Goal: Task Accomplishment & Management: Complete application form

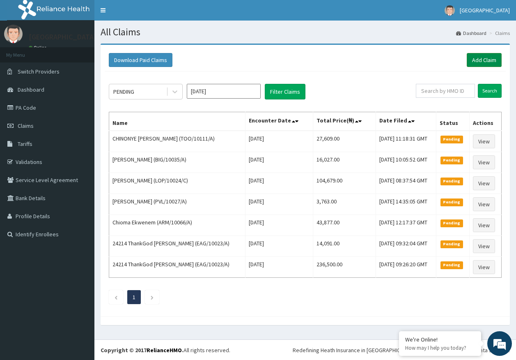
click at [471, 59] on link "Add Claim" at bounding box center [484, 60] width 35 height 14
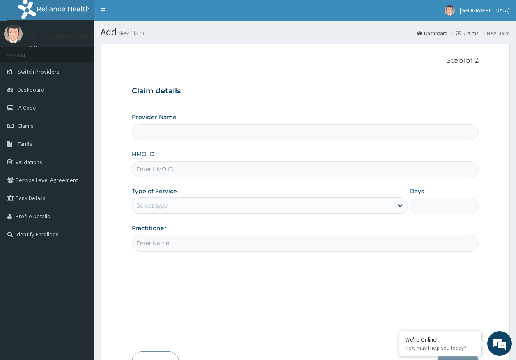
type input "Kingtrust Medical Center"
click at [168, 173] on input "HMO ID" at bounding box center [305, 169] width 347 height 16
paste input "KWL/10044/A"
type input "KWL/10044/A"
click at [155, 204] on div "Select type" at bounding box center [152, 205] width 32 height 8
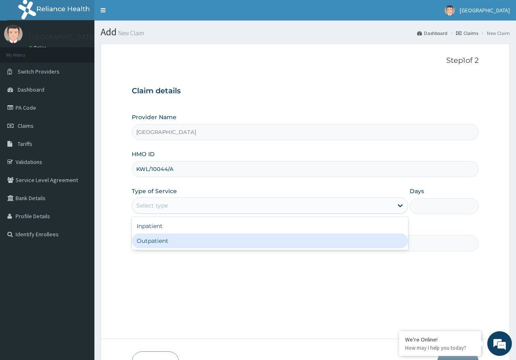
click at [158, 243] on div "Outpatient" at bounding box center [270, 240] width 276 height 15
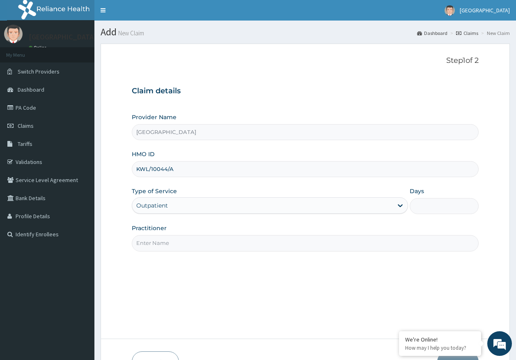
type input "1"
click at [166, 247] on input "Practitioner" at bounding box center [305, 243] width 347 height 16
type input "DR AJAYI"
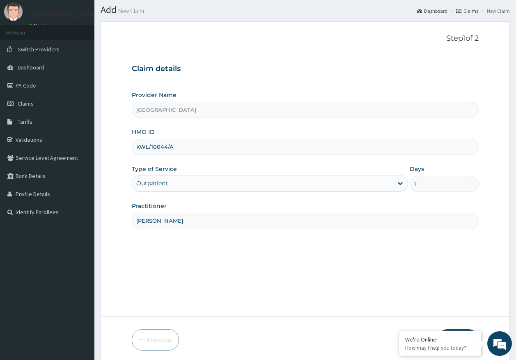
scroll to position [53, 0]
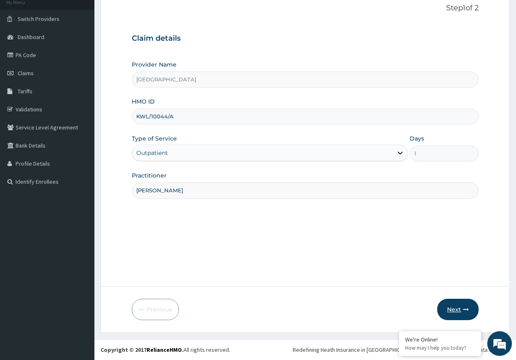
click at [454, 311] on button "Next" at bounding box center [457, 308] width 41 height 21
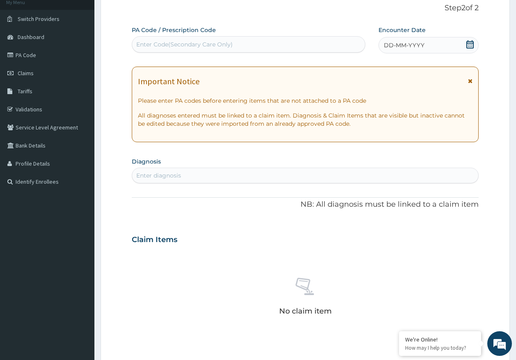
scroll to position [0, 0]
click at [202, 42] on div "Enter Code(Secondary Care Only)" at bounding box center [184, 44] width 96 height 8
type input "PA/CEBB89"
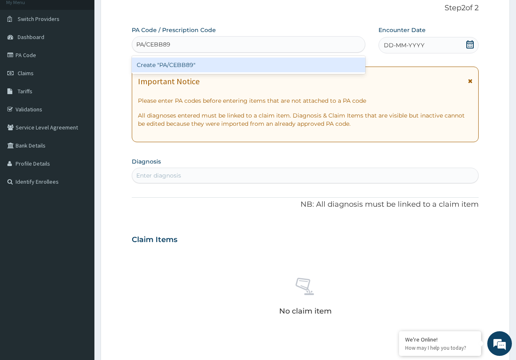
click at [192, 64] on div "Create "PA/CEBB89"" at bounding box center [249, 64] width 234 height 15
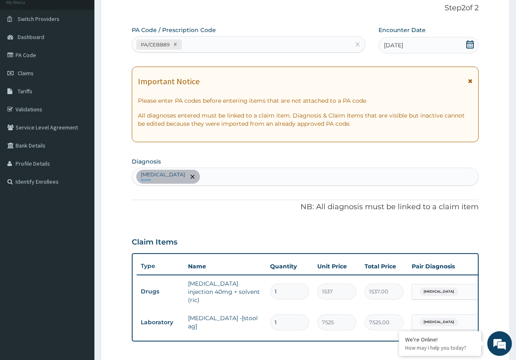
drag, startPoint x: 223, startPoint y: 175, endPoint x: 228, endPoint y: 171, distance: 6.5
click at [223, 175] on div "Peptic ulcer query" at bounding box center [305, 176] width 346 height 17
type input "MALARIA"
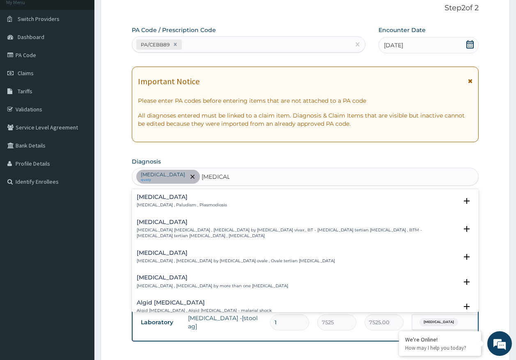
click at [156, 201] on div "Malaria Malaria , Paludism , Plasmodiosis" at bounding box center [182, 201] width 90 height 14
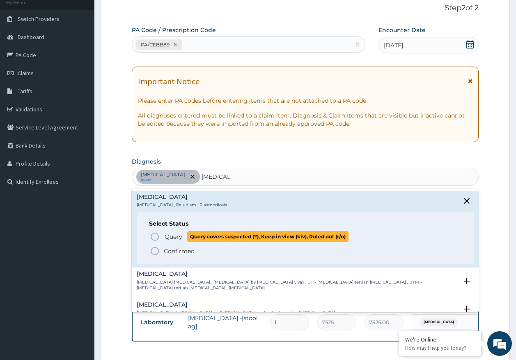
click at [172, 235] on span "Query" at bounding box center [174, 236] width 18 height 8
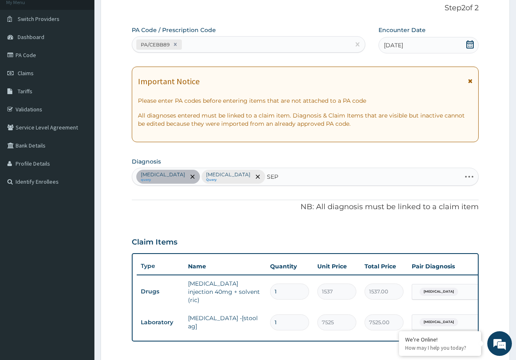
type input "SEPS"
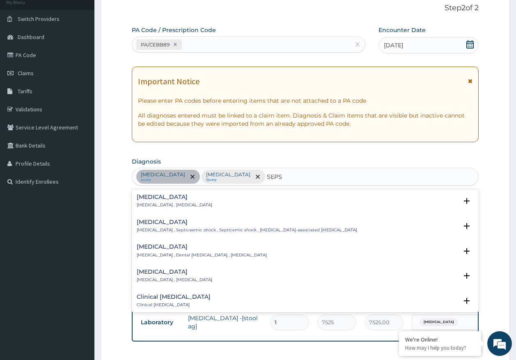
click at [153, 199] on h4 "Sepsis" at bounding box center [175, 197] width 76 height 6
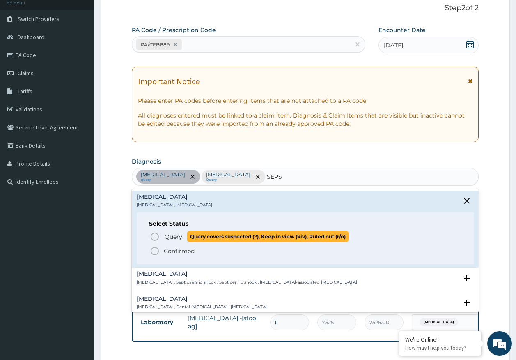
click at [170, 238] on span "Query" at bounding box center [174, 236] width 18 height 8
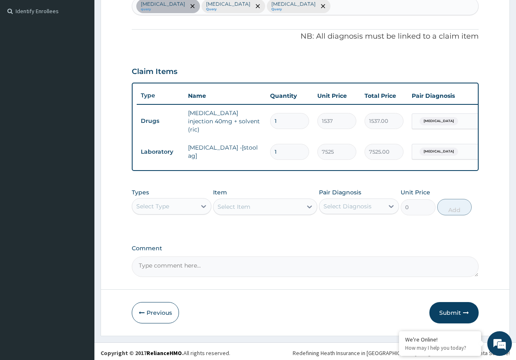
scroll to position [228, 0]
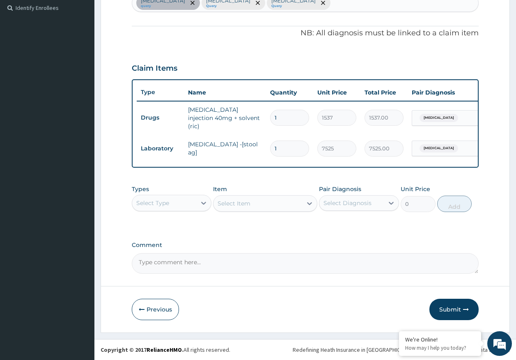
click at [158, 202] on div "Select Type" at bounding box center [152, 203] width 33 height 8
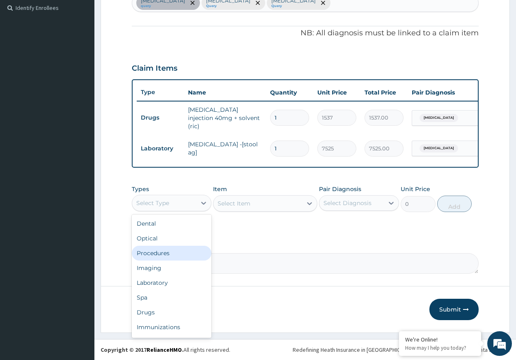
click at [162, 255] on div "Procedures" at bounding box center [172, 252] width 80 height 15
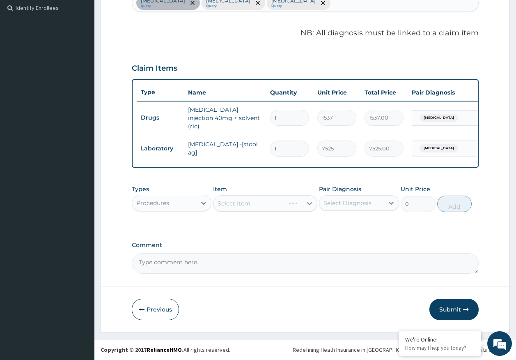
click at [361, 203] on div "Select Diagnosis" at bounding box center [347, 203] width 48 height 8
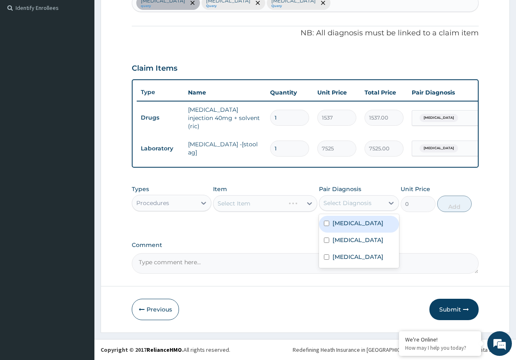
click at [355, 228] on div "Peptic ulcer" at bounding box center [359, 223] width 80 height 17
checkbox input "true"
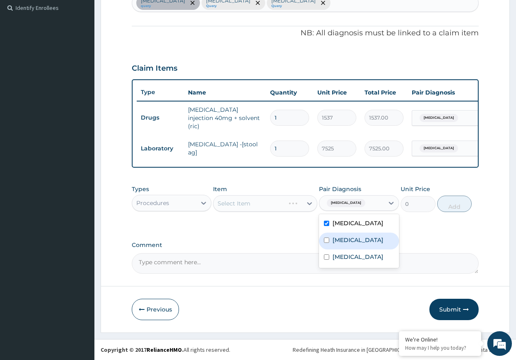
click at [351, 239] on label "Malaria" at bounding box center [357, 240] width 51 height 8
checkbox input "true"
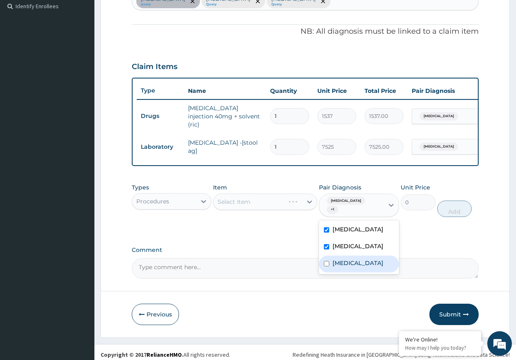
click at [346, 259] on label "Sepsis" at bounding box center [357, 263] width 51 height 8
checkbox input "true"
click at [244, 208] on div "Select Item" at bounding box center [257, 201] width 89 height 13
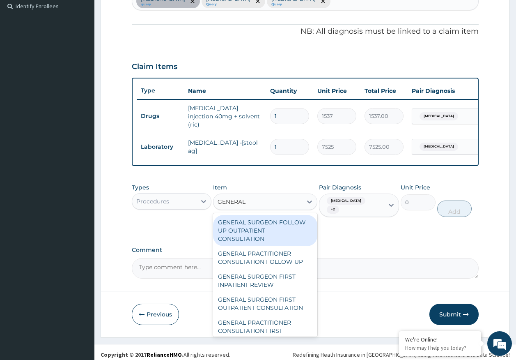
type input "GENERAL P"
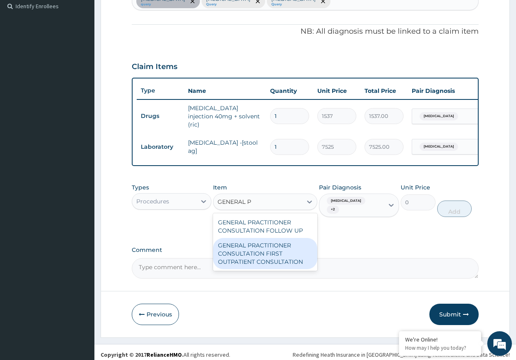
click at [285, 257] on div "GENERAL PRACTITIONER CONSULTATION FIRST OUTPATIENT CONSULTATION" at bounding box center [265, 253] width 104 height 31
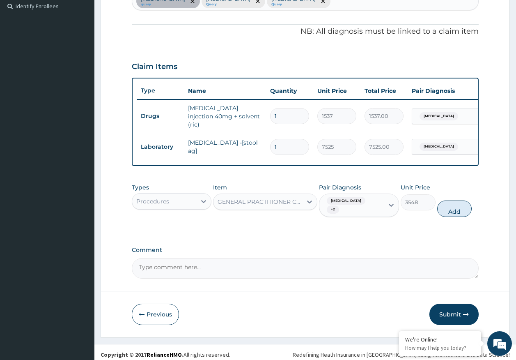
drag, startPoint x: 455, startPoint y: 204, endPoint x: 449, endPoint y: 201, distance: 7.3
click at [455, 204] on button "Add" at bounding box center [454, 208] width 35 height 16
type input "0"
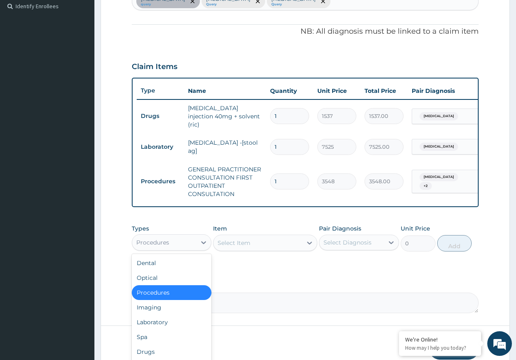
click at [174, 243] on div "Procedures" at bounding box center [164, 242] width 64 height 13
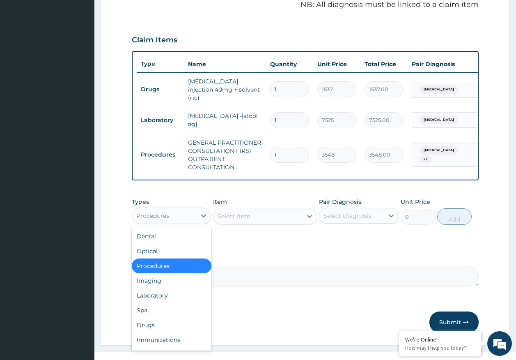
scroll to position [269, 0]
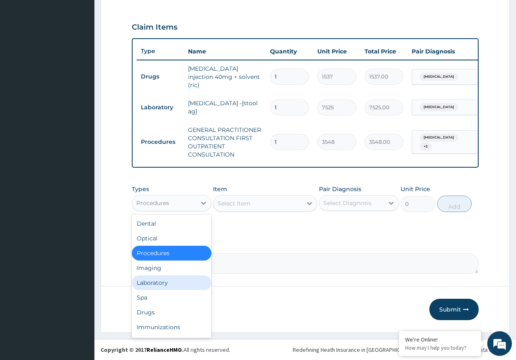
drag, startPoint x: 144, startPoint y: 283, endPoint x: 289, endPoint y: 238, distance: 151.8
click at [149, 283] on div "Laboratory" at bounding box center [172, 282] width 80 height 15
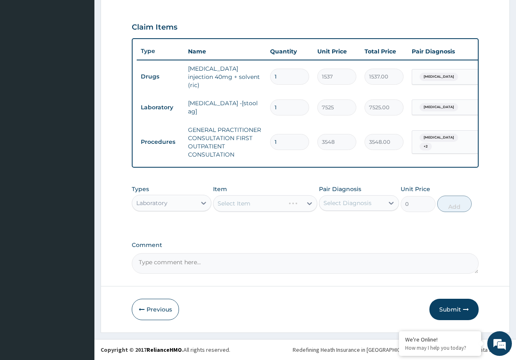
click at [337, 206] on div "Select Diagnosis" at bounding box center [347, 203] width 48 height 8
click at [346, 242] on label "Malaria" at bounding box center [357, 240] width 51 height 8
checkbox input "true"
click at [233, 204] on div "Select Item" at bounding box center [234, 203] width 33 height 8
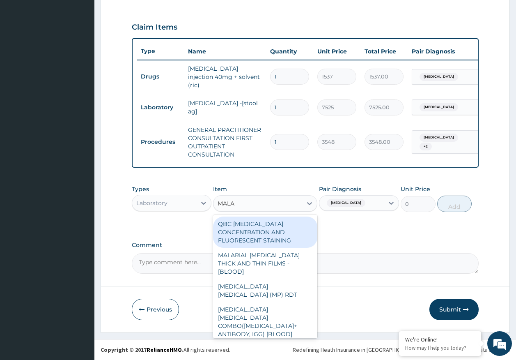
type input "MALAR"
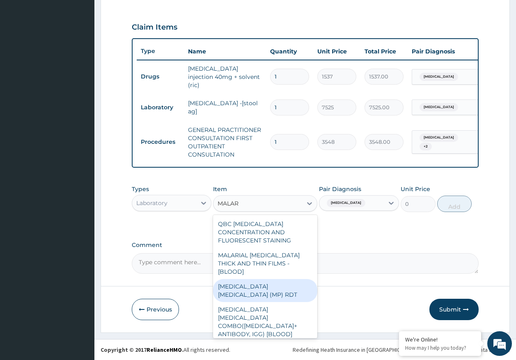
click at [295, 279] on div "MALARIA PARASITE (MP) RDT" at bounding box center [265, 290] width 104 height 23
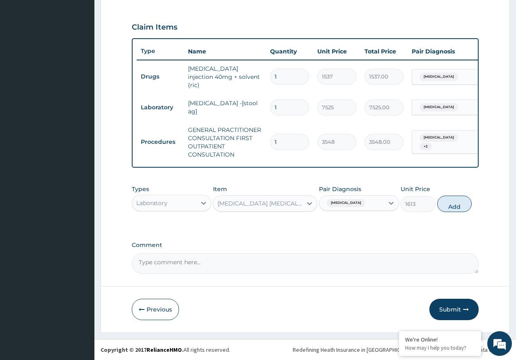
click at [447, 202] on button "Add" at bounding box center [454, 203] width 35 height 16
type input "0"
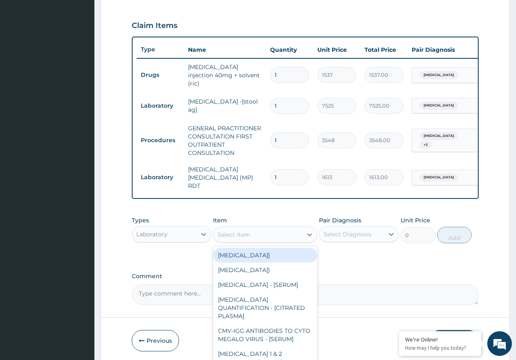
click at [272, 228] on div "Select Item" at bounding box center [257, 234] width 89 height 13
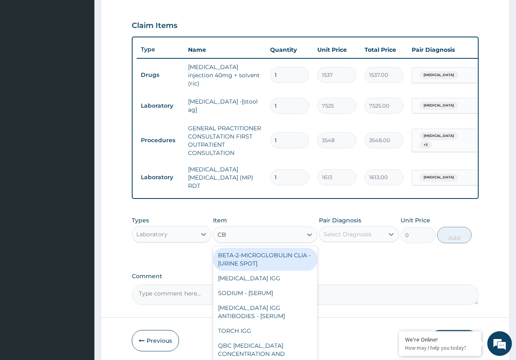
type input "CBC"
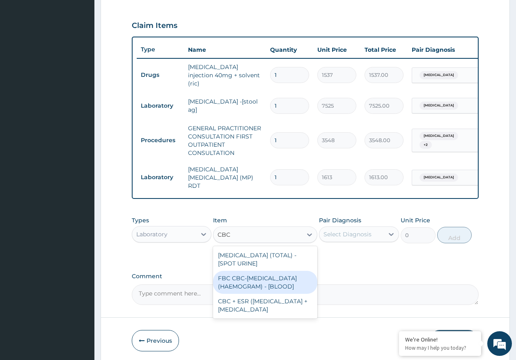
click at [269, 278] on div "FBC CBC-[MEDICAL_DATA] (HAEMOGRAM) - [BLOOD]" at bounding box center [265, 281] width 104 height 23
type input "4300"
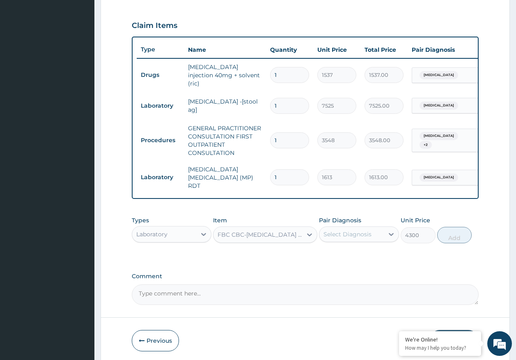
click at [342, 230] on div "Select Diagnosis" at bounding box center [347, 234] width 48 height 8
drag, startPoint x: 344, startPoint y: 288, endPoint x: 440, endPoint y: 254, distance: 102.2
click at [348, 285] on label "Sepsis" at bounding box center [357, 288] width 51 height 8
checkbox input "true"
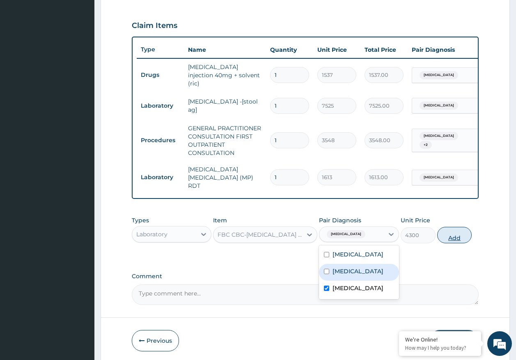
click at [449, 237] on button "Add" at bounding box center [454, 235] width 35 height 16
type input "0"
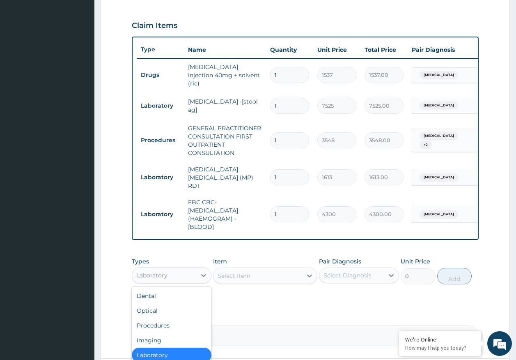
click at [175, 271] on div "Laboratory" at bounding box center [164, 274] width 64 height 13
drag, startPoint x: 161, startPoint y: 319, endPoint x: 274, endPoint y: 294, distance: 115.7
click at [163, 319] on div "Procedures" at bounding box center [172, 325] width 80 height 15
click at [336, 277] on div "Select Diagnosis" at bounding box center [351, 274] width 64 height 13
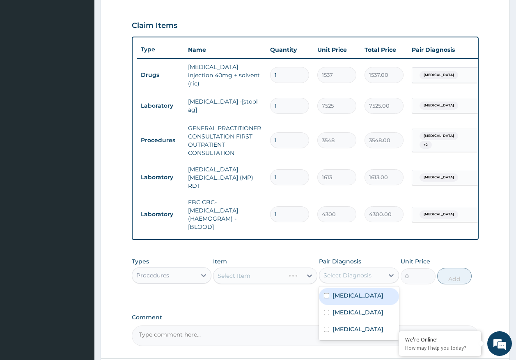
click at [345, 297] on div "Peptic ulcer" at bounding box center [359, 296] width 80 height 17
checkbox input "true"
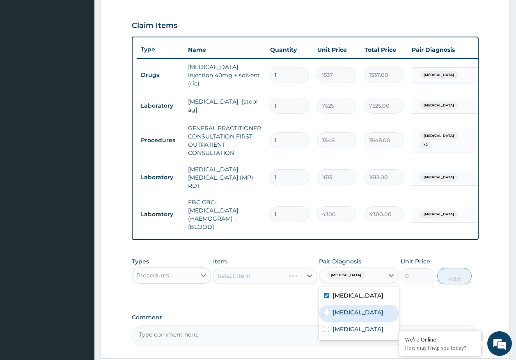
drag, startPoint x: 344, startPoint y: 307, endPoint x: 352, endPoint y: 328, distance: 22.7
click at [344, 308] on label "Malaria" at bounding box center [357, 312] width 51 height 8
checkbox input "true"
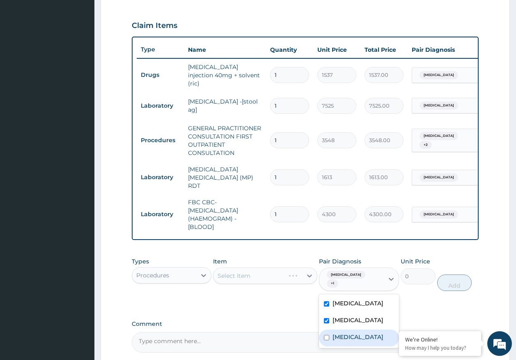
click at [351, 329] on div "Sepsis" at bounding box center [359, 337] width 80 height 17
checkbox input "true"
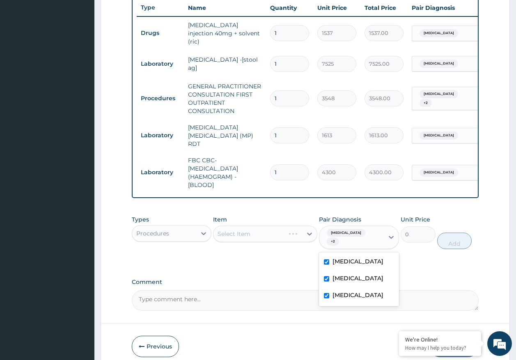
scroll to position [338, 0]
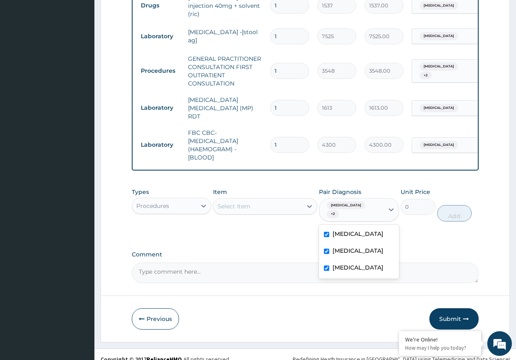
click at [271, 207] on div "Select Item" at bounding box center [257, 205] width 89 height 13
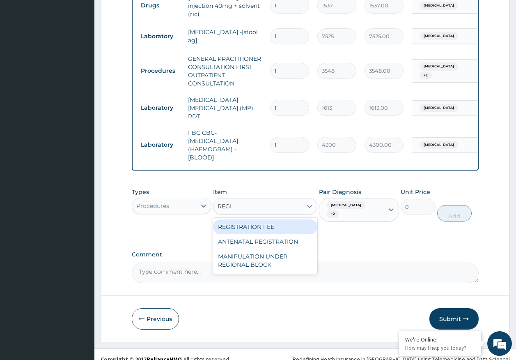
type input "REGIS"
click at [273, 223] on div "REGISTRATION FEE" at bounding box center [265, 226] width 104 height 15
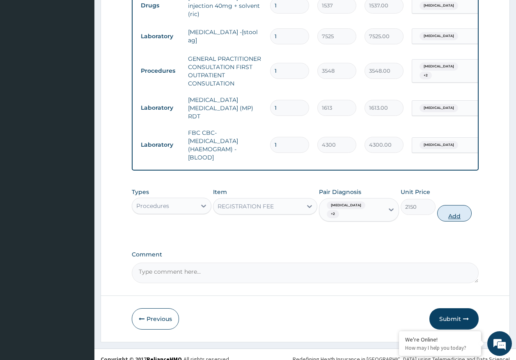
click at [451, 205] on button "Add" at bounding box center [454, 213] width 35 height 16
type input "0"
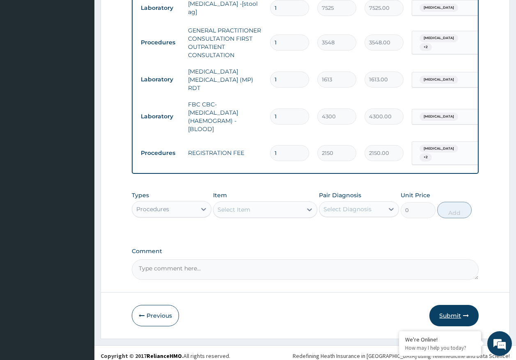
click at [450, 309] on button "Submit" at bounding box center [453, 315] width 49 height 21
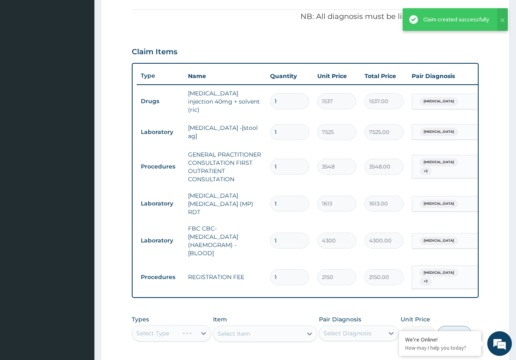
scroll to position [38, 0]
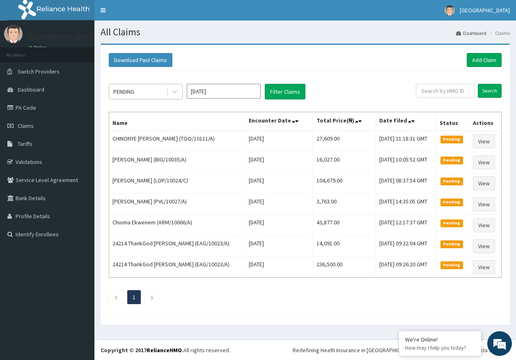
click at [138, 87] on div "PENDING" at bounding box center [137, 91] width 57 height 13
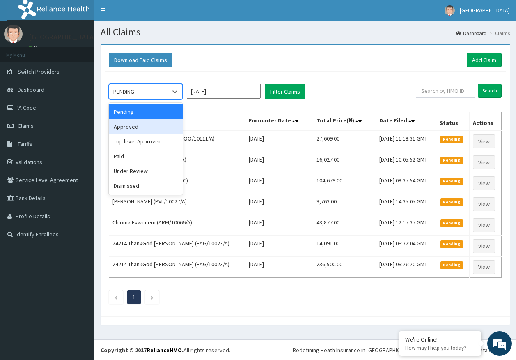
drag, startPoint x: 131, startPoint y: 130, endPoint x: 147, endPoint y: 128, distance: 16.1
click at [135, 130] on div "Approved" at bounding box center [146, 126] width 74 height 15
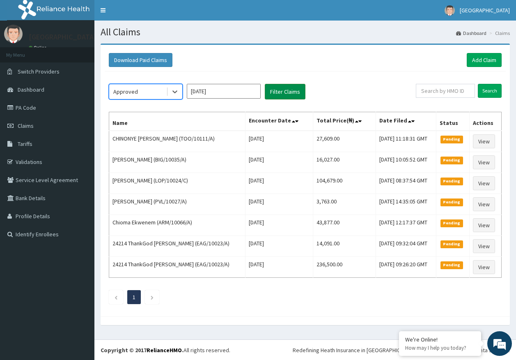
click at [277, 94] on button "Filter Claims" at bounding box center [285, 92] width 41 height 16
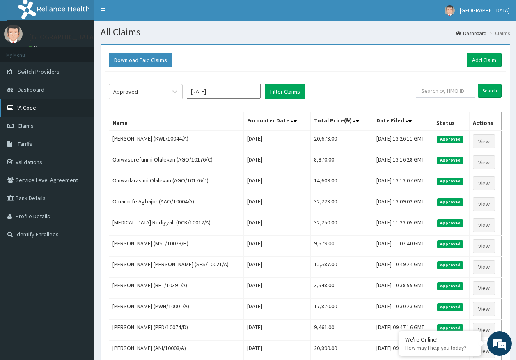
click at [30, 109] on link "PA Code" at bounding box center [47, 108] width 94 height 18
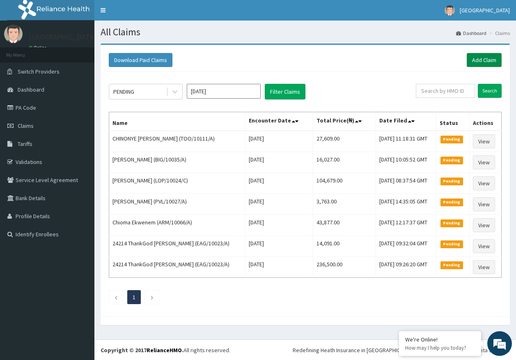
click at [478, 60] on link "Add Claim" at bounding box center [484, 60] width 35 height 14
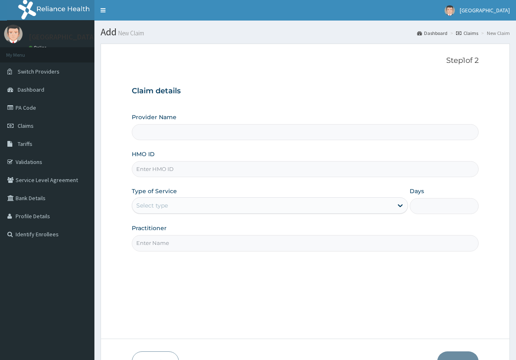
type input "[GEOGRAPHIC_DATA]"
click at [155, 172] on input "HMO ID" at bounding box center [305, 169] width 347 height 16
paste input "LOP/10038/H"
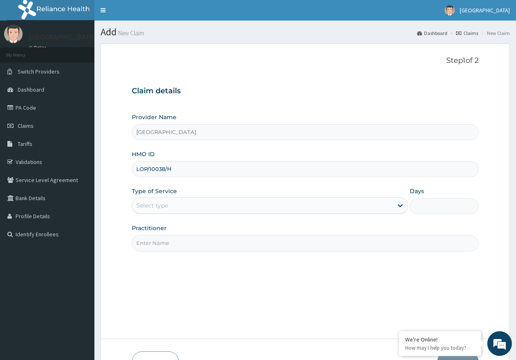
type input "LOP/10038/H"
click at [154, 205] on div "Select type" at bounding box center [152, 205] width 32 height 8
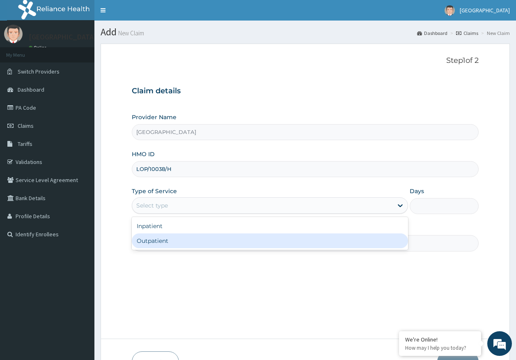
click at [159, 243] on div "Outpatient" at bounding box center [270, 240] width 276 height 15
type input "1"
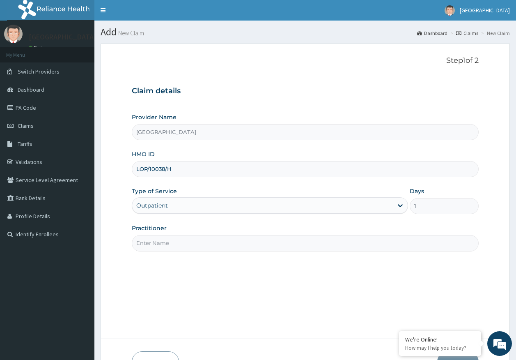
click at [161, 244] on input "Practitioner" at bounding box center [305, 243] width 347 height 16
type input "DR AJAYI"
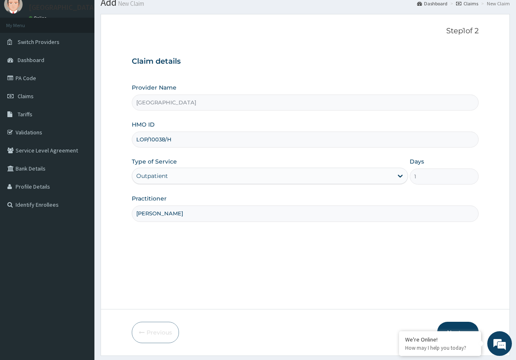
scroll to position [53, 0]
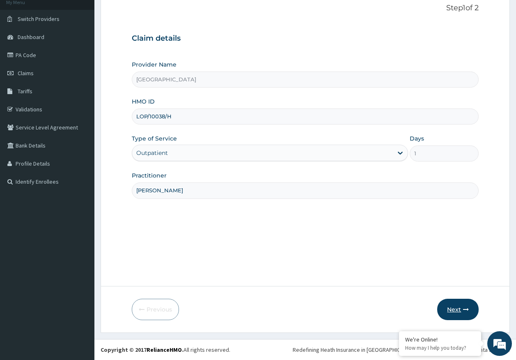
click at [468, 310] on icon "button" at bounding box center [466, 309] width 6 height 6
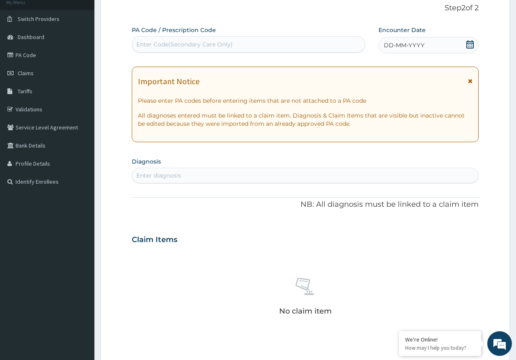
click at [263, 37] on div "Enter Code(Secondary Care Only)" at bounding box center [249, 44] width 234 height 16
type input "PA/D94B87"
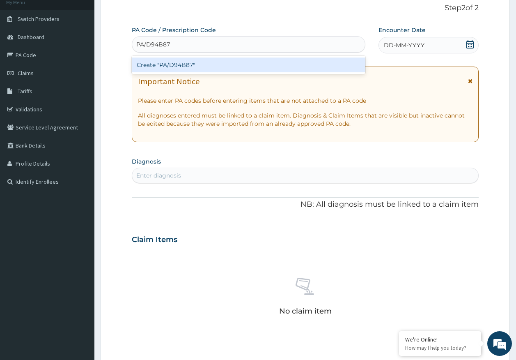
click at [192, 64] on div "Create "PA/D94B87"" at bounding box center [249, 64] width 234 height 15
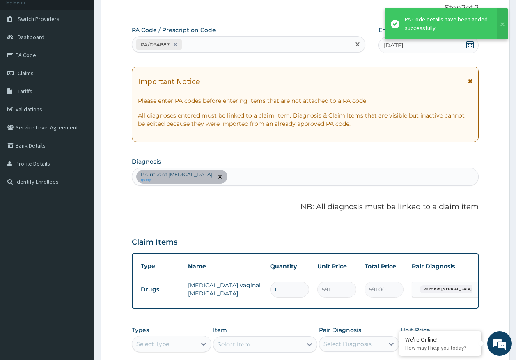
click at [199, 48] on div "PA/D94B87" at bounding box center [241, 45] width 218 height 14
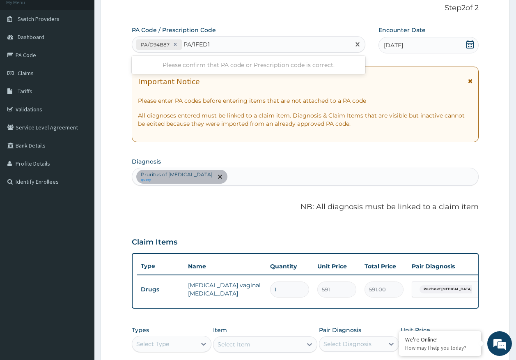
type input "PA/1FED12"
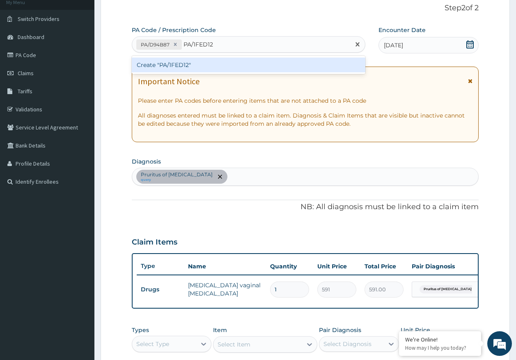
click at [175, 63] on div "Create "PA/1FED12"" at bounding box center [249, 64] width 234 height 15
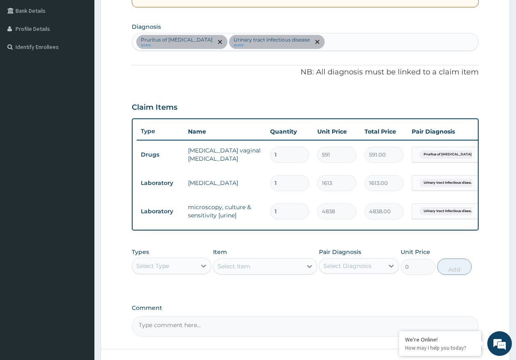
scroll to position [256, 0]
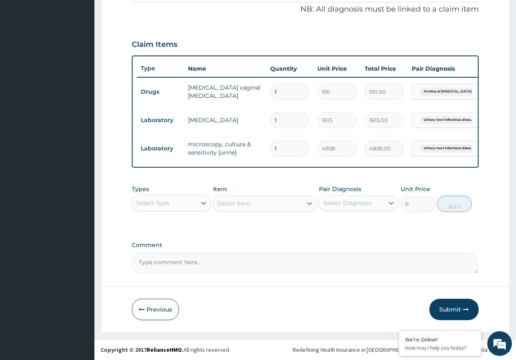
click at [149, 199] on div "Select Type" at bounding box center [152, 203] width 33 height 8
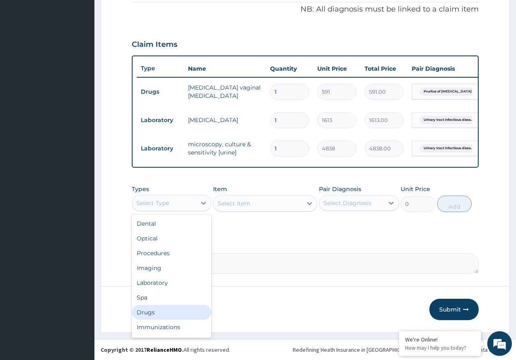
click at [154, 311] on div "Drugs" at bounding box center [172, 312] width 80 height 15
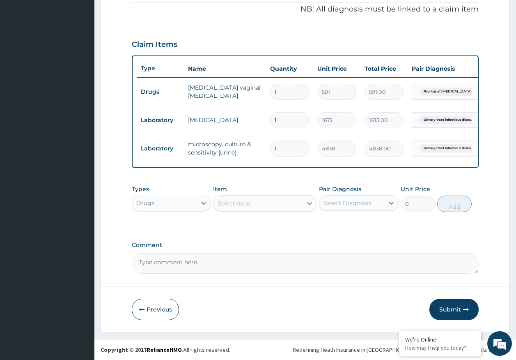
click at [261, 204] on div "Select Item" at bounding box center [257, 203] width 89 height 13
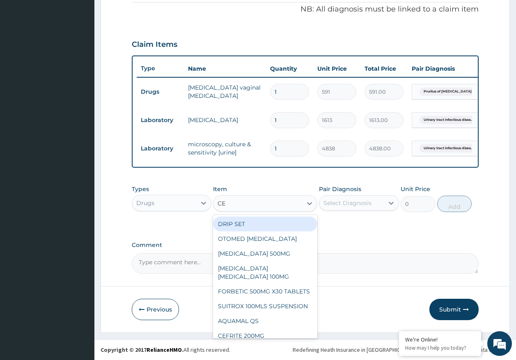
type input "C"
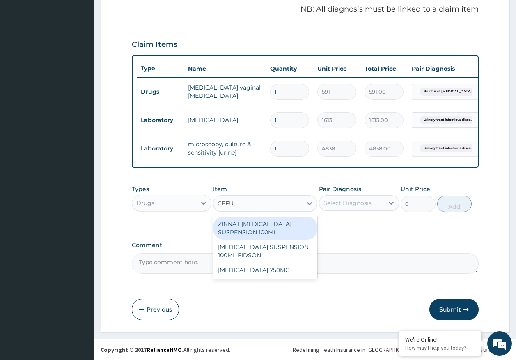
type input "CEFUR"
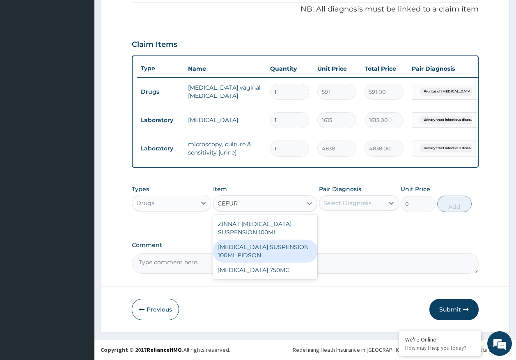
drag, startPoint x: 263, startPoint y: 256, endPoint x: 340, endPoint y: 238, distance: 79.2
click at [263, 256] on div "CEFUROXIME SUSPENSION 100ML FIDSON" at bounding box center [265, 250] width 104 height 23
type input "2365"
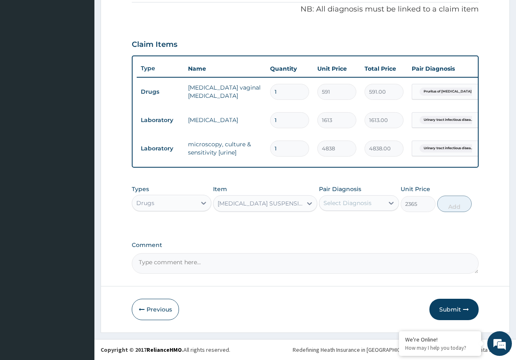
click at [376, 204] on div "Select Diagnosis" at bounding box center [351, 202] width 64 height 13
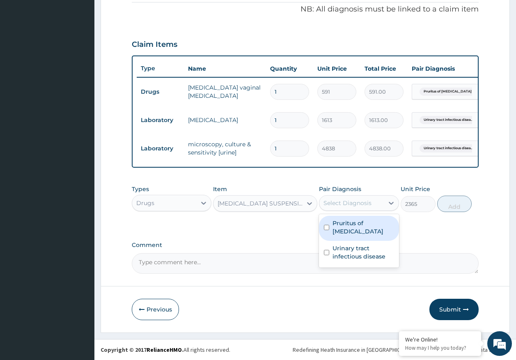
click at [355, 226] on label "Pruritus of vulva" at bounding box center [363, 227] width 62 height 16
checkbox input "true"
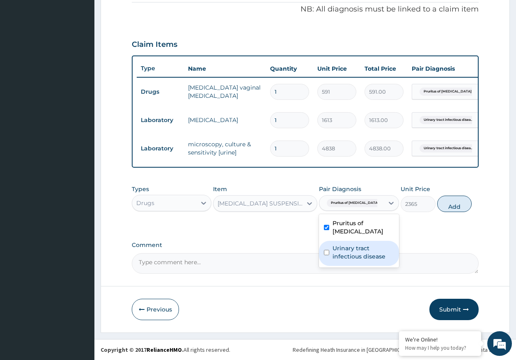
drag, startPoint x: 355, startPoint y: 241, endPoint x: 402, endPoint y: 227, distance: 49.3
click at [356, 244] on label "Urinary tract infectious disease" at bounding box center [363, 252] width 62 height 16
checkbox input "true"
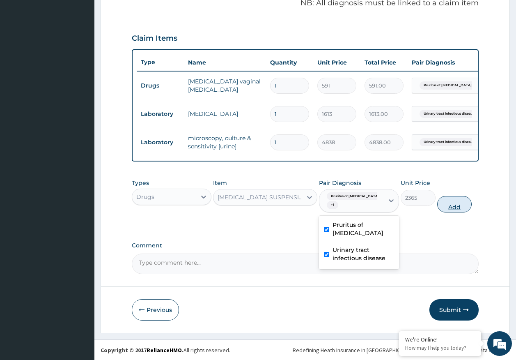
click at [452, 205] on button "Add" at bounding box center [454, 204] width 35 height 16
type input "0"
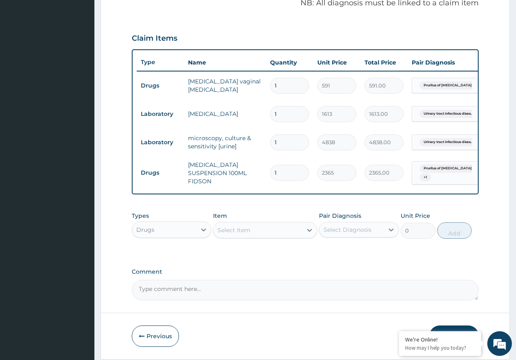
click at [271, 236] on div "Select Item" at bounding box center [257, 229] width 89 height 13
type input "PARACET"
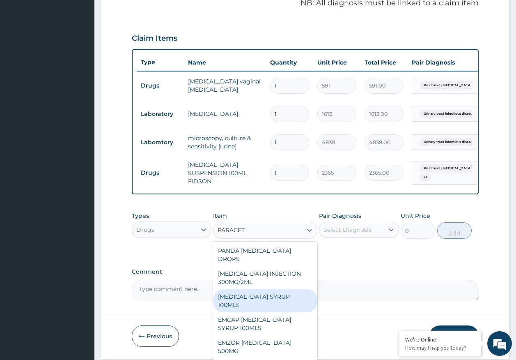
click at [256, 292] on div "PARACETAMOL SYRUP 100MLS" at bounding box center [265, 300] width 104 height 23
type input "710"
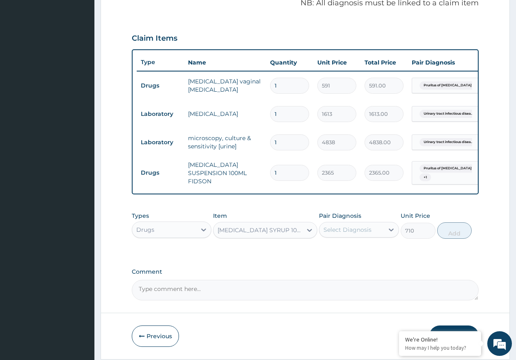
click at [336, 234] on div "Select Diagnosis" at bounding box center [347, 229] width 48 height 8
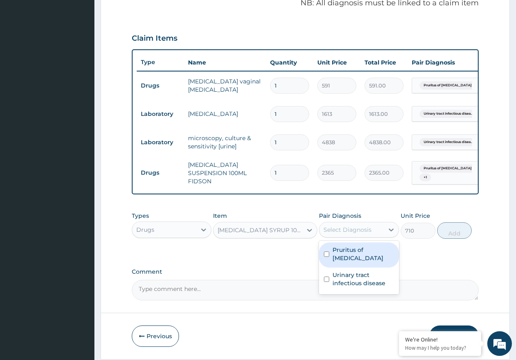
click at [337, 253] on label "Pruritus of vulva" at bounding box center [363, 253] width 62 height 16
checkbox input "true"
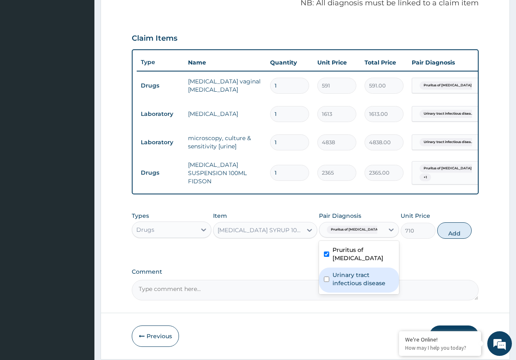
drag, startPoint x: 344, startPoint y: 277, endPoint x: 464, endPoint y: 255, distance: 122.2
click at [344, 276] on label "Urinary tract infectious disease" at bounding box center [363, 278] width 62 height 16
checkbox input "true"
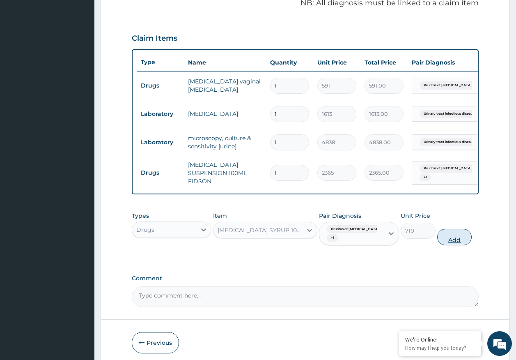
click at [460, 240] on button "Add" at bounding box center [454, 237] width 35 height 16
type input "0"
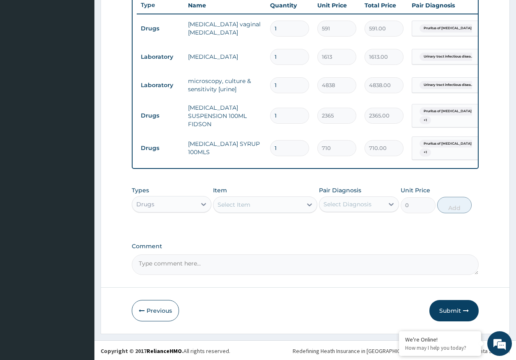
scroll to position [317, 0]
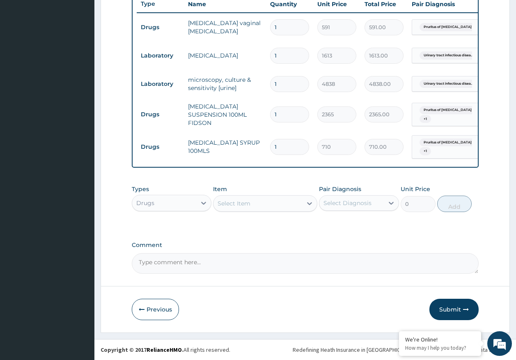
click at [150, 202] on div "Drugs" at bounding box center [145, 203] width 18 height 8
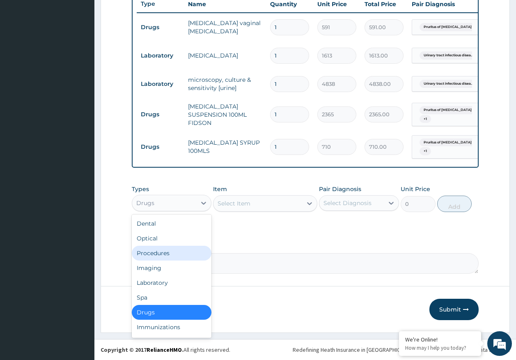
click at [158, 250] on div "Procedures" at bounding box center [172, 252] width 80 height 15
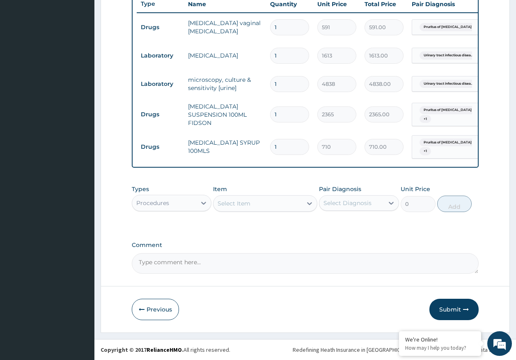
click at [354, 201] on div "Select Diagnosis" at bounding box center [347, 203] width 48 height 8
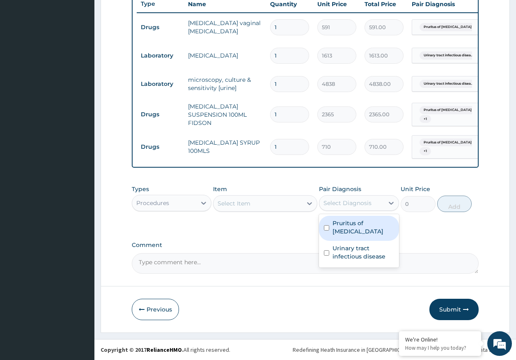
click at [347, 227] on div "Pruritus of vulva" at bounding box center [359, 227] width 80 height 25
checkbox input "true"
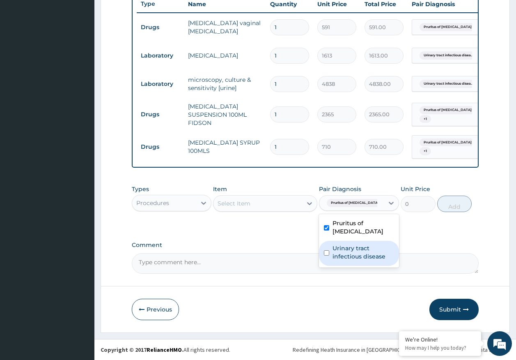
click at [346, 244] on label "Urinary tract infectious disease" at bounding box center [363, 252] width 62 height 16
checkbox input "true"
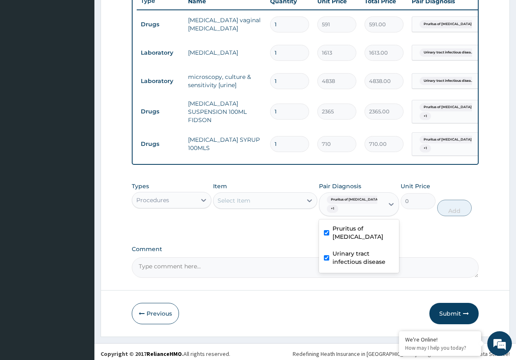
click at [282, 207] on div "Select Item" at bounding box center [257, 200] width 89 height 13
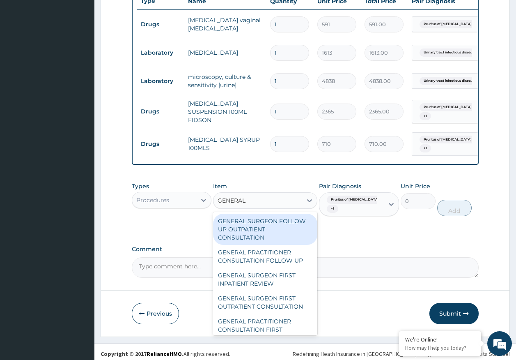
type input "GENERAL P"
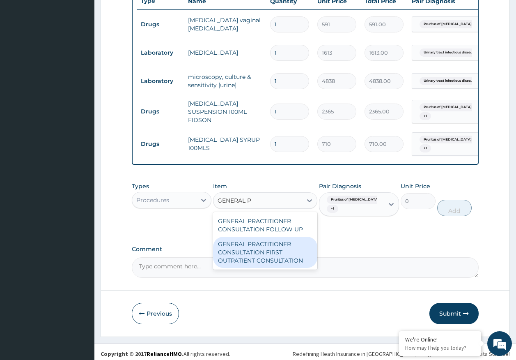
click at [281, 255] on div "GENERAL PRACTITIONER CONSULTATION FIRST OUTPATIENT CONSULTATION" at bounding box center [265, 251] width 104 height 31
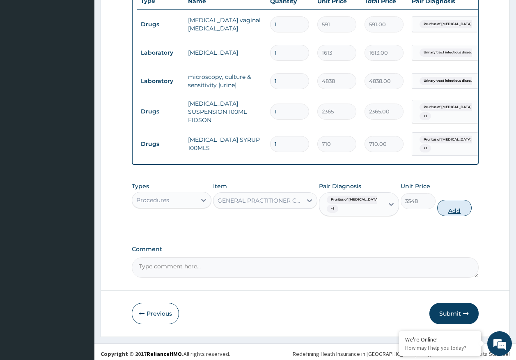
click at [449, 201] on button "Add" at bounding box center [454, 207] width 35 height 16
type input "0"
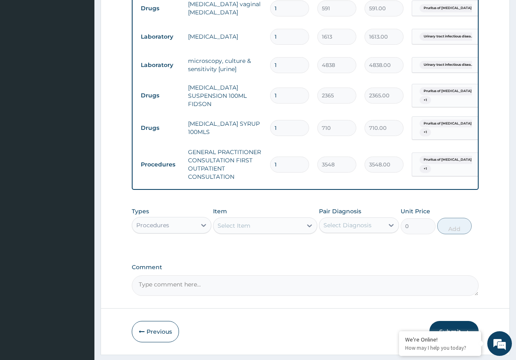
scroll to position [358, 0]
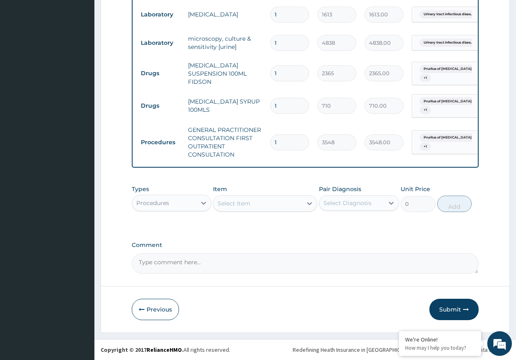
click at [454, 311] on button "Submit" at bounding box center [453, 308] width 49 height 21
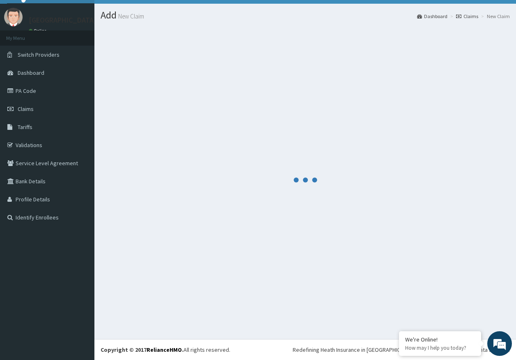
scroll to position [17, 0]
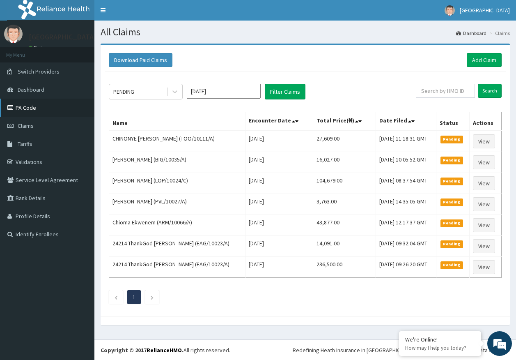
click at [25, 112] on link "PA Code" at bounding box center [47, 108] width 94 height 18
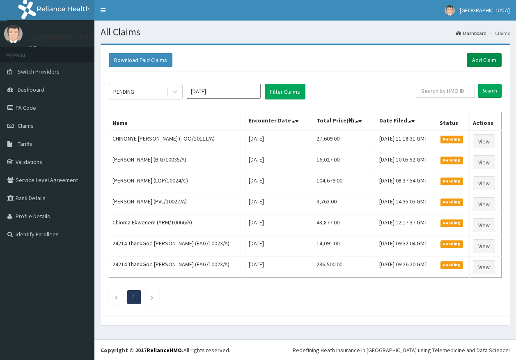
click at [479, 60] on link "Add Claim" at bounding box center [484, 60] width 35 height 14
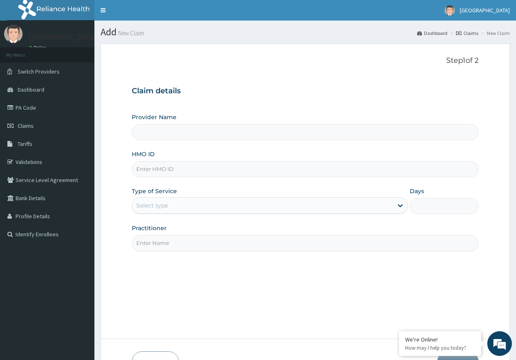
click at [159, 168] on input "HMO ID" at bounding box center [305, 169] width 347 height 16
paste input "UBP/10686/C"
type input "UBP/10686/C"
type input "Kingtrust Medical Center"
type input "UBP/10686/C"
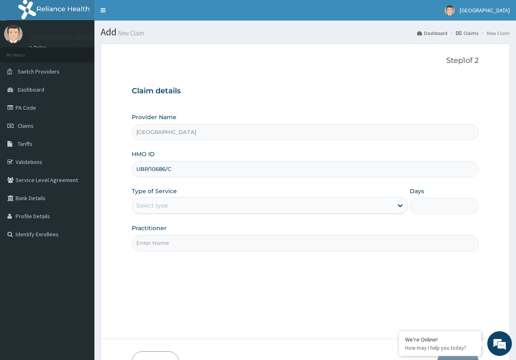
drag, startPoint x: 135, startPoint y: 206, endPoint x: 151, endPoint y: 215, distance: 18.0
click at [136, 206] on div "Select type" at bounding box center [262, 205] width 261 height 13
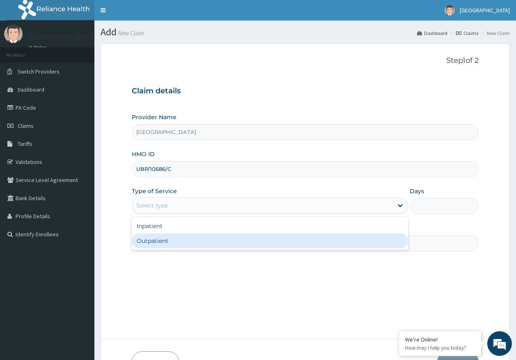
drag, startPoint x: 155, startPoint y: 245, endPoint x: 166, endPoint y: 242, distance: 11.6
click at [155, 245] on div "Outpatient" at bounding box center [270, 240] width 276 height 15
type input "1"
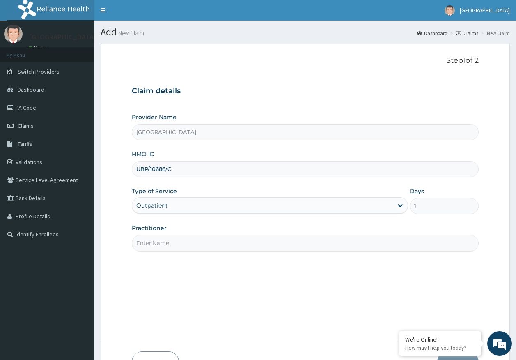
drag, startPoint x: 166, startPoint y: 241, endPoint x: 168, endPoint y: 247, distance: 6.5
click at [166, 241] on input "Practitioner" at bounding box center [305, 243] width 347 height 16
type input "DR AJAYI"
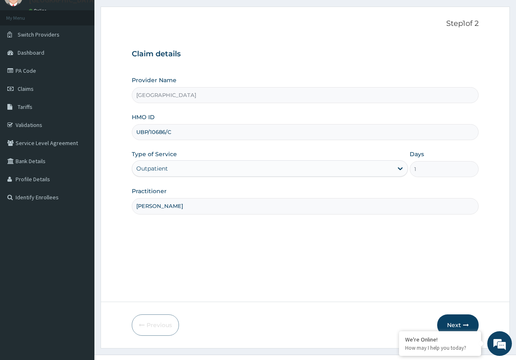
scroll to position [53, 0]
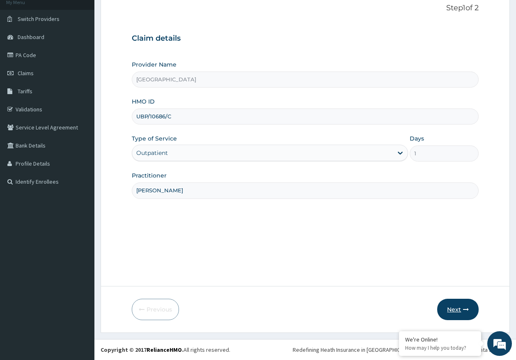
click at [449, 304] on button "Next" at bounding box center [457, 308] width 41 height 21
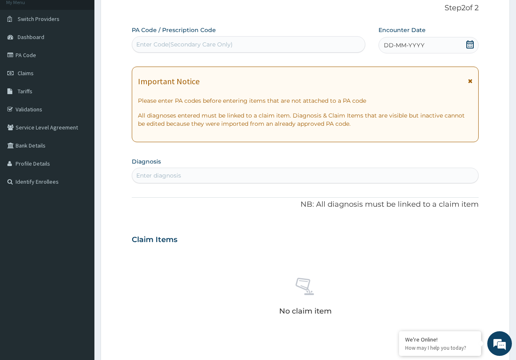
scroll to position [0, 0]
click at [158, 172] on div "Enter diagnosis" at bounding box center [158, 175] width 45 height 8
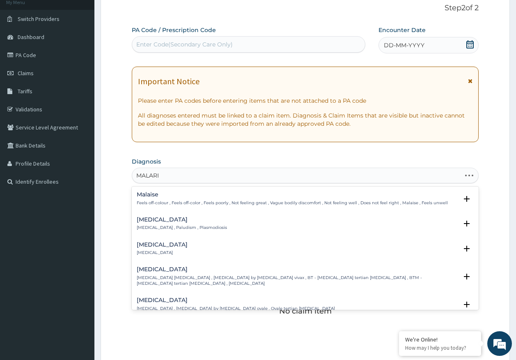
type input "[MEDICAL_DATA]"
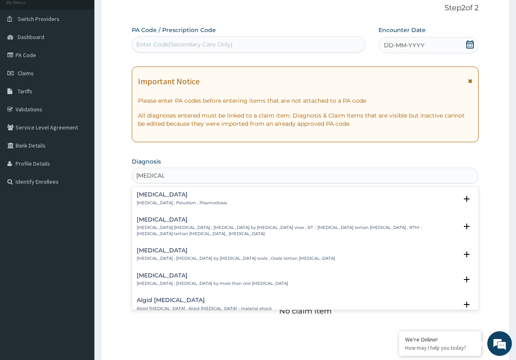
click at [146, 199] on div "[MEDICAL_DATA] [MEDICAL_DATA] , Paludism , Plasmodiosis" at bounding box center [182, 198] width 90 height 14
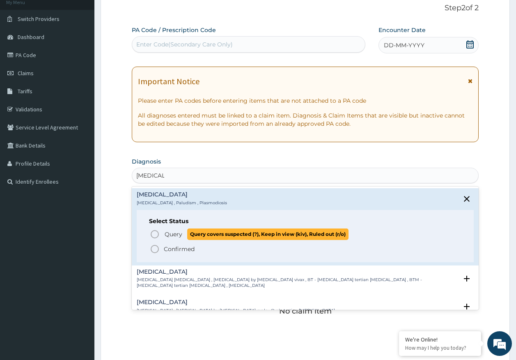
click at [169, 237] on span "Query" at bounding box center [174, 234] width 18 height 8
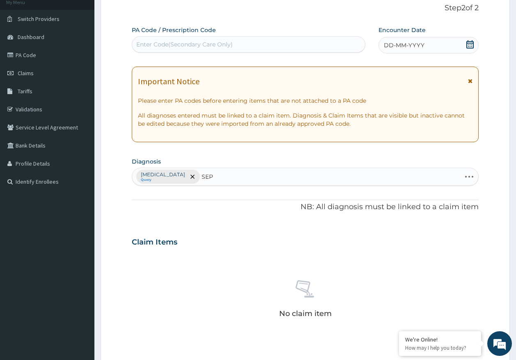
type input "SEPS"
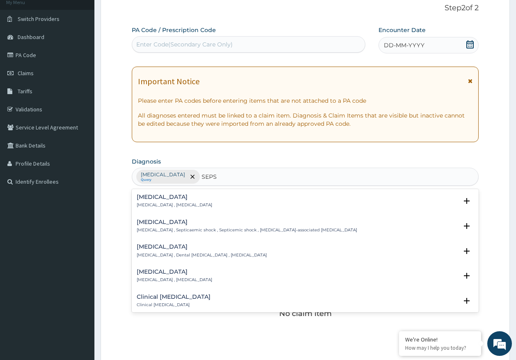
click at [151, 200] on h4 "Sepsis" at bounding box center [175, 197] width 76 height 6
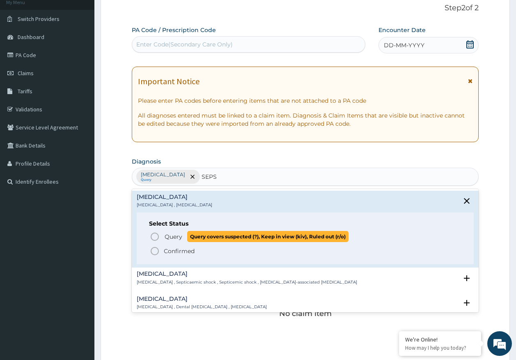
click at [167, 236] on span "Query" at bounding box center [174, 236] width 18 height 8
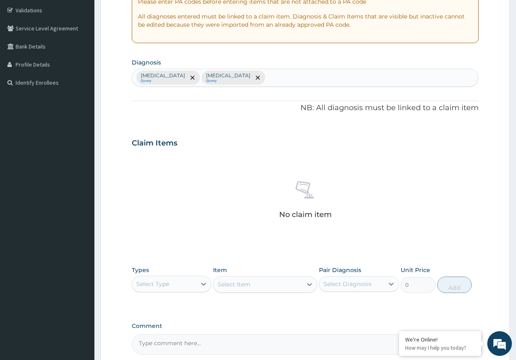
scroll to position [232, 0]
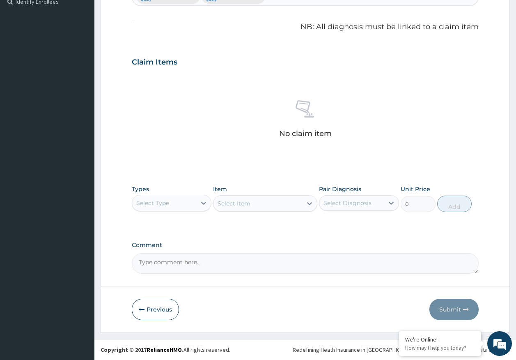
click at [156, 203] on div "Select Type" at bounding box center [152, 203] width 33 height 8
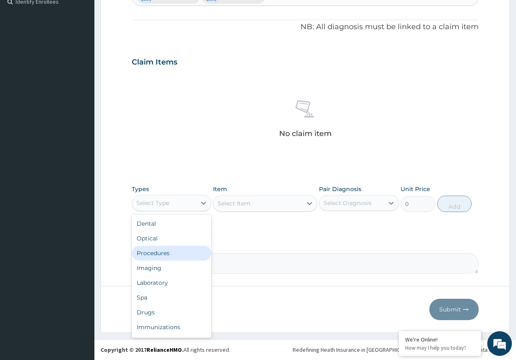
click at [163, 254] on div "Procedures" at bounding box center [172, 252] width 80 height 15
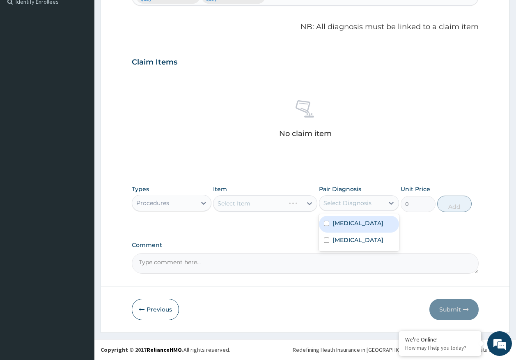
click at [346, 209] on div "Select Diagnosis" at bounding box center [359, 203] width 80 height 16
drag, startPoint x: 346, startPoint y: 225, endPoint x: 343, endPoint y: 241, distance: 16.6
click at [345, 225] on label "Malaria" at bounding box center [357, 223] width 51 height 8
checkbox input "true"
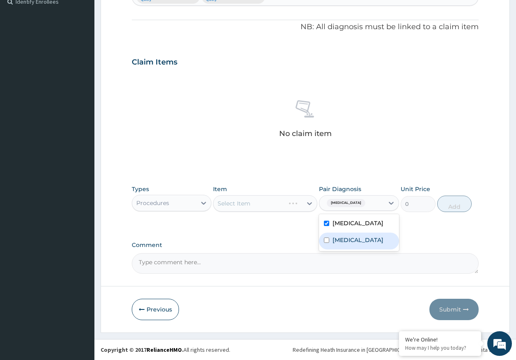
click at [343, 241] on label "Sepsis" at bounding box center [357, 240] width 51 height 8
checkbox input "true"
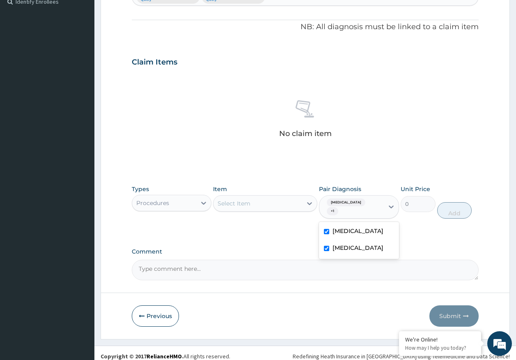
click at [240, 206] on div "Select Item" at bounding box center [234, 203] width 33 height 8
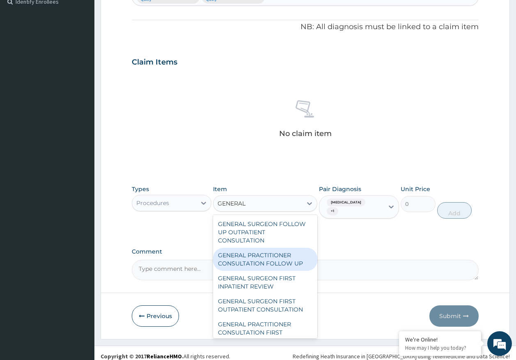
type input "GENERAL P"
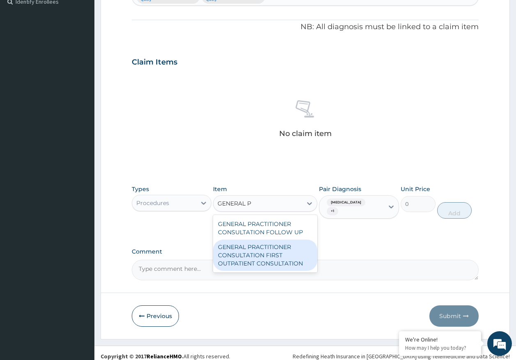
click at [265, 254] on div "GENERAL PRACTITIONER CONSULTATION FIRST OUTPATIENT CONSULTATION" at bounding box center [265, 254] width 104 height 31
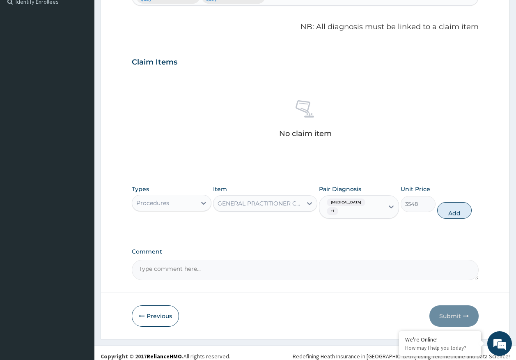
click at [458, 208] on button "Add" at bounding box center [454, 210] width 35 height 16
type input "0"
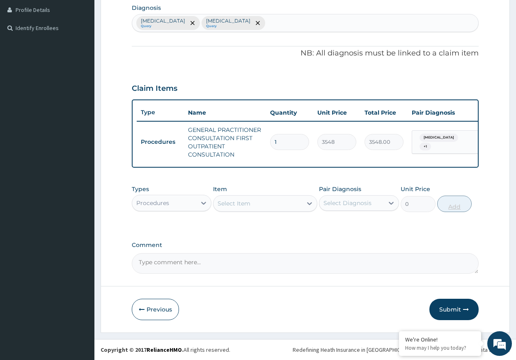
scroll to position [212, 0]
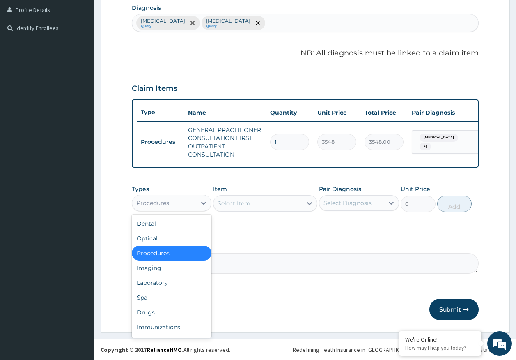
click at [181, 204] on div "Procedures" at bounding box center [164, 202] width 64 height 13
click at [157, 283] on div "Laboratory" at bounding box center [172, 282] width 80 height 15
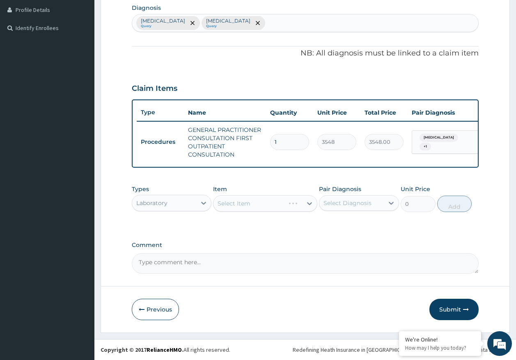
drag, startPoint x: 363, startPoint y: 206, endPoint x: 359, endPoint y: 209, distance: 5.0
click at [362, 206] on div "Select Diagnosis" at bounding box center [347, 203] width 48 height 8
click at [345, 226] on label "Malaria" at bounding box center [357, 223] width 51 height 8
checkbox input "true"
click at [251, 204] on div "Select Item" at bounding box center [257, 203] width 89 height 13
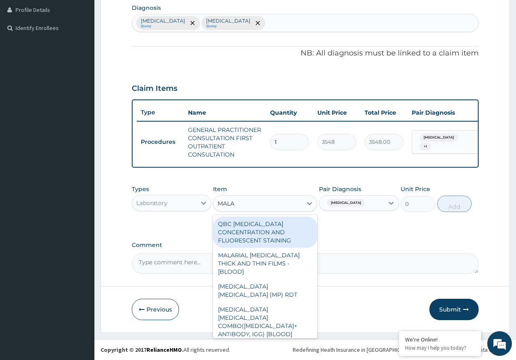
type input "MALAR"
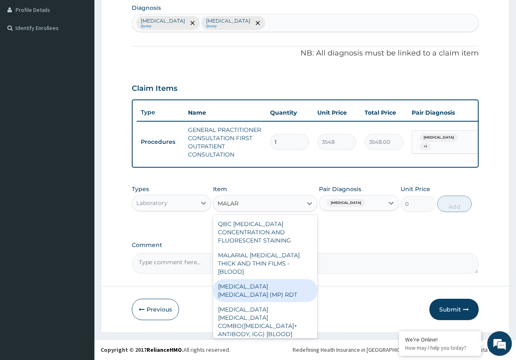
drag, startPoint x: 283, startPoint y: 278, endPoint x: 293, endPoint y: 266, distance: 14.9
click at [284, 279] on div "MALARIA PARASITE (MP) RDT" at bounding box center [265, 290] width 104 height 23
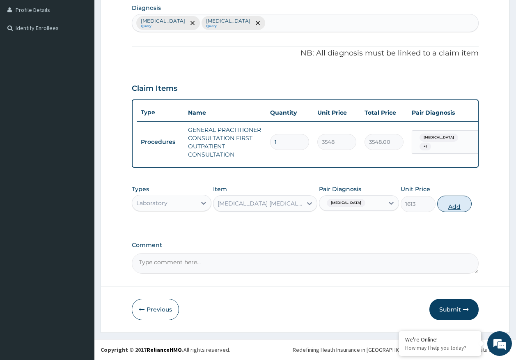
click at [456, 206] on button "Add" at bounding box center [454, 203] width 35 height 16
type input "0"
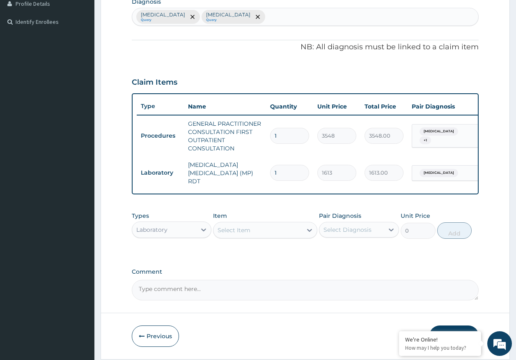
click at [268, 230] on div "Select Item" at bounding box center [257, 229] width 89 height 13
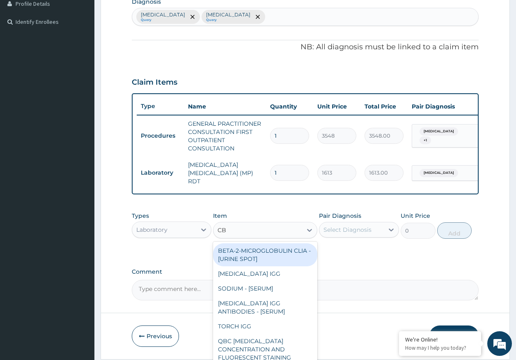
type input "CBC"
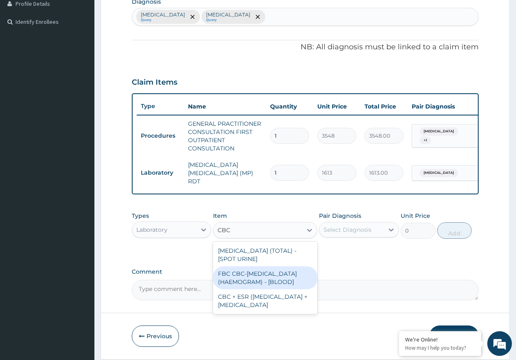
drag, startPoint x: 260, startPoint y: 273, endPoint x: 299, endPoint y: 261, distance: 40.6
click at [262, 273] on div "FBC CBC-COMPLETE BLOOD COUNT (HAEMOGRAM) - [BLOOD]" at bounding box center [265, 277] width 104 height 23
type input "4300"
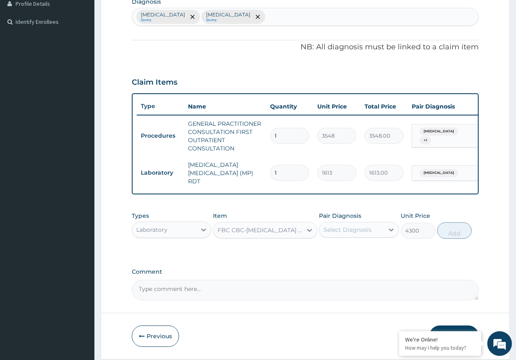
drag, startPoint x: 331, startPoint y: 240, endPoint x: 367, endPoint y: 213, distance: 44.7
click at [333, 238] on div "Pair Diagnosis Select Diagnosis" at bounding box center [359, 224] width 80 height 27
click at [351, 225] on div "Select Diagnosis" at bounding box center [351, 229] width 64 height 13
drag, startPoint x: 344, startPoint y: 272, endPoint x: 440, endPoint y: 247, distance: 98.6
click at [346, 270] on label "Sepsis" at bounding box center [357, 266] width 51 height 8
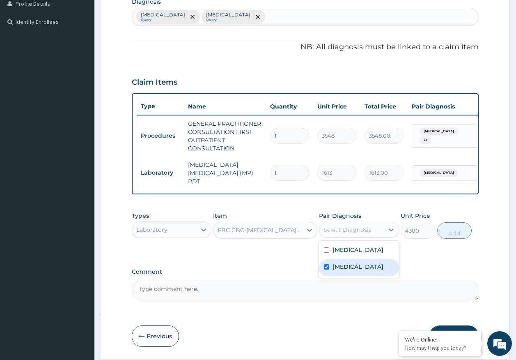
checkbox input "true"
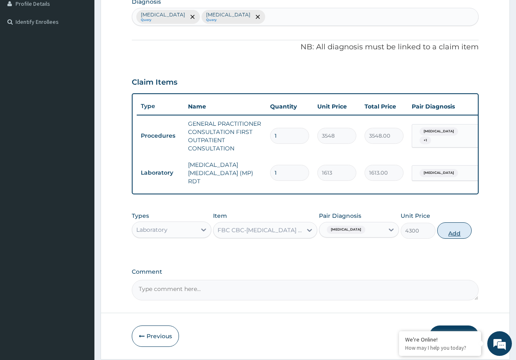
click at [453, 233] on button "Add" at bounding box center [454, 230] width 35 height 16
type input "0"
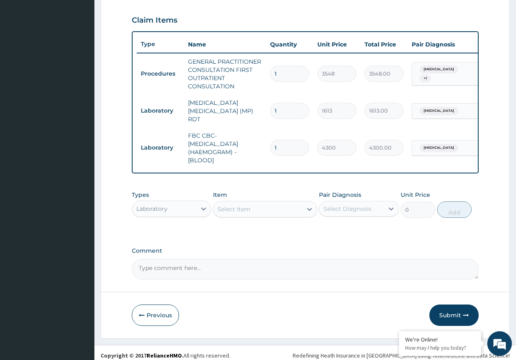
scroll to position [282, 0]
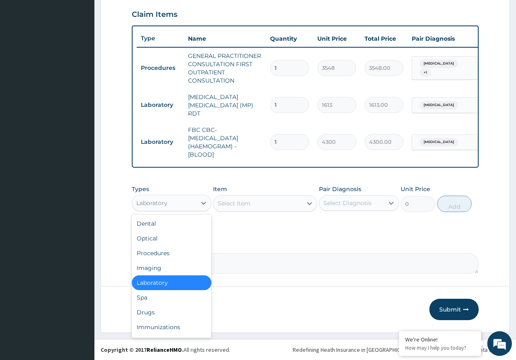
click at [184, 201] on div "Laboratory" at bounding box center [164, 202] width 64 height 13
click at [158, 316] on div "Drugs" at bounding box center [172, 312] width 80 height 15
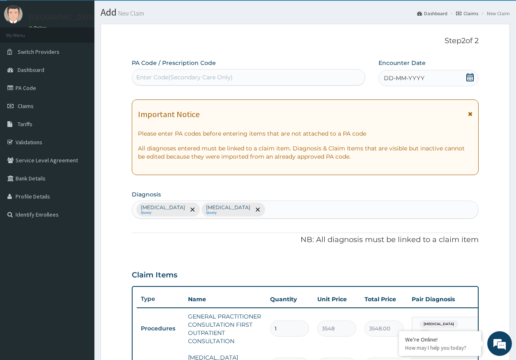
scroll to position [0, 0]
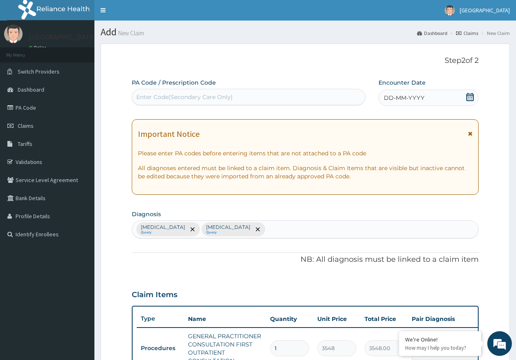
click at [414, 96] on span "DD-MM-YYYY" at bounding box center [404, 98] width 41 height 8
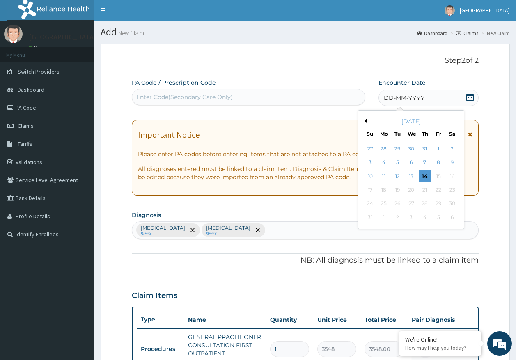
click at [424, 178] on div "14" at bounding box center [425, 176] width 12 height 12
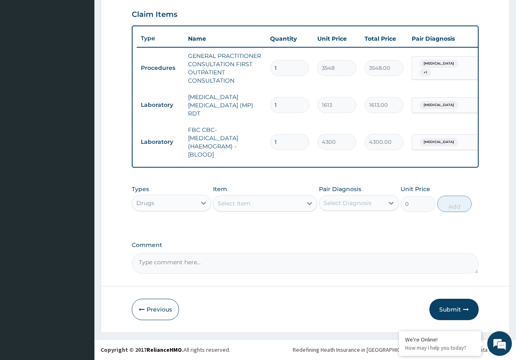
click at [457, 311] on button "Submit" at bounding box center [453, 308] width 49 height 21
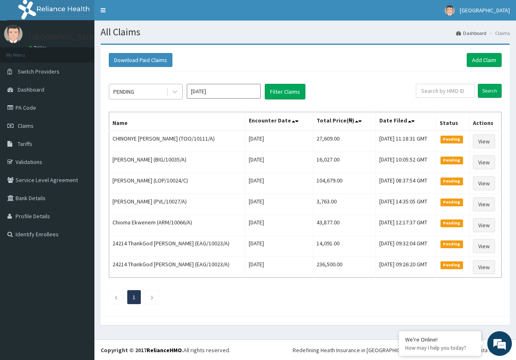
click at [134, 96] on div "PENDING" at bounding box center [137, 91] width 57 height 13
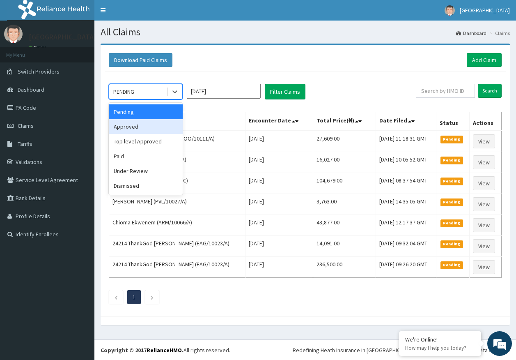
drag, startPoint x: 126, startPoint y: 129, endPoint x: 141, endPoint y: 124, distance: 15.6
click at [128, 127] on div "Approved" at bounding box center [146, 126] width 74 height 15
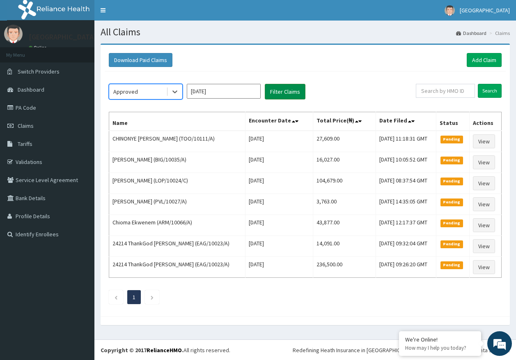
click at [271, 94] on button "Filter Claims" at bounding box center [285, 92] width 41 height 16
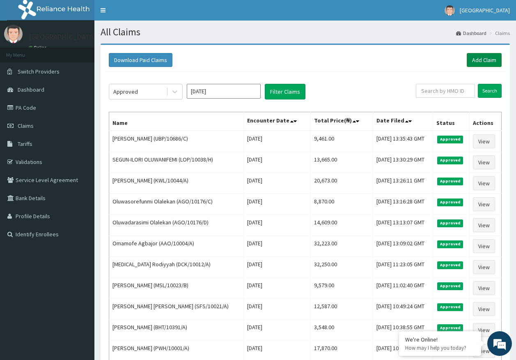
click at [480, 58] on link "Add Claim" at bounding box center [484, 60] width 35 height 14
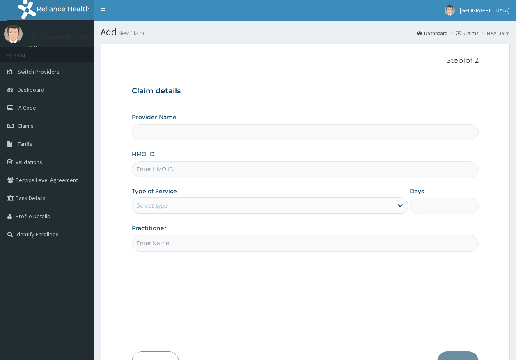
drag, startPoint x: 0, startPoint y: 0, endPoint x: 155, endPoint y: 173, distance: 232.2
click at [155, 173] on input "HMO ID" at bounding box center [305, 169] width 347 height 16
paste input "QAO/10468/A"
type input "QAO/10468/A"
click at [153, 200] on div "Select type" at bounding box center [262, 205] width 261 height 13
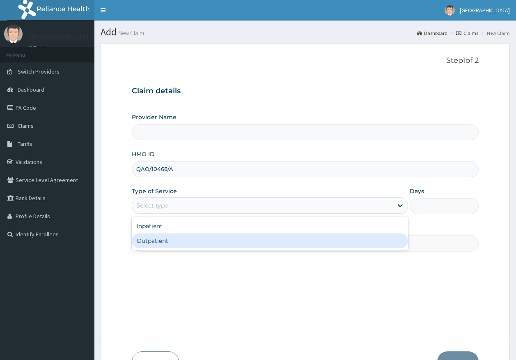
click at [160, 246] on div "Outpatient" at bounding box center [270, 240] width 276 height 15
type input "1"
type input "Kingtrust Medical Center"
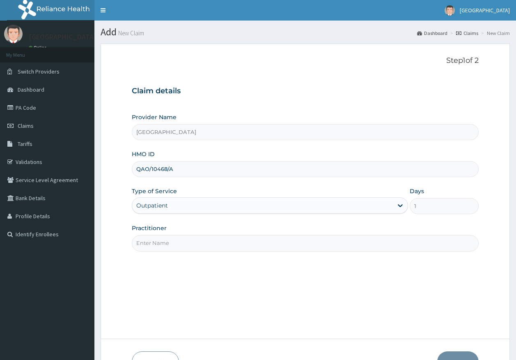
drag, startPoint x: 165, startPoint y: 242, endPoint x: 167, endPoint y: 248, distance: 6.6
click at [165, 242] on input "Practitioner" at bounding box center [305, 243] width 347 height 16
type input "DR AJAYI"
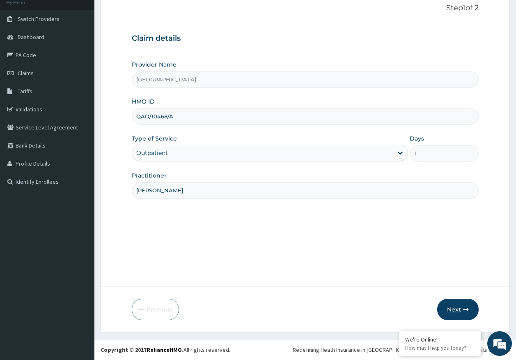
click at [464, 302] on button "Next" at bounding box center [457, 308] width 41 height 21
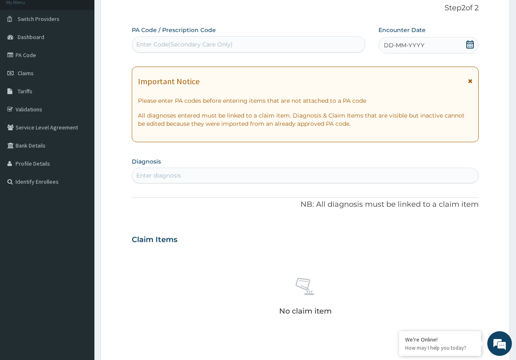
click at [411, 48] on span "DD-MM-YYYY" at bounding box center [404, 45] width 41 height 8
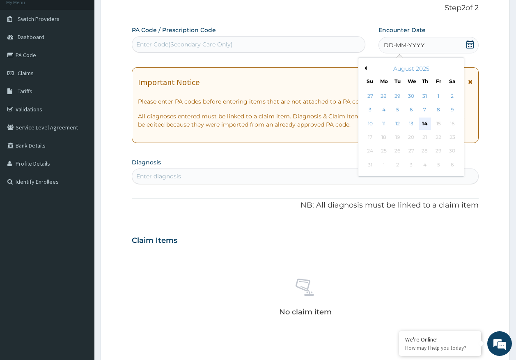
click at [423, 121] on div "14" at bounding box center [425, 123] width 12 height 12
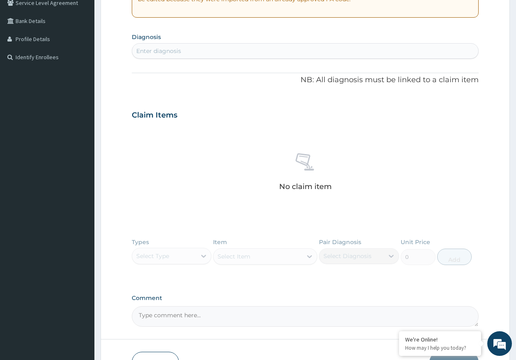
scroll to position [66, 0]
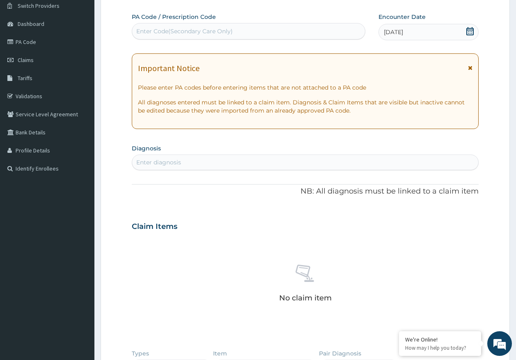
click at [177, 162] on div "Enter diagnosis" at bounding box center [158, 162] width 45 height 8
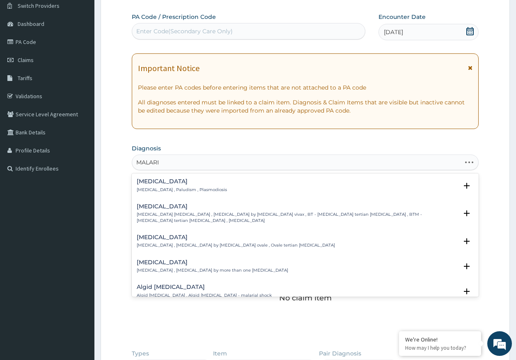
type input "MALARIA"
click at [160, 185] on div "Malaria Malaria , Paludism , Plasmodiosis" at bounding box center [182, 185] width 90 height 14
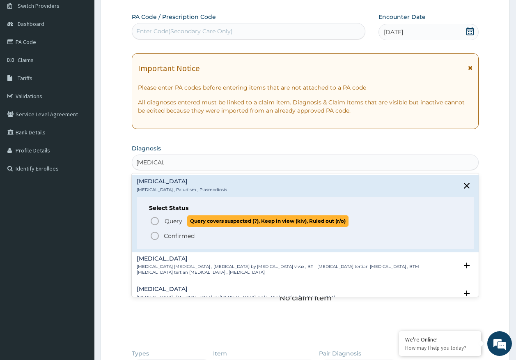
click at [172, 225] on span "Query" at bounding box center [174, 221] width 18 height 8
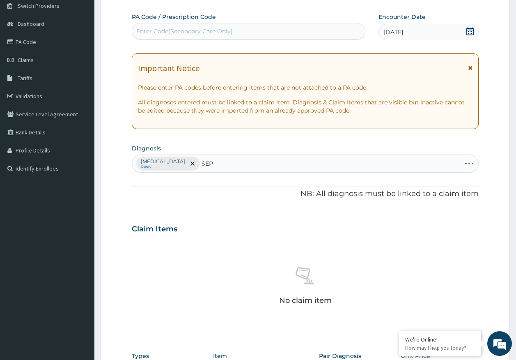
type input "SEPS"
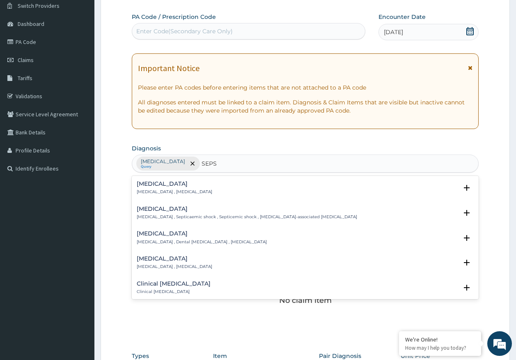
click at [151, 183] on h4 "Sepsis" at bounding box center [175, 184] width 76 height 6
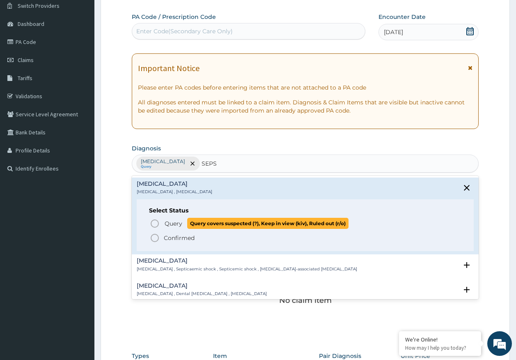
click at [167, 226] on span "Query" at bounding box center [174, 223] width 18 height 8
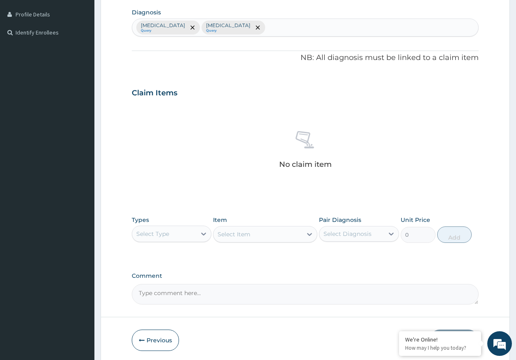
scroll to position [230, 0]
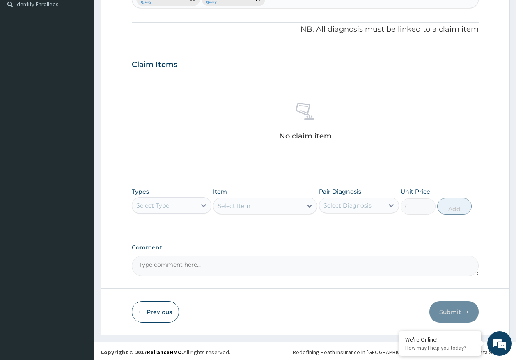
click at [159, 209] on div "Select Type" at bounding box center [152, 205] width 33 height 8
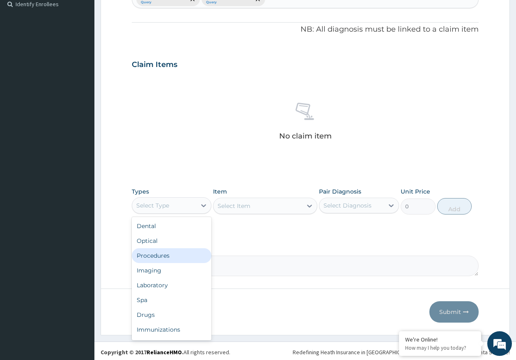
click at [172, 255] on div "Procedures" at bounding box center [172, 255] width 80 height 15
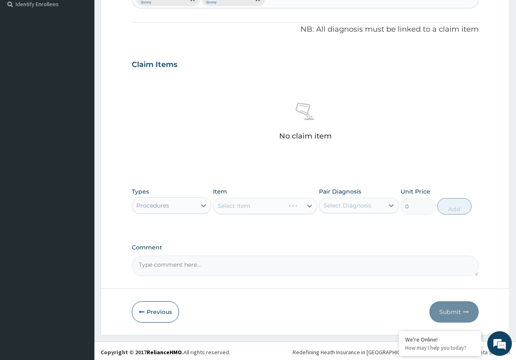
click at [229, 205] on div "Select Item" at bounding box center [265, 205] width 104 height 16
drag, startPoint x: 340, startPoint y: 206, endPoint x: 343, endPoint y: 221, distance: 15.5
click at [340, 205] on div "Select Diagnosis" at bounding box center [347, 205] width 48 height 8
click at [341, 224] on label "Malaria" at bounding box center [357, 225] width 51 height 8
checkbox input "true"
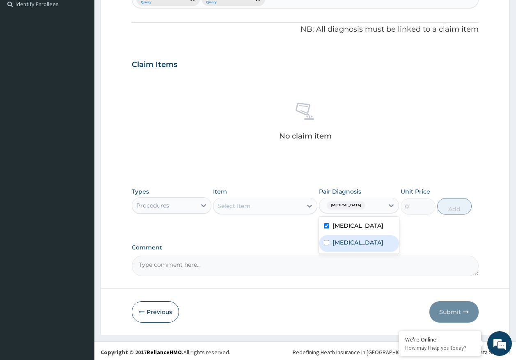
click at [339, 240] on label "Sepsis" at bounding box center [357, 242] width 51 height 8
checkbox input "true"
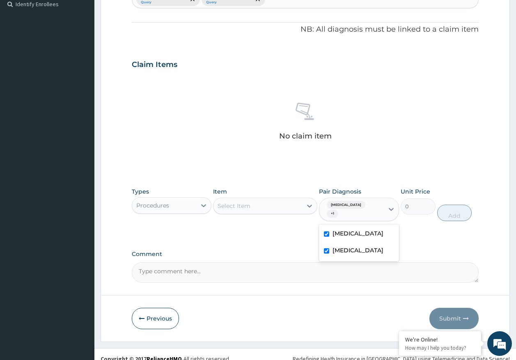
click at [266, 202] on div "Select Item" at bounding box center [257, 205] width 89 height 13
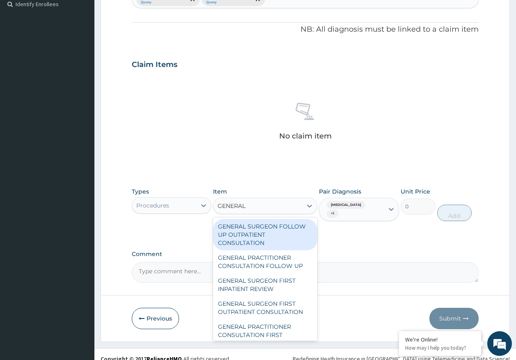
type input "GENERAL P"
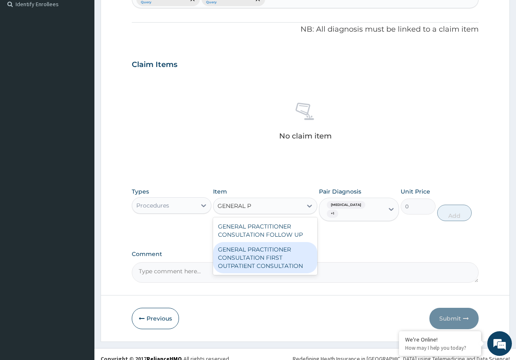
drag, startPoint x: 286, startPoint y: 267, endPoint x: 322, endPoint y: 250, distance: 39.7
click at [285, 265] on div "GENERAL PRACTITIONER CONSULTATION FIRST OUTPATIENT CONSULTATION" at bounding box center [265, 257] width 104 height 31
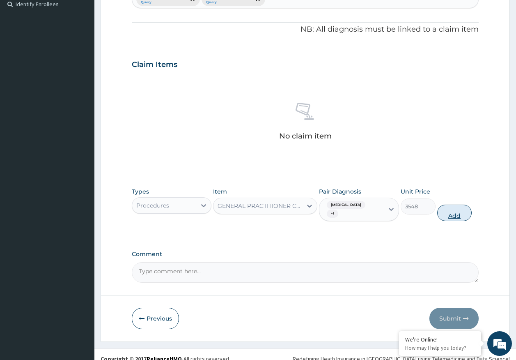
click at [460, 207] on button "Add" at bounding box center [454, 212] width 35 height 16
type input "0"
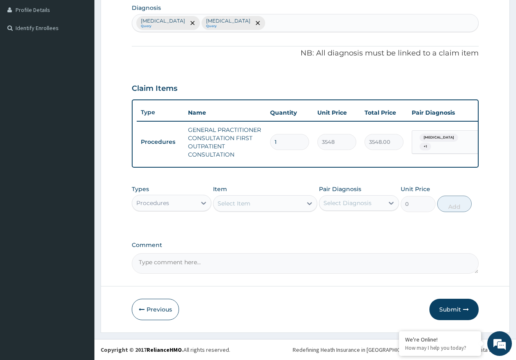
scroll to position [212, 0]
click at [163, 206] on div "Procedures" at bounding box center [164, 202] width 64 height 13
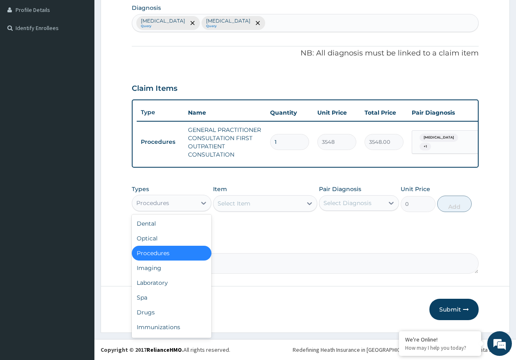
click at [233, 204] on div "Select Item" at bounding box center [234, 203] width 33 height 8
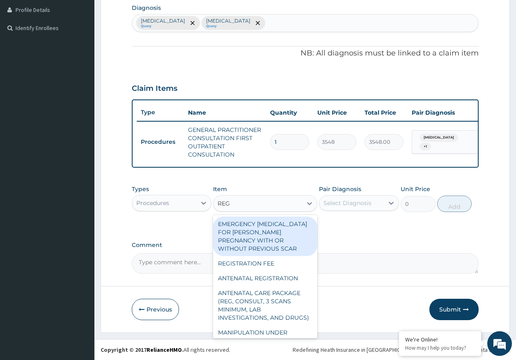
type input "REGI"
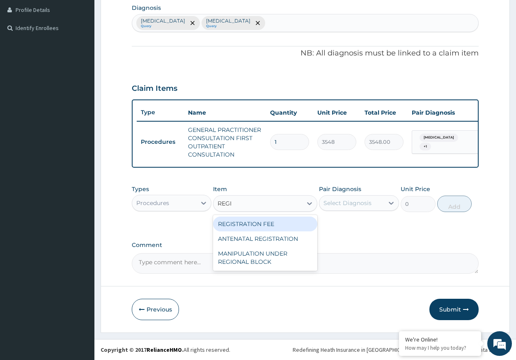
drag, startPoint x: 262, startPoint y: 222, endPoint x: 339, endPoint y: 205, distance: 78.9
click at [263, 222] on div "REGISTRATION FEE" at bounding box center [265, 223] width 104 height 15
type input "2150"
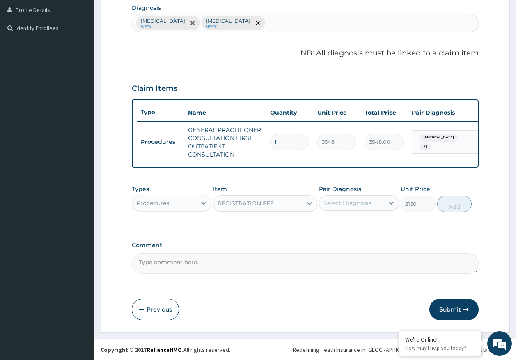
click at [340, 205] on div "Select Diagnosis" at bounding box center [347, 203] width 48 height 8
click at [336, 229] on div "Malaria" at bounding box center [359, 223] width 80 height 17
checkbox input "true"
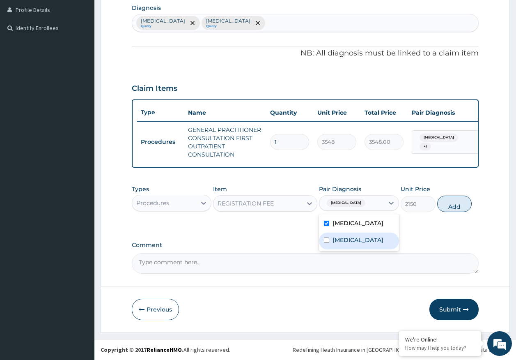
click at [338, 243] on label "Sepsis" at bounding box center [357, 240] width 51 height 8
checkbox input "true"
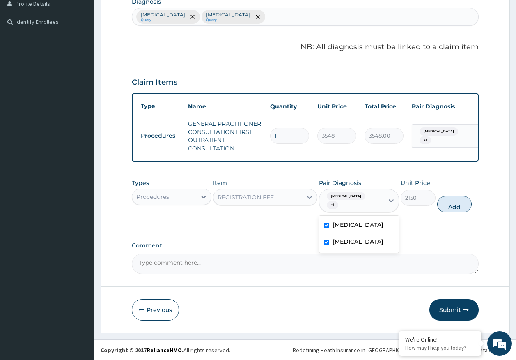
click at [466, 204] on button "Add" at bounding box center [454, 204] width 35 height 16
type input "0"
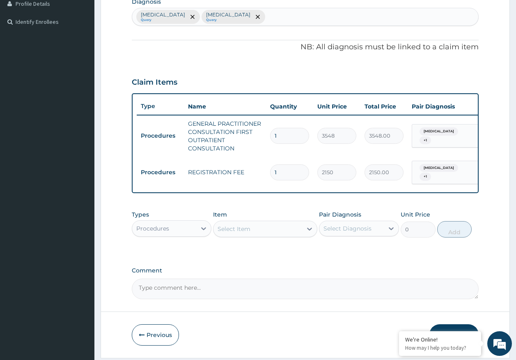
click at [151, 230] on div "Procedures" at bounding box center [152, 228] width 33 height 8
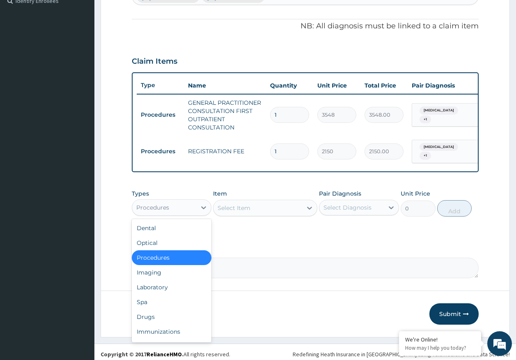
scroll to position [241, 0]
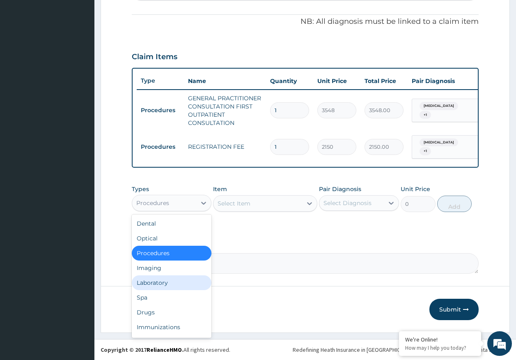
click at [149, 288] on div "Laboratory" at bounding box center [172, 282] width 80 height 15
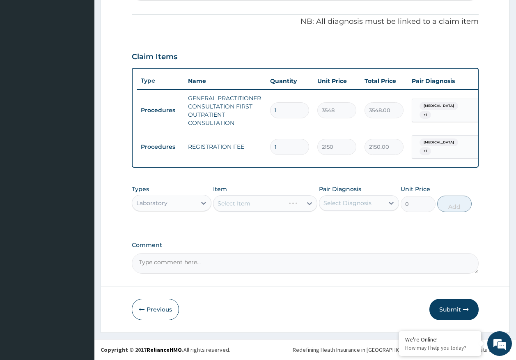
click at [356, 202] on div "Select Diagnosis" at bounding box center [347, 203] width 48 height 8
click at [348, 223] on label "[MEDICAL_DATA]" at bounding box center [357, 223] width 51 height 8
checkbox input "true"
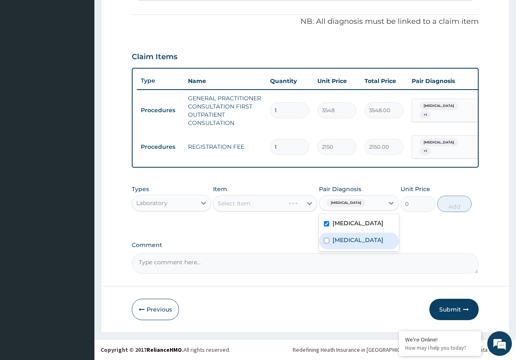
click at [344, 244] on div "[MEDICAL_DATA]" at bounding box center [359, 240] width 80 height 17
checkbox input "true"
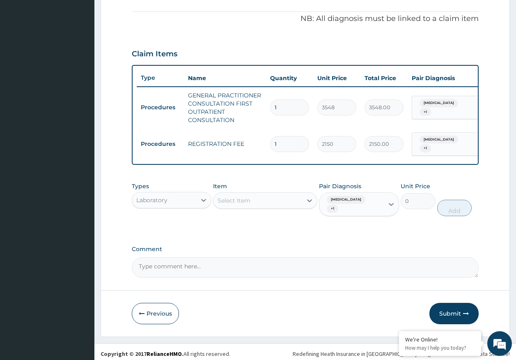
click at [253, 203] on div "Select Item" at bounding box center [257, 200] width 89 height 13
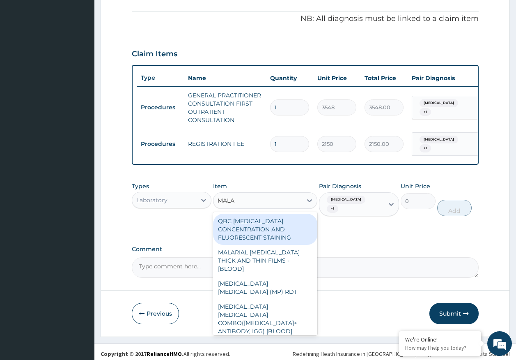
type input "MALAR"
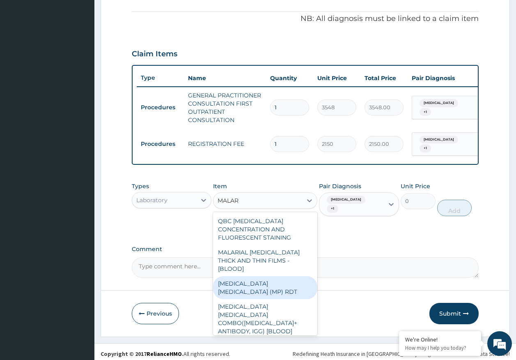
click at [277, 278] on div "[MEDICAL_DATA] [MEDICAL_DATA] (MP) RDT" at bounding box center [265, 287] width 104 height 23
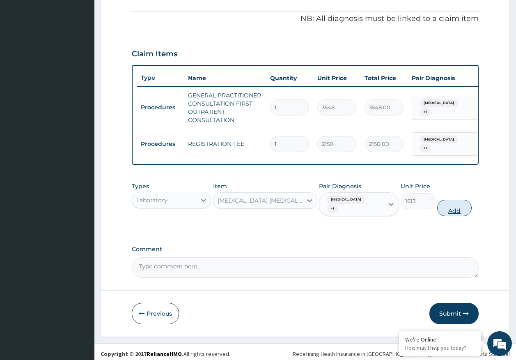
click at [461, 202] on button "Add" at bounding box center [454, 207] width 35 height 16
type input "0"
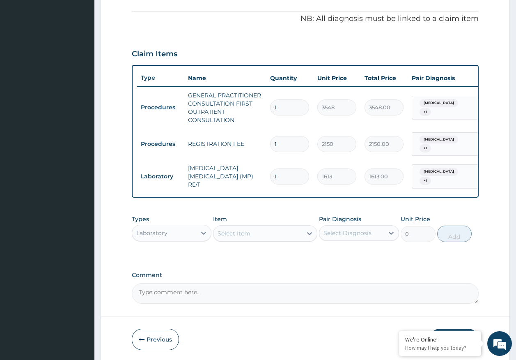
click at [257, 236] on div "Select Item" at bounding box center [257, 233] width 89 height 13
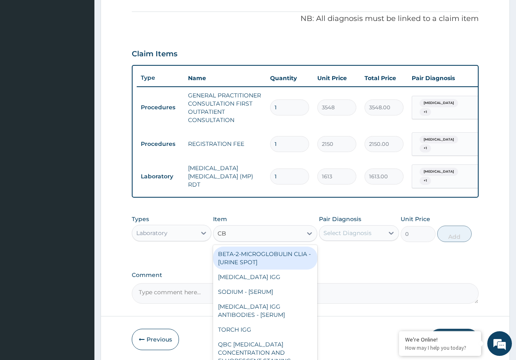
type input "CBC"
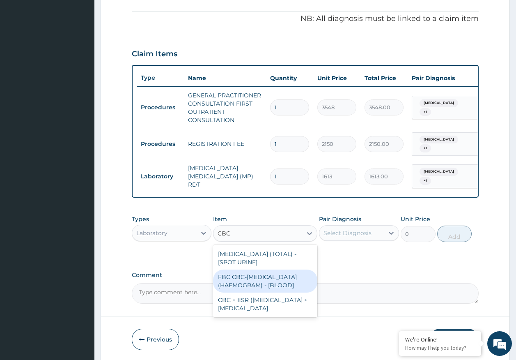
drag, startPoint x: 261, startPoint y: 275, endPoint x: 358, endPoint y: 242, distance: 102.3
click at [263, 275] on div "FBC CBC-COMPLETE BLOOD COUNT (HAEMOGRAM) - [BLOOD]" at bounding box center [265, 280] width 104 height 23
type input "4300"
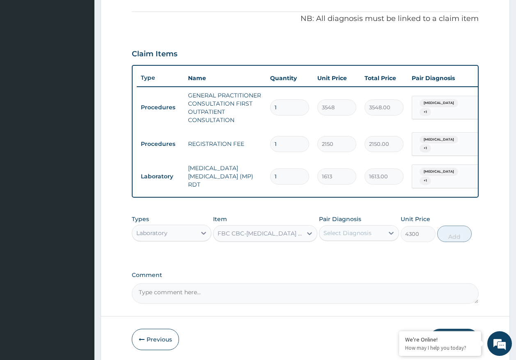
click at [354, 231] on div "Select Diagnosis" at bounding box center [347, 233] width 48 height 8
drag, startPoint x: 349, startPoint y: 268, endPoint x: 435, endPoint y: 247, distance: 88.7
click at [351, 266] on label "Sepsis" at bounding box center [357, 270] width 51 height 8
checkbox input "true"
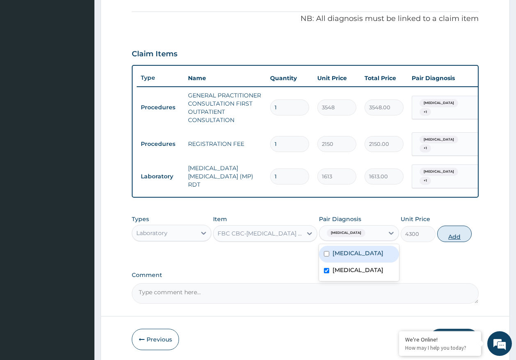
click at [461, 236] on button "Add" at bounding box center [454, 233] width 35 height 16
type input "0"
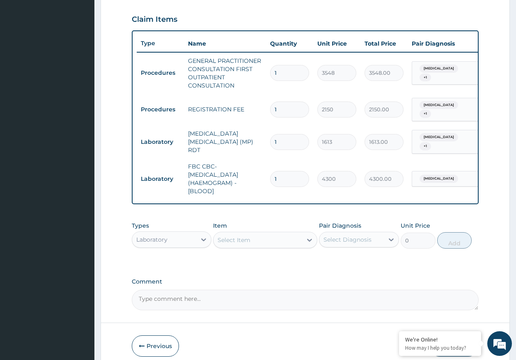
scroll to position [310, 0]
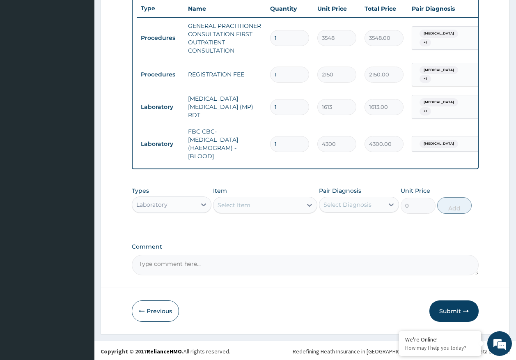
click at [161, 200] on div "Laboratory" at bounding box center [151, 204] width 31 height 8
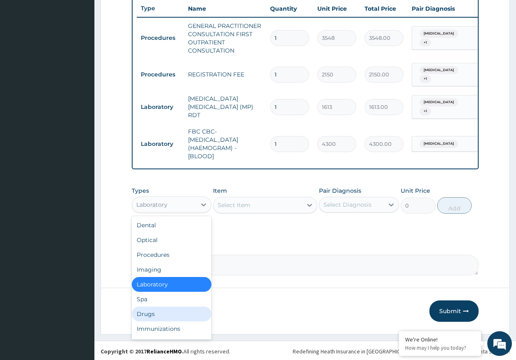
click at [156, 310] on div "Drugs" at bounding box center [172, 313] width 80 height 15
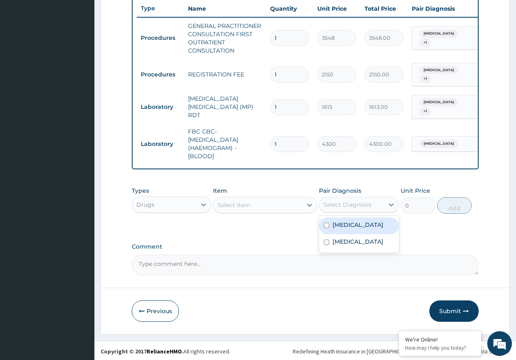
click at [341, 203] on div "Select Diagnosis" at bounding box center [347, 204] width 48 height 8
click at [346, 226] on label "Malaria" at bounding box center [357, 224] width 51 height 8
checkbox input "true"
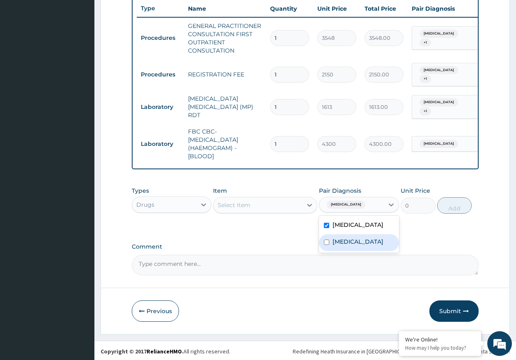
drag, startPoint x: 350, startPoint y: 241, endPoint x: 244, endPoint y: 207, distance: 111.6
click at [346, 239] on label "Sepsis" at bounding box center [357, 241] width 51 height 8
checkbox input "true"
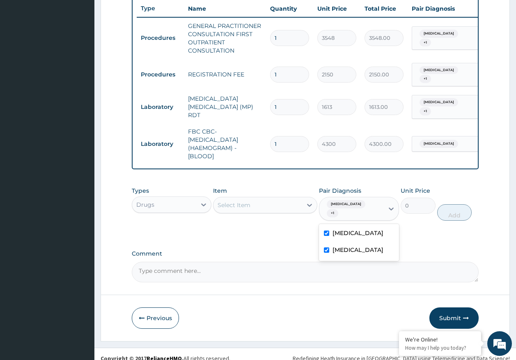
click at [252, 203] on div "Select Item" at bounding box center [257, 204] width 89 height 13
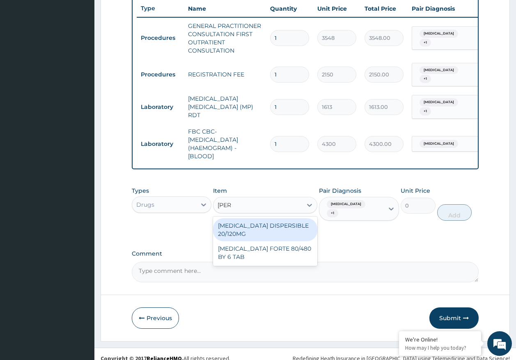
type input "COART"
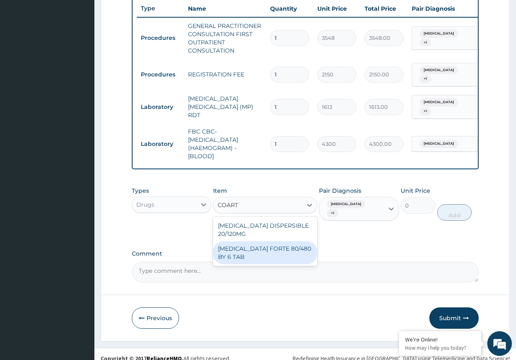
drag, startPoint x: 271, startPoint y: 250, endPoint x: 436, endPoint y: 229, distance: 165.8
click at [272, 248] on div "COARTEM FORTE 80/480 BY 6 TAB" at bounding box center [265, 252] width 104 height 23
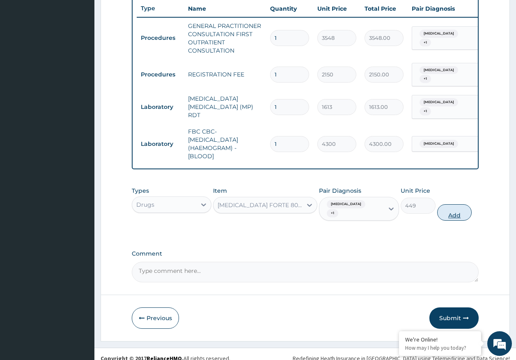
click at [451, 204] on button "Add" at bounding box center [454, 212] width 35 height 16
type input "0"
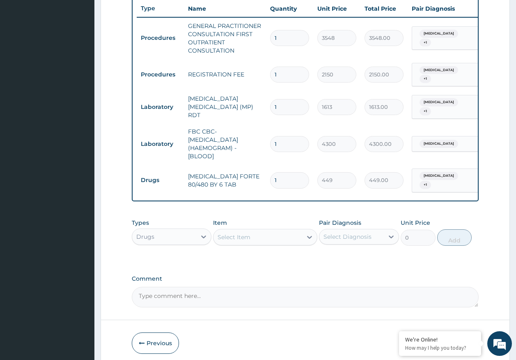
click at [284, 231] on div "Select Item" at bounding box center [257, 236] width 89 height 13
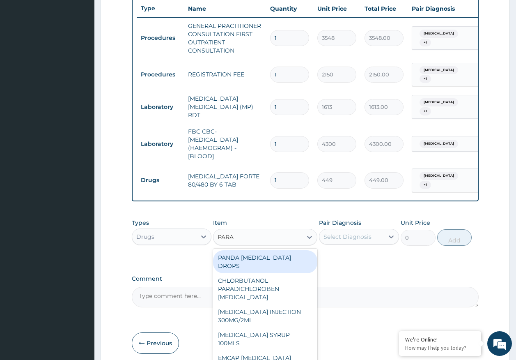
type input "PARAC"
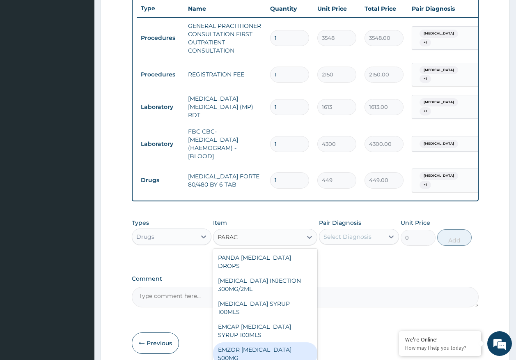
click at [261, 342] on div "EMZOR PARACETAMOL 500MG" at bounding box center [265, 353] width 104 height 23
type input "24"
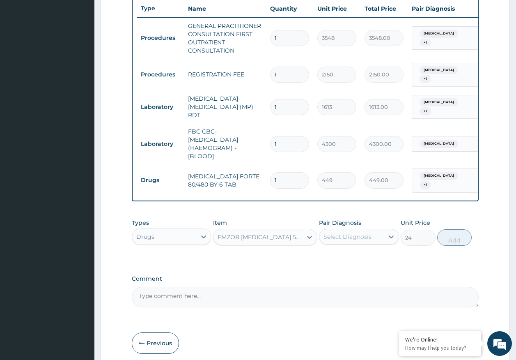
click at [341, 240] on div "Types Drugs Item option EMZOR PARACETAMOL 500MG, selected. Select is focused ,t…" at bounding box center [305, 231] width 347 height 35
click at [340, 236] on div "Select Diagnosis" at bounding box center [351, 236] width 64 height 13
click at [340, 254] on label "Malaria" at bounding box center [357, 256] width 51 height 8
checkbox input "true"
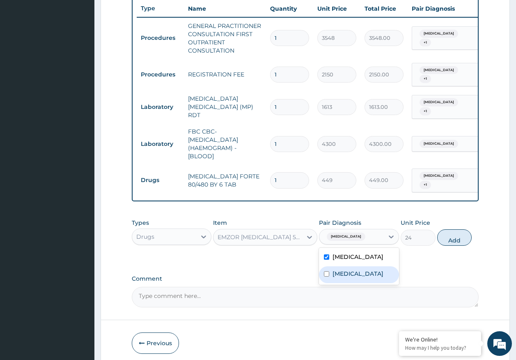
click at [343, 269] on label "Sepsis" at bounding box center [357, 273] width 51 height 8
checkbox input "true"
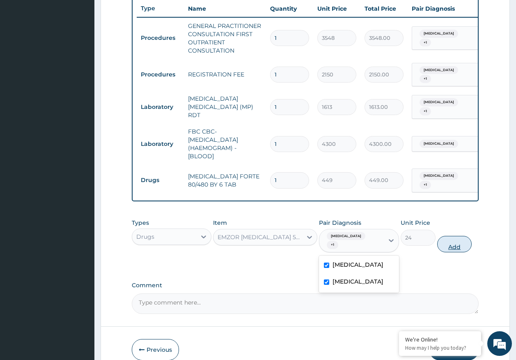
click at [450, 236] on button "Add" at bounding box center [454, 244] width 35 height 16
type input "0"
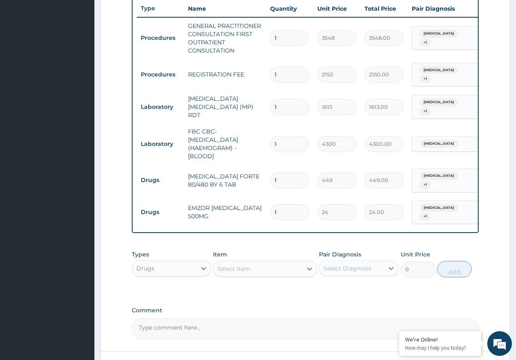
type input "18"
type input "432.00"
type input "18"
click at [296, 175] on input "1" at bounding box center [289, 180] width 39 height 16
type input "0.00"
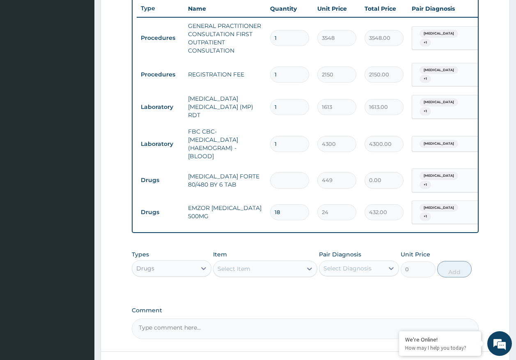
type input "6"
type input "2694.00"
type input "6"
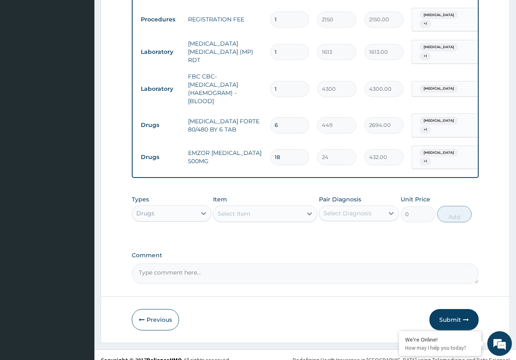
scroll to position [367, 0]
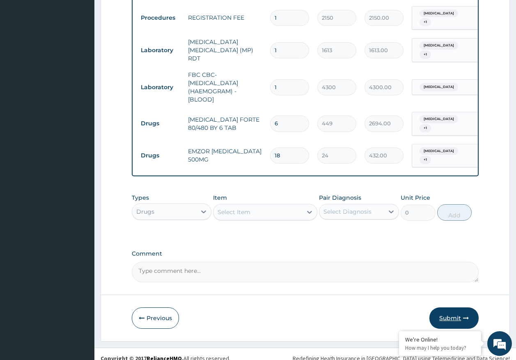
click at [454, 307] on button "Submit" at bounding box center [453, 317] width 49 height 21
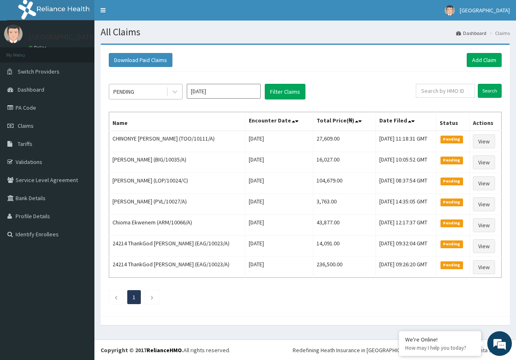
click at [127, 90] on div "PENDING" at bounding box center [123, 91] width 21 height 8
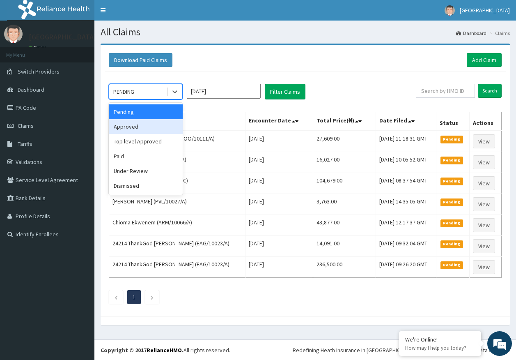
click at [131, 125] on div "Approved" at bounding box center [146, 126] width 74 height 15
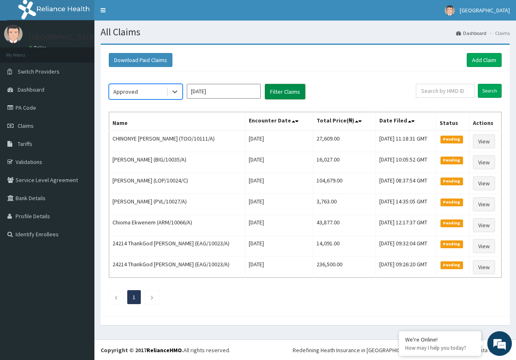
click at [284, 94] on button "Filter Claims" at bounding box center [285, 92] width 41 height 16
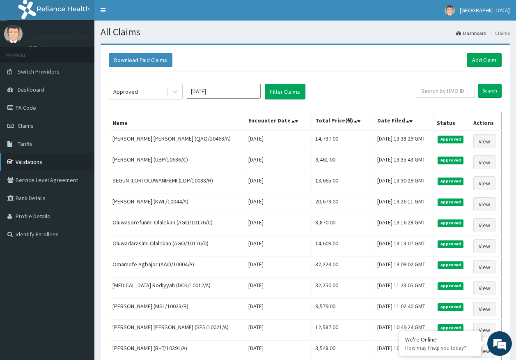
click at [23, 162] on link "Validations" at bounding box center [47, 162] width 94 height 18
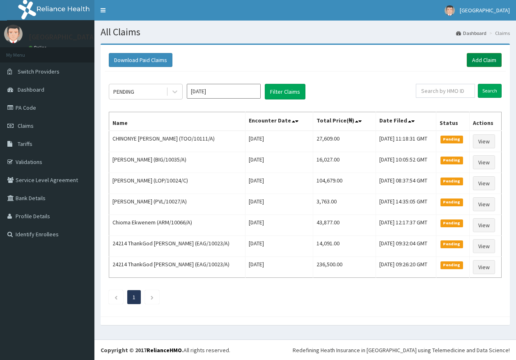
click at [479, 62] on link "Add Claim" at bounding box center [484, 60] width 35 height 14
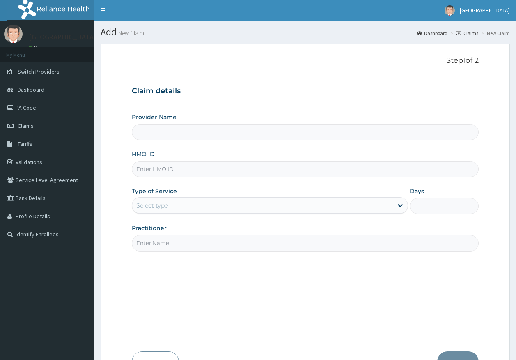
click at [163, 173] on input "HMO ID" at bounding box center [305, 169] width 347 height 16
type input "SLB/10156/B"
type input "[GEOGRAPHIC_DATA]"
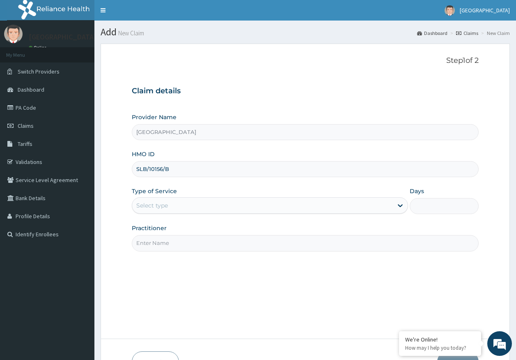
type input "SLB/10156/B"
click at [158, 209] on div "Select type" at bounding box center [152, 205] width 32 height 8
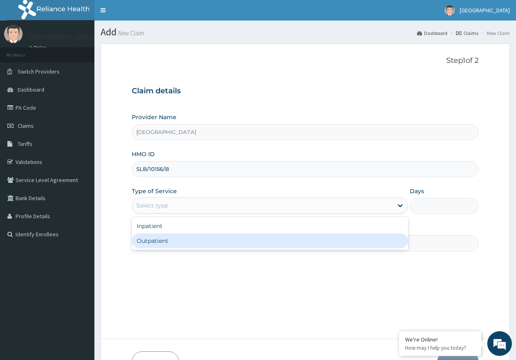
click at [156, 240] on div "Outpatient" at bounding box center [270, 240] width 276 height 15
type input "1"
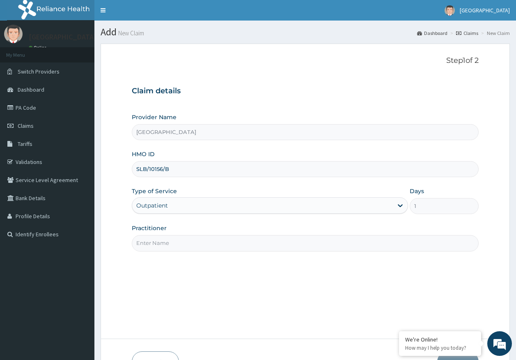
click at [172, 241] on input "Practitioner" at bounding box center [305, 243] width 347 height 16
type input "[PERSON_NAME]"
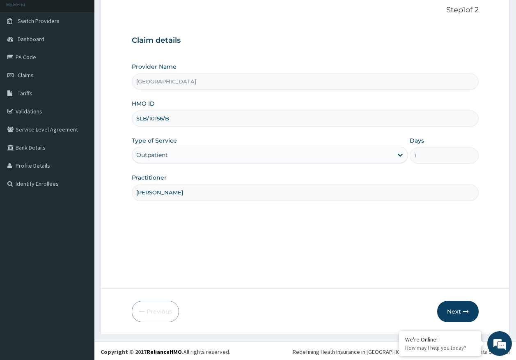
scroll to position [53, 0]
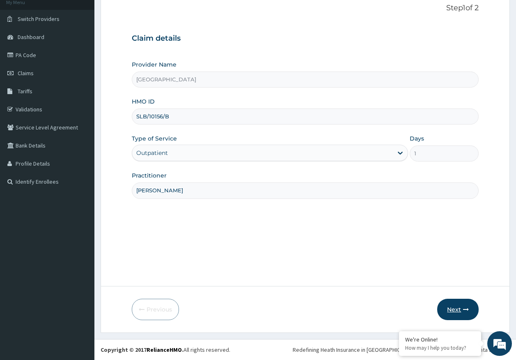
click at [470, 303] on button "Next" at bounding box center [457, 308] width 41 height 21
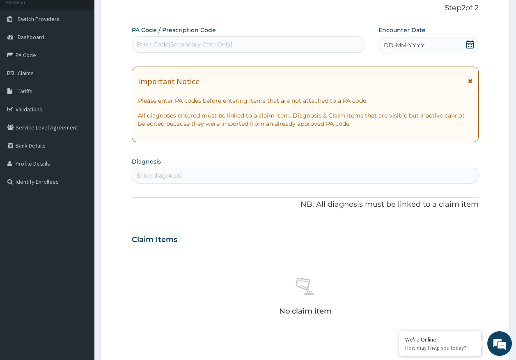
click at [423, 42] on span "DD-MM-YYYY" at bounding box center [404, 45] width 41 height 8
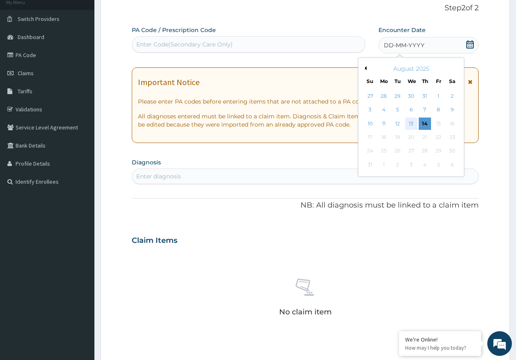
click at [413, 126] on div "13" at bounding box center [411, 123] width 12 height 12
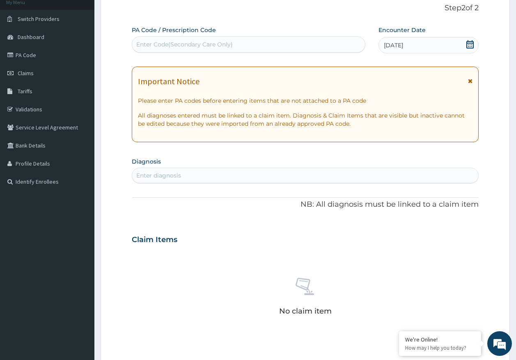
click at [206, 174] on div "Enter diagnosis" at bounding box center [305, 175] width 346 height 13
type input "[MEDICAL_DATA]"
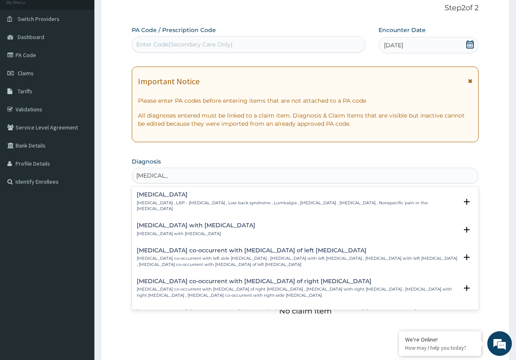
click at [165, 200] on p "[MEDICAL_DATA] , LBP - [MEDICAL_DATA] , Low back syndrome , Lumbalgia , [MEDICA…" at bounding box center [297, 206] width 321 height 12
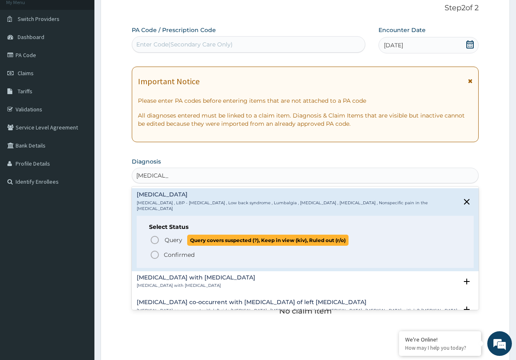
click at [168, 236] on span "Query" at bounding box center [174, 240] width 18 height 8
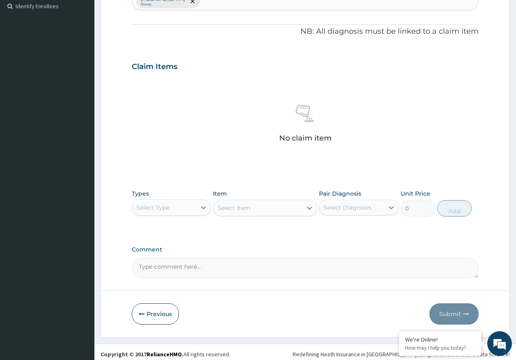
scroll to position [232, 0]
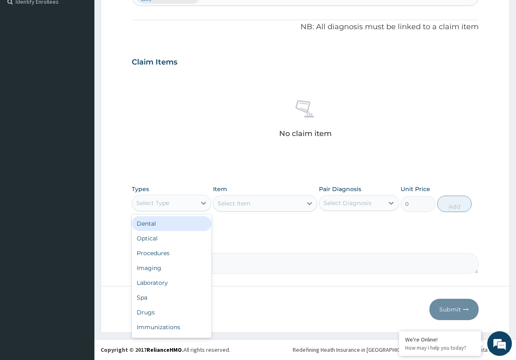
click at [167, 196] on div "Select Type" at bounding box center [164, 202] width 64 height 13
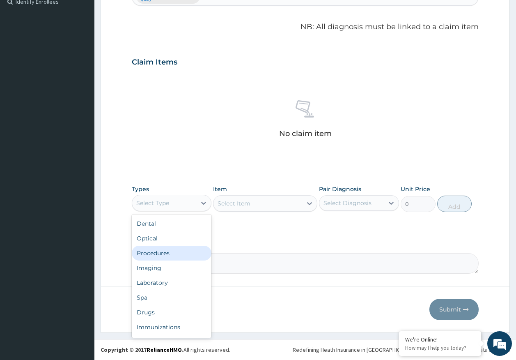
drag, startPoint x: 162, startPoint y: 254, endPoint x: 251, endPoint y: 232, distance: 92.0
click at [162, 254] on div "Procedures" at bounding box center [172, 252] width 80 height 15
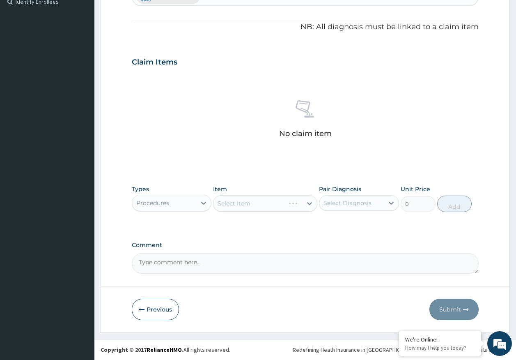
click at [339, 204] on div "Select Diagnosis" at bounding box center [347, 203] width 48 height 8
click at [337, 227] on label "[MEDICAL_DATA]" at bounding box center [357, 223] width 51 height 8
checkbox input "true"
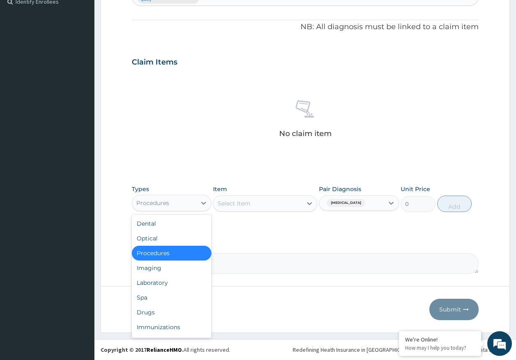
click at [169, 203] on div "Procedures" at bounding box center [152, 203] width 33 height 8
click at [155, 312] on div "Drugs" at bounding box center [172, 312] width 80 height 15
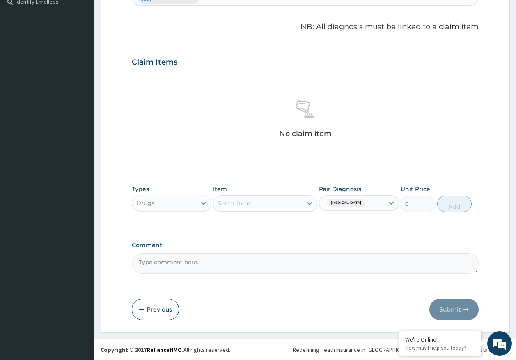
click at [246, 201] on div "Select Item" at bounding box center [234, 203] width 33 height 8
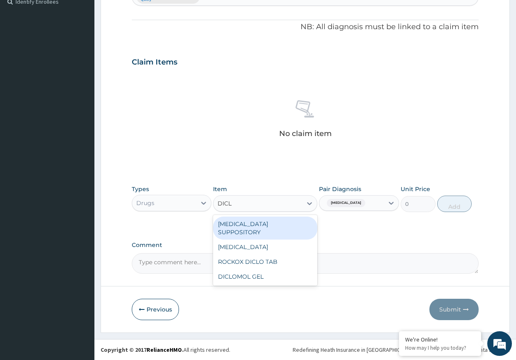
type input "DICLO"
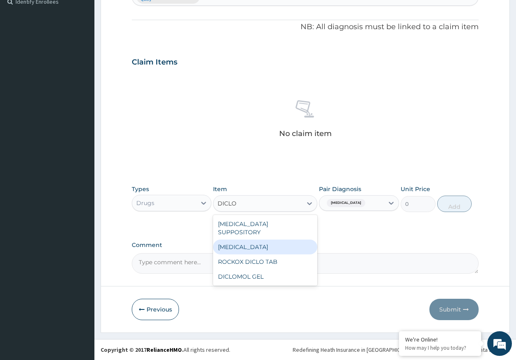
click at [248, 239] on div "[MEDICAL_DATA]" at bounding box center [265, 246] width 104 height 15
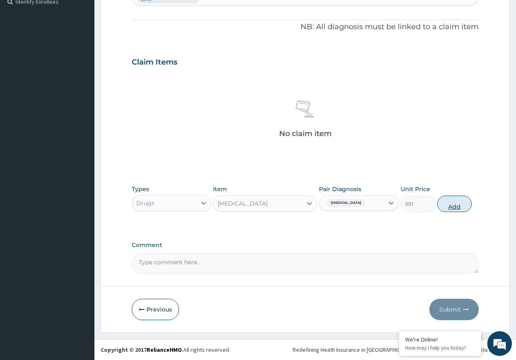
click at [460, 199] on button "Add" at bounding box center [454, 203] width 35 height 16
type input "0"
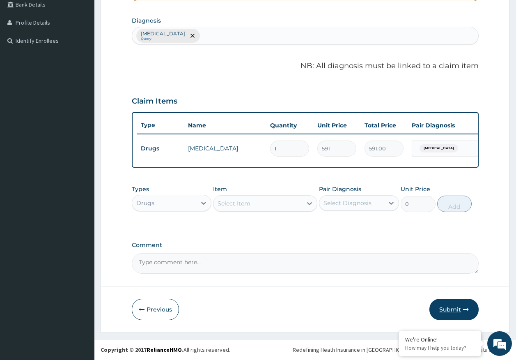
click at [454, 303] on button "Submit" at bounding box center [453, 308] width 49 height 21
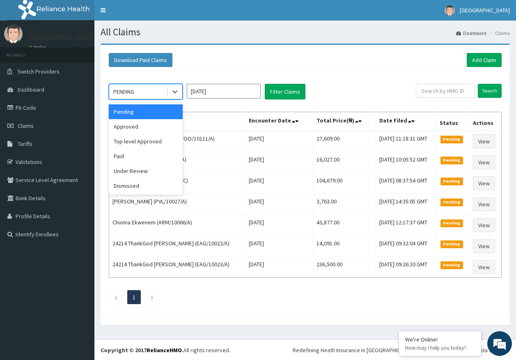
click at [121, 94] on div "PENDING" at bounding box center [123, 91] width 21 height 8
drag, startPoint x: 131, startPoint y: 128, endPoint x: 276, endPoint y: 92, distance: 148.8
click at [135, 125] on div "Approved" at bounding box center [146, 126] width 74 height 15
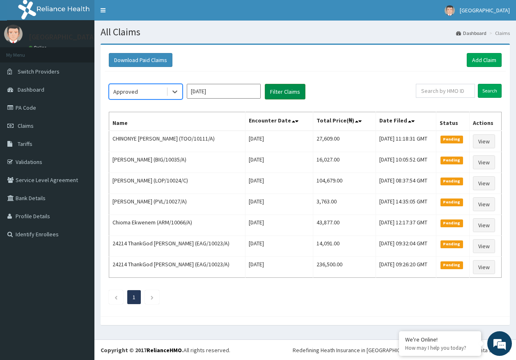
click at [280, 92] on button "Filter Claims" at bounding box center [285, 92] width 41 height 16
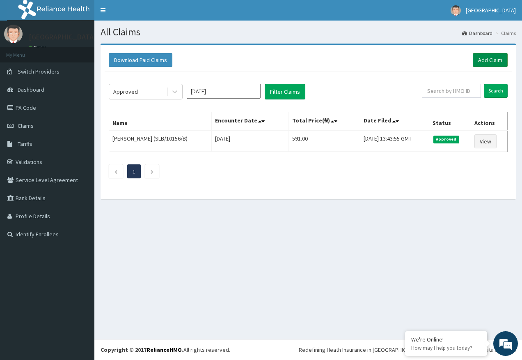
click at [490, 58] on link "Add Claim" at bounding box center [490, 60] width 35 height 14
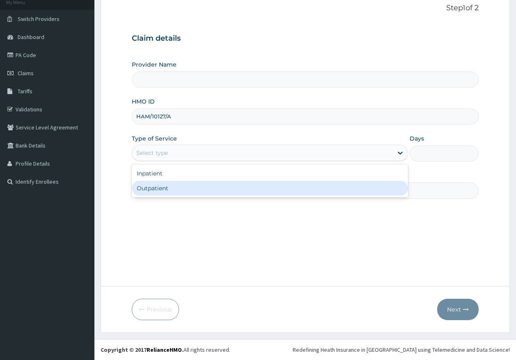
type input "[GEOGRAPHIC_DATA]"
drag, startPoint x: 161, startPoint y: 194, endPoint x: 191, endPoint y: 195, distance: 30.4
click at [161, 193] on div "Outpatient" at bounding box center [270, 188] width 276 height 15
type input "1"
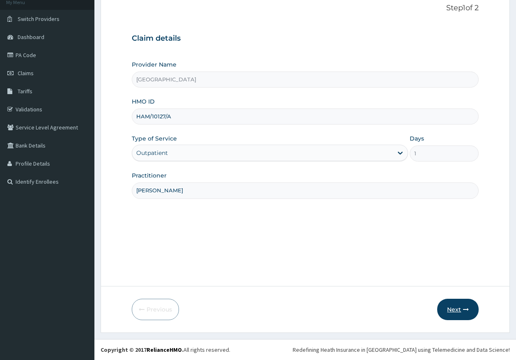
click at [446, 305] on button "Next" at bounding box center [457, 308] width 41 height 21
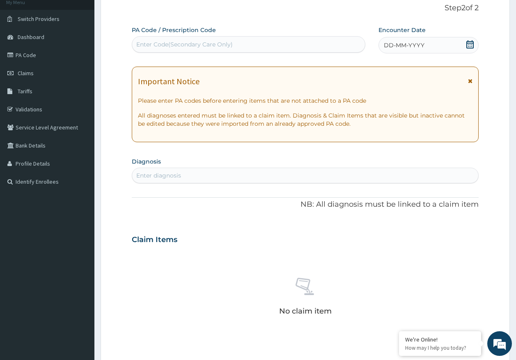
click at [412, 39] on div "DD-MM-YYYY" at bounding box center [428, 45] width 100 height 16
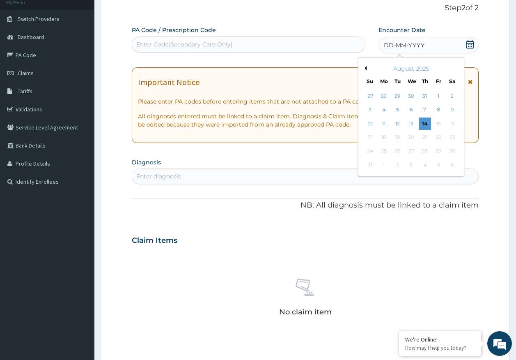
click at [245, 48] on div "Enter Code(Secondary Care Only)" at bounding box center [248, 44] width 233 height 13
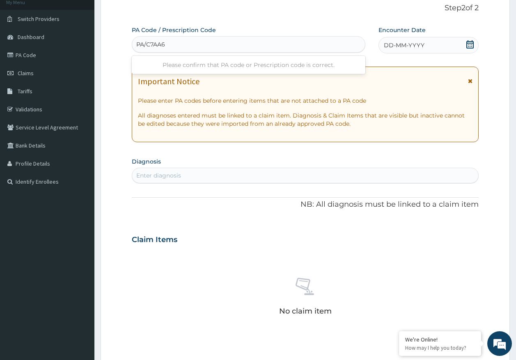
type input "PA/C7AA69"
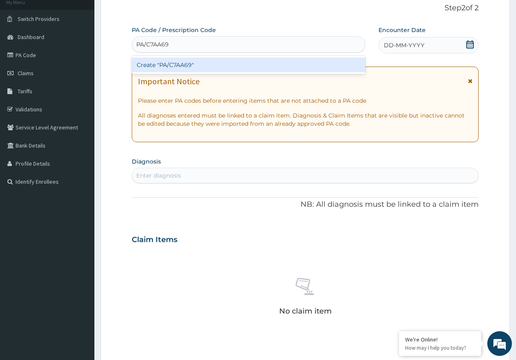
click at [189, 67] on div "Create "PA/C7AA69"" at bounding box center [249, 64] width 234 height 15
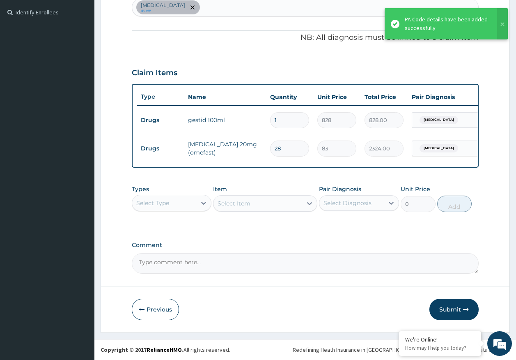
scroll to position [228, 0]
click at [174, 201] on div "Select Type" at bounding box center [164, 202] width 64 height 13
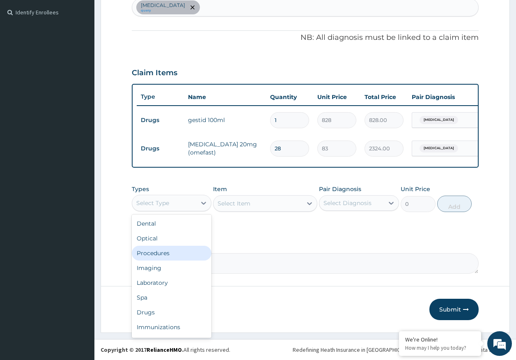
click at [160, 257] on div "Procedures" at bounding box center [172, 252] width 80 height 15
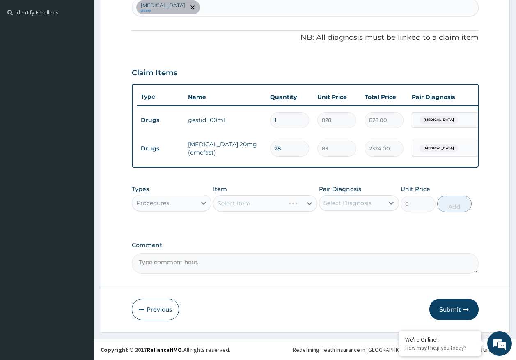
click at [336, 206] on div "Select Diagnosis" at bounding box center [347, 203] width 48 height 8
click at [346, 226] on label "Upper respiratory infection" at bounding box center [357, 223] width 51 height 8
checkbox input "true"
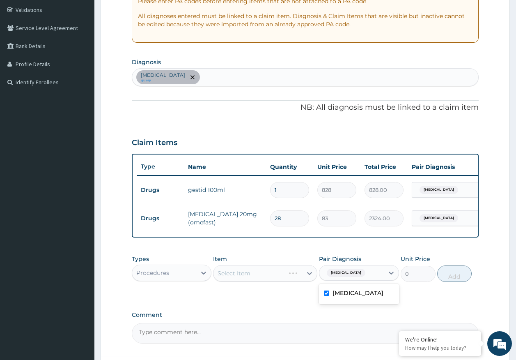
scroll to position [146, 0]
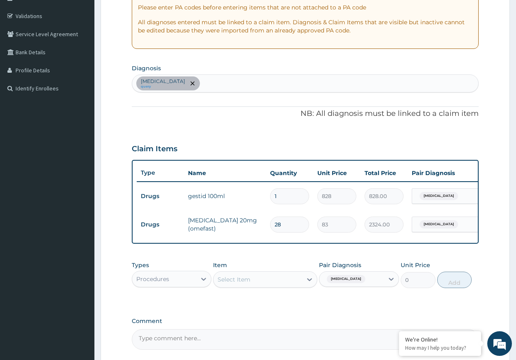
click at [232, 85] on div "Upper respiratory infection query" at bounding box center [305, 83] width 346 height 17
type input "GERD"
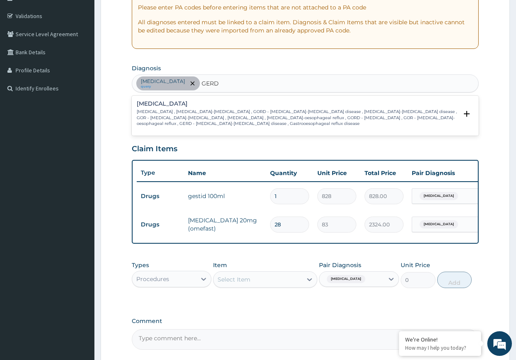
click at [157, 121] on p "Gastroesophageal reflux disease , Gastro-esophageal reflux , GORD - Gastro-esop…" at bounding box center [297, 118] width 321 height 18
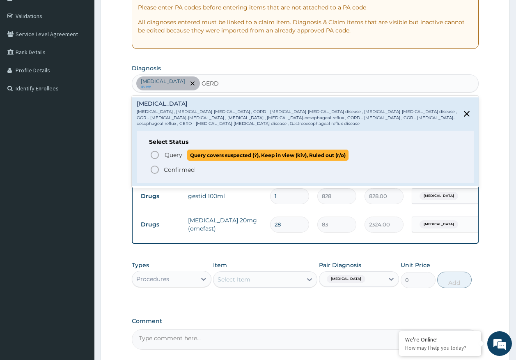
click at [176, 151] on span "Query" at bounding box center [174, 155] width 18 height 8
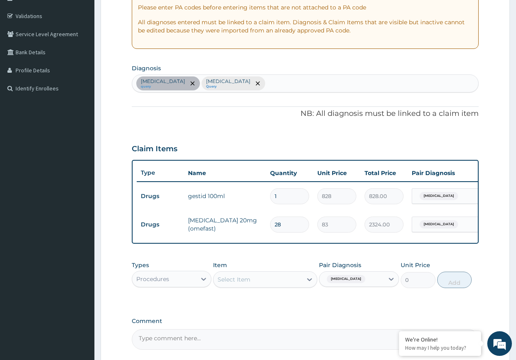
click at [218, 286] on div "Select Item" at bounding box center [257, 279] width 89 height 13
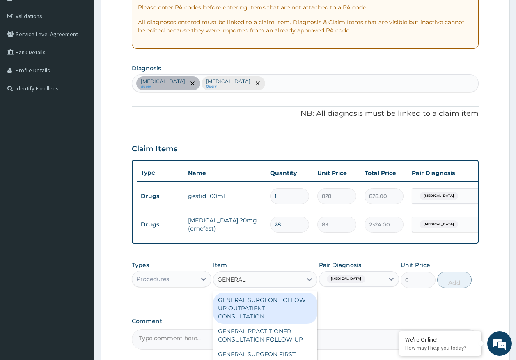
type input "GENERAL P"
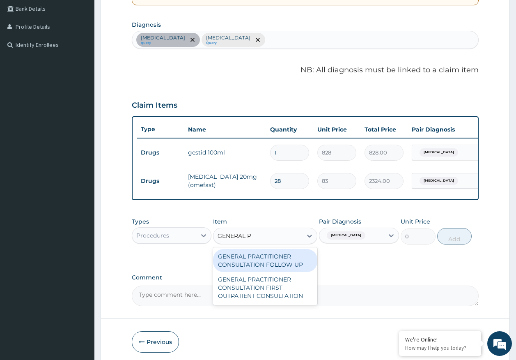
scroll to position [228, 0]
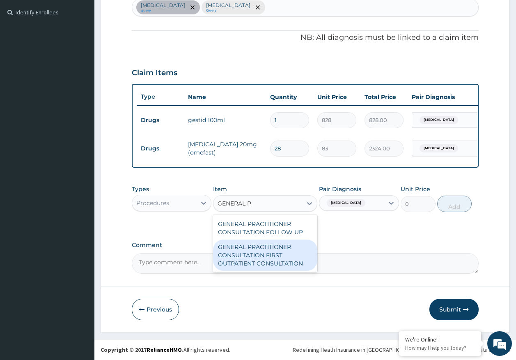
drag, startPoint x: 268, startPoint y: 266, endPoint x: 342, endPoint y: 210, distance: 92.7
click at [268, 265] on div "GENERAL PRACTITIONER CONSULTATION FIRST OUTPATIENT CONSULTATION" at bounding box center [265, 254] width 104 height 31
type input "3548"
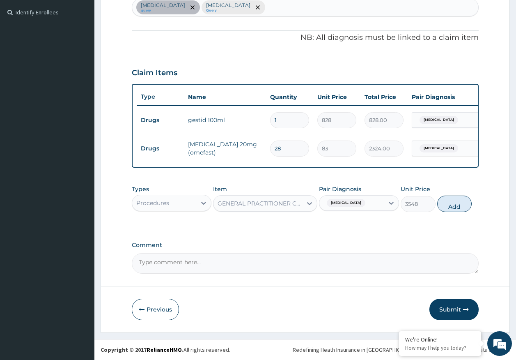
click at [365, 204] on span "Upper respiratory infection" at bounding box center [346, 203] width 39 height 8
drag, startPoint x: 353, startPoint y: 249, endPoint x: 357, endPoint y: 249, distance: 4.5
click at [354, 244] on label "Gastroesophageal reflux disease" at bounding box center [357, 240] width 51 height 8
checkbox input "true"
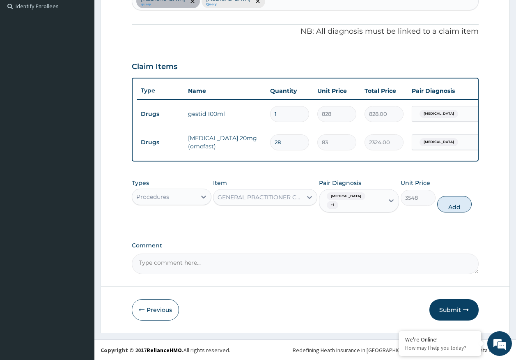
drag, startPoint x: 457, startPoint y: 208, endPoint x: 261, endPoint y: 208, distance: 196.2
click at [453, 208] on button "Add" at bounding box center [454, 204] width 35 height 16
type input "0"
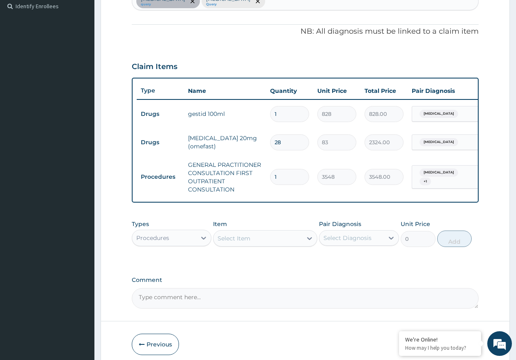
click at [251, 244] on div "Select Item" at bounding box center [257, 237] width 89 height 13
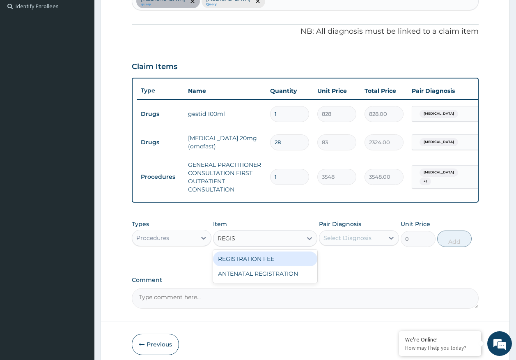
type input "REGIST"
drag, startPoint x: 269, startPoint y: 267, endPoint x: 284, endPoint y: 259, distance: 16.5
click at [269, 266] on div "REGISTRATION FEE" at bounding box center [265, 258] width 104 height 15
type input "2150"
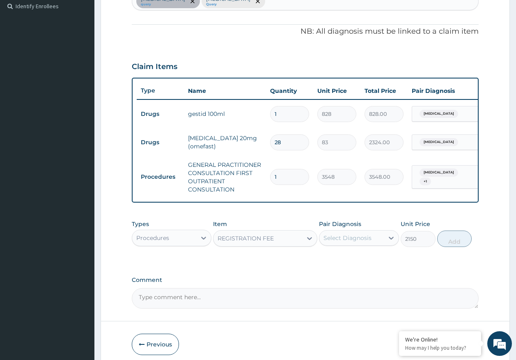
click at [338, 242] on div "Select Diagnosis" at bounding box center [347, 238] width 48 height 8
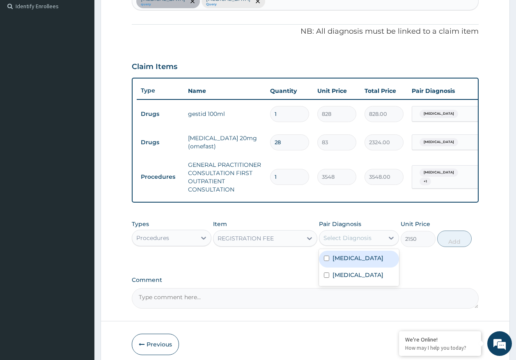
click at [349, 262] on label "Upper respiratory infection" at bounding box center [357, 258] width 51 height 8
checkbox input "true"
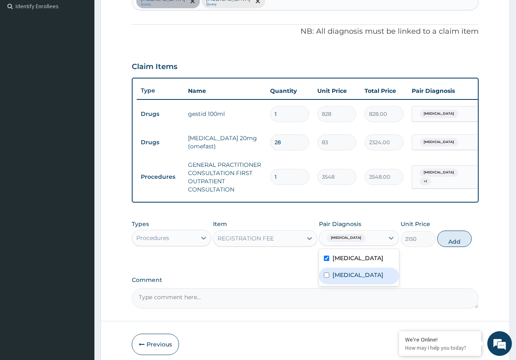
drag, startPoint x: 348, startPoint y: 289, endPoint x: 392, endPoint y: 280, distance: 45.3
click at [348, 279] on label "[MEDICAL_DATA]" at bounding box center [357, 274] width 51 height 8
checkbox input "true"
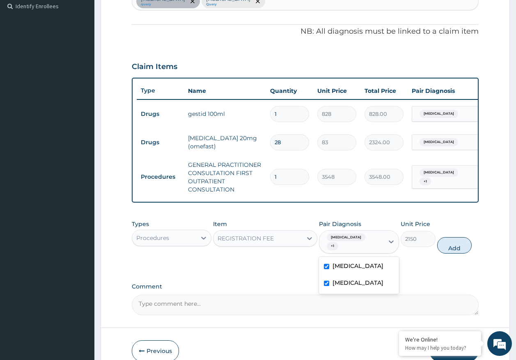
click at [449, 253] on button "Add" at bounding box center [454, 245] width 35 height 16
type input "0"
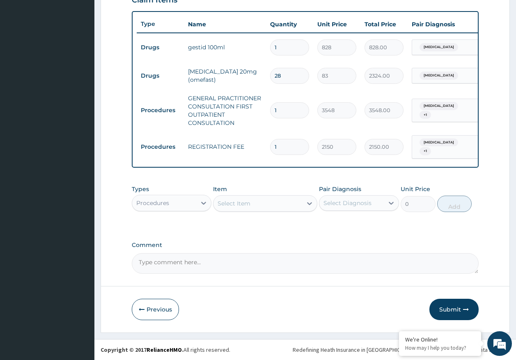
click at [449, 304] on button "Submit" at bounding box center [453, 308] width 49 height 21
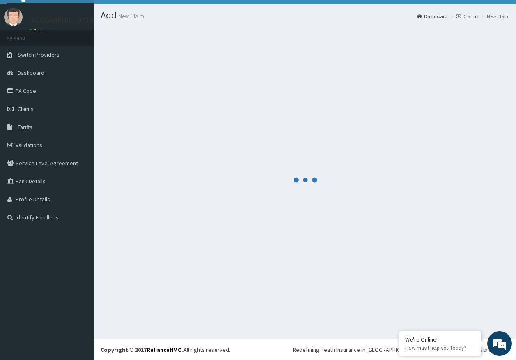
scroll to position [300, 0]
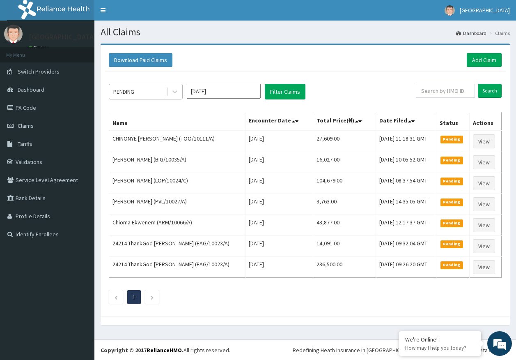
click at [118, 92] on div "PENDING" at bounding box center [123, 91] width 21 height 8
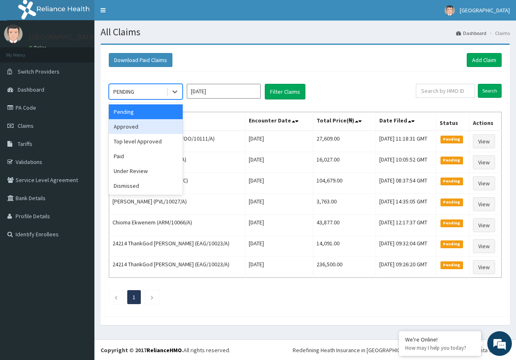
click at [131, 130] on div "Approved" at bounding box center [146, 126] width 74 height 15
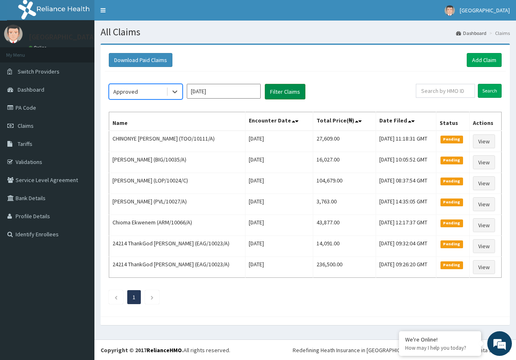
click at [286, 96] on button "Filter Claims" at bounding box center [285, 92] width 41 height 16
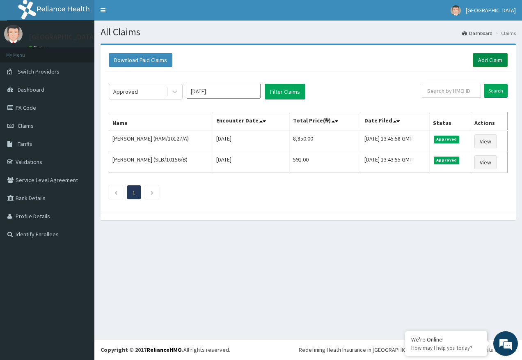
click at [493, 59] on link "Add Claim" at bounding box center [490, 60] width 35 height 14
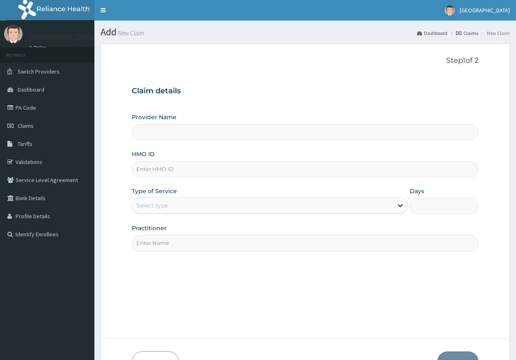
click at [151, 173] on input "HMO ID" at bounding box center [305, 169] width 347 height 16
type input "[GEOGRAPHIC_DATA]"
paste input "TCE/10371/A"
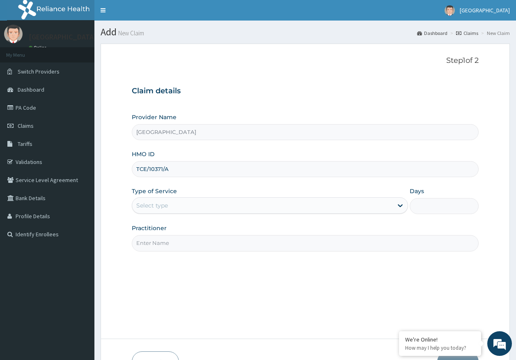
type input "TCE/10371/A"
click at [145, 203] on div "Select type" at bounding box center [152, 205] width 32 height 8
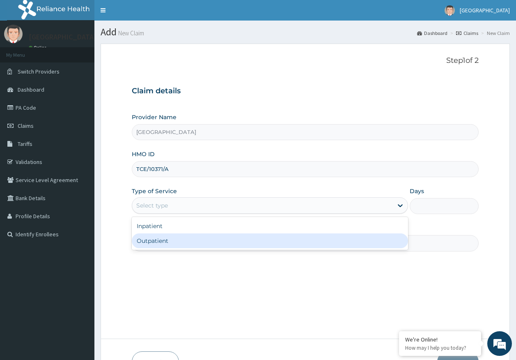
click at [152, 239] on div "Outpatient" at bounding box center [270, 240] width 276 height 15
type input "1"
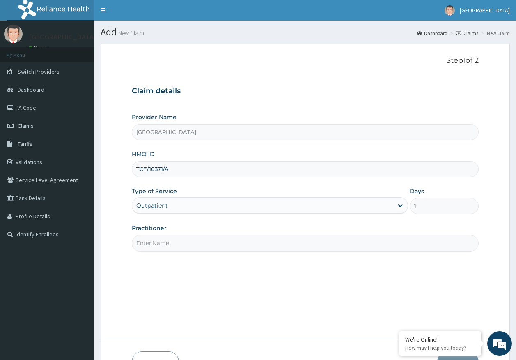
click at [160, 243] on input "Practitioner" at bounding box center [305, 243] width 347 height 16
type input "[PERSON_NAME]"
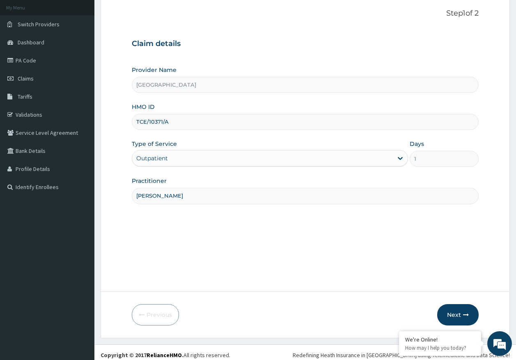
scroll to position [53, 0]
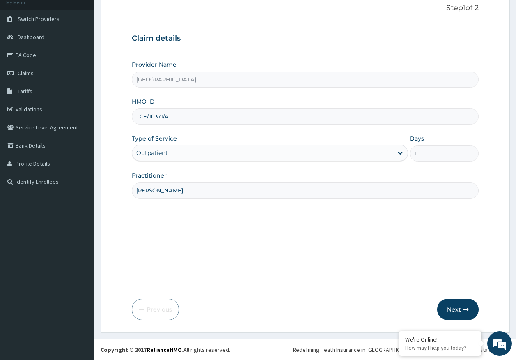
click at [451, 312] on button "Next" at bounding box center [457, 308] width 41 height 21
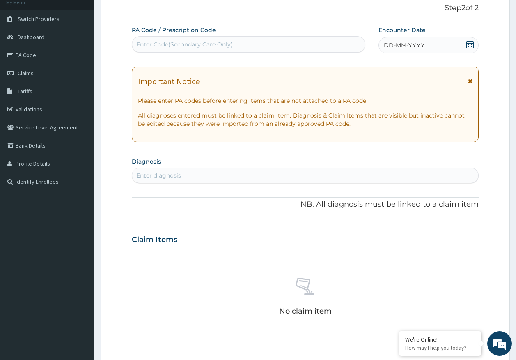
click at [419, 45] on span "DD-MM-YYYY" at bounding box center [404, 45] width 41 height 8
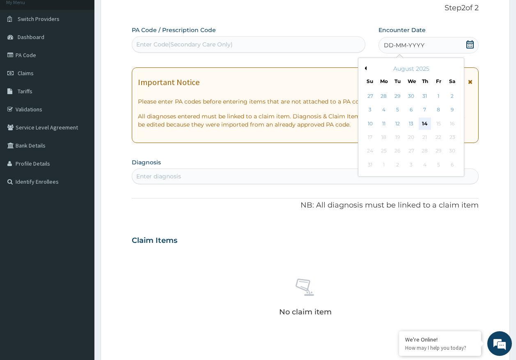
click at [426, 124] on div "14" at bounding box center [425, 123] width 12 height 12
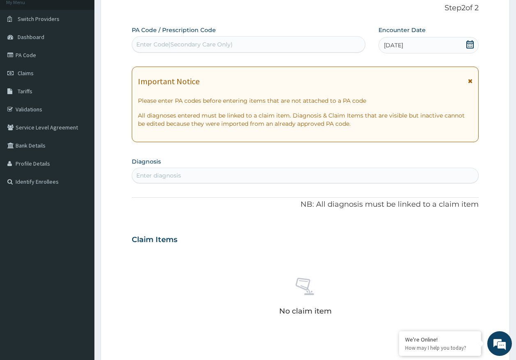
click at [175, 43] on div "Enter Code(Secondary Care Only)" at bounding box center [184, 44] width 96 height 8
type input "PA/313C99"
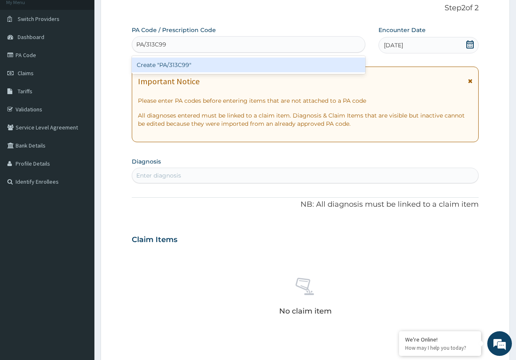
click at [194, 65] on div "Create "PA/313C99"" at bounding box center [249, 64] width 234 height 15
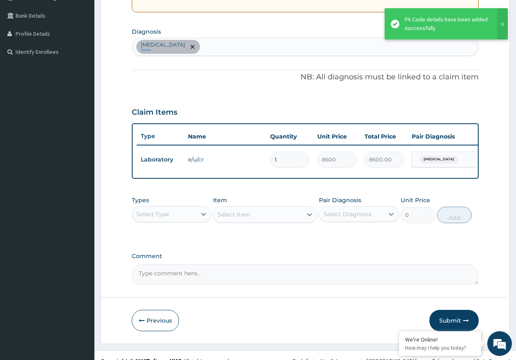
scroll to position [199, 0]
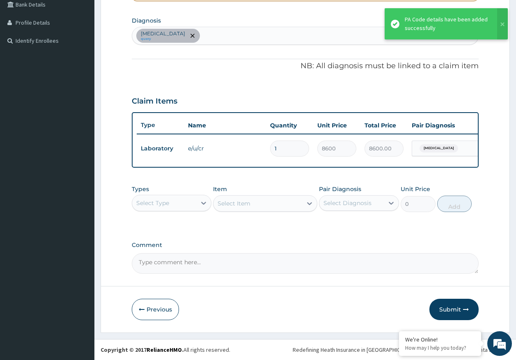
click at [150, 199] on div "Select Type" at bounding box center [152, 203] width 33 height 8
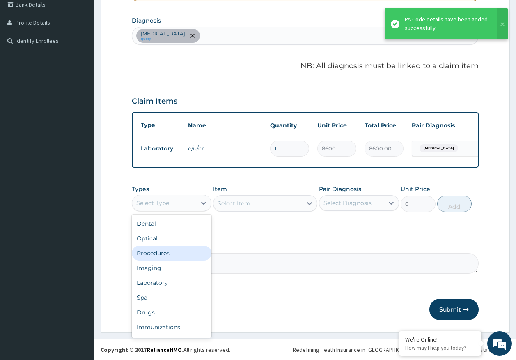
click at [160, 254] on div "Procedures" at bounding box center [172, 252] width 80 height 15
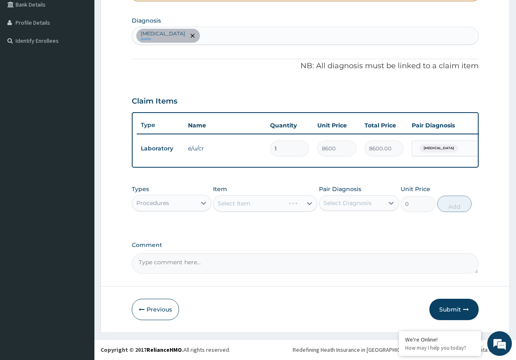
click at [359, 204] on div "Select Diagnosis" at bounding box center [347, 203] width 48 height 8
click at [351, 227] on div "Adenoviral enteritis" at bounding box center [359, 223] width 80 height 17
checkbox input "true"
click at [248, 209] on div "Select Item" at bounding box center [257, 203] width 89 height 13
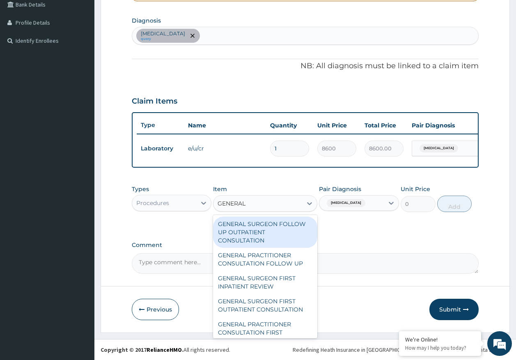
type input "GENERAL P"
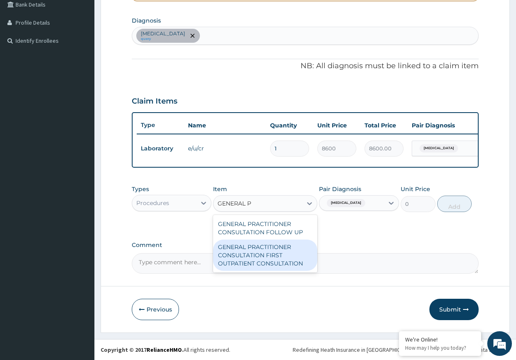
drag, startPoint x: 274, startPoint y: 254, endPoint x: 279, endPoint y: 254, distance: 4.5
click at [275, 254] on div "GENERAL PRACTITIONER CONSULTATION FIRST OUTPATIENT CONSULTATION" at bounding box center [265, 254] width 104 height 31
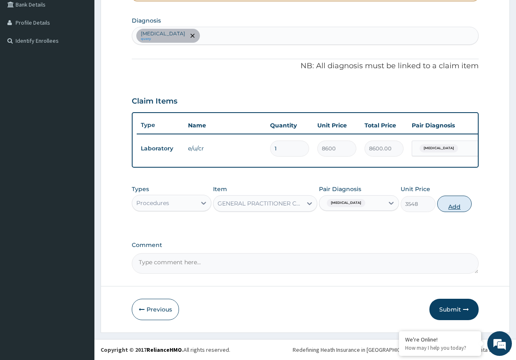
click at [463, 200] on button "Add" at bounding box center [454, 203] width 35 height 16
type input "0"
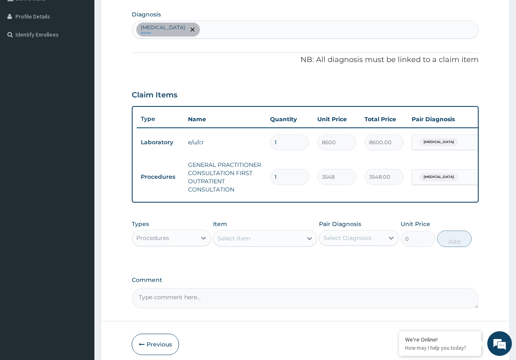
click at [154, 247] on div "Types Procedures" at bounding box center [172, 233] width 80 height 27
click at [147, 241] on div "Procedures" at bounding box center [152, 238] width 33 height 8
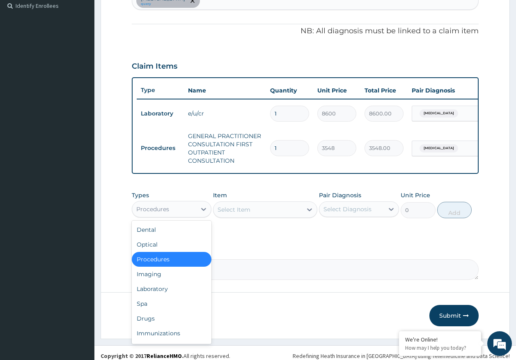
scroll to position [241, 0]
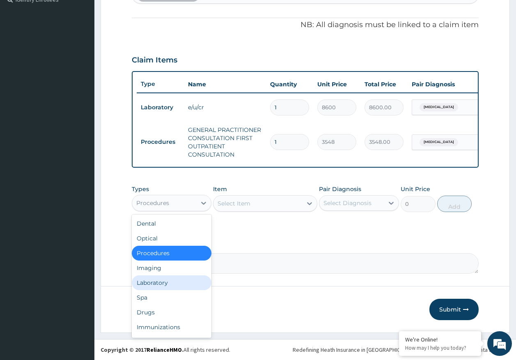
click at [160, 280] on div "Laboratory" at bounding box center [172, 282] width 80 height 15
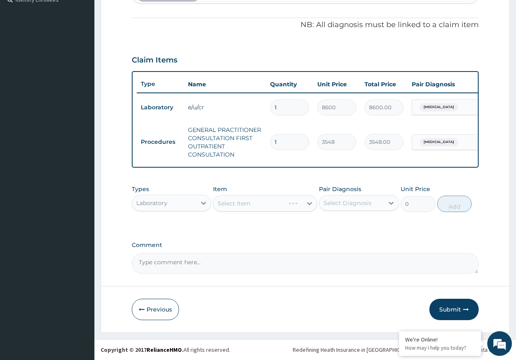
click at [337, 203] on div "Select Diagnosis" at bounding box center [347, 203] width 48 height 8
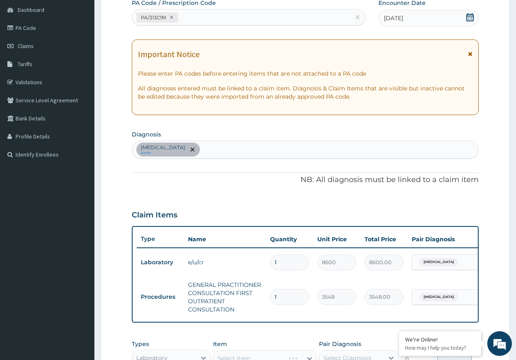
scroll to position [76, 0]
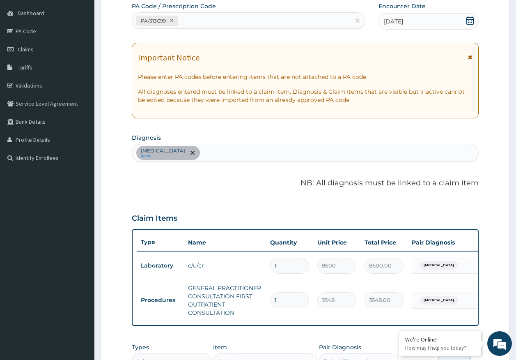
click at [229, 151] on div "Adenoviral enteritis query" at bounding box center [305, 152] width 346 height 17
type input "MALAR"
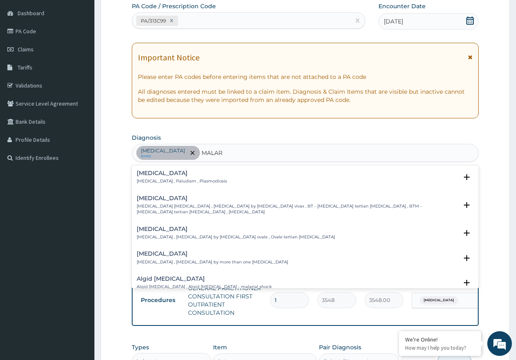
click at [150, 181] on p "Malaria , Paludism , Plasmodiosis" at bounding box center [182, 181] width 90 height 6
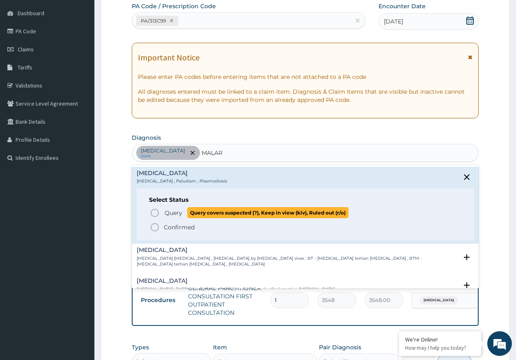
drag, startPoint x: 169, startPoint y: 215, endPoint x: 167, endPoint y: 210, distance: 4.8
click at [168, 214] on span "Query" at bounding box center [174, 213] width 18 height 8
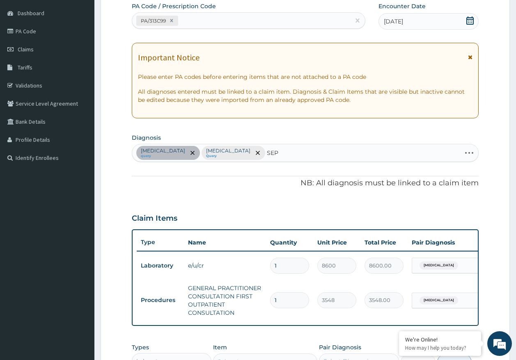
type input "SEPS"
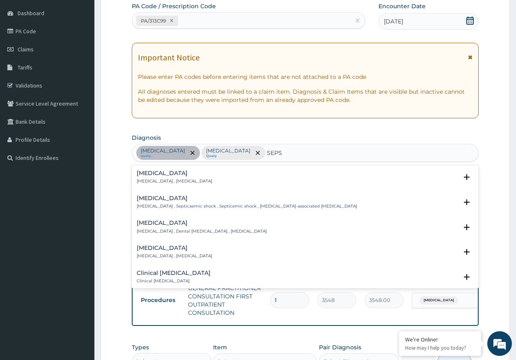
click at [146, 179] on p "Systemic infection , Sepsis" at bounding box center [175, 181] width 76 height 6
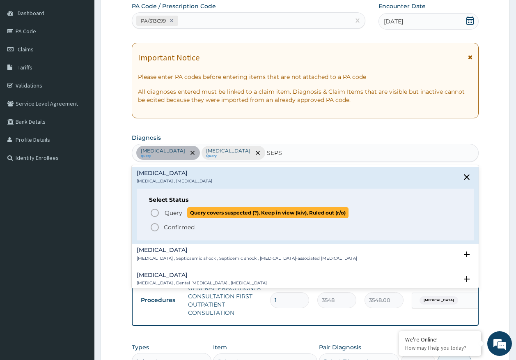
click at [174, 212] on span "Query" at bounding box center [174, 213] width 18 height 8
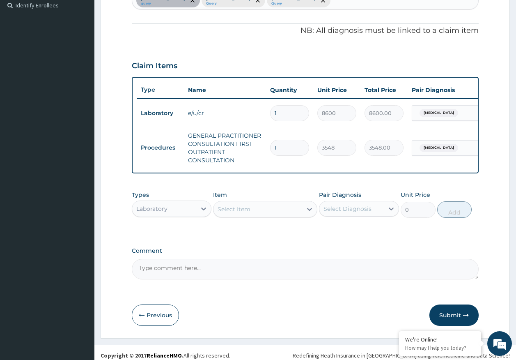
scroll to position [241, 0]
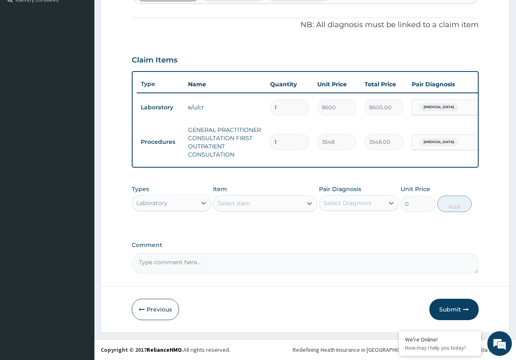
click at [173, 200] on div "Laboratory" at bounding box center [164, 202] width 64 height 13
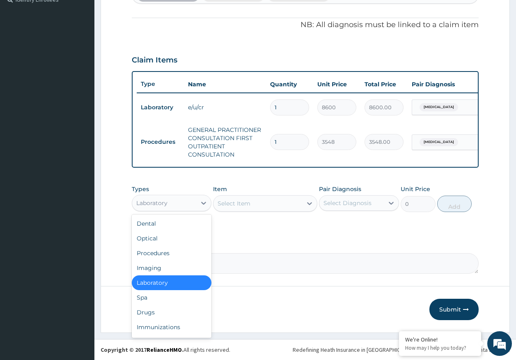
click at [236, 196] on div "Select Item" at bounding box center [265, 203] width 104 height 16
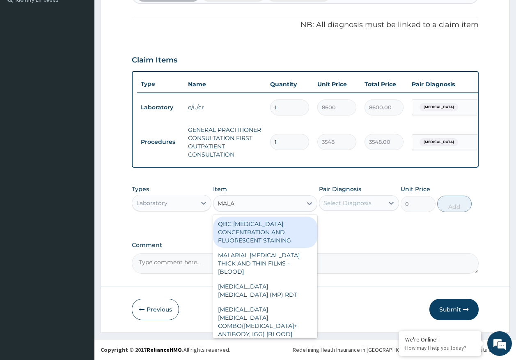
type input "MALAR"
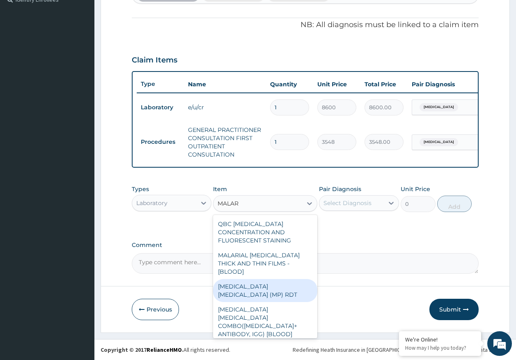
drag, startPoint x: 309, startPoint y: 276, endPoint x: 342, endPoint y: 217, distance: 67.8
click at [308, 279] on div "MALARIA PARASITE (MP) RDT" at bounding box center [265, 290] width 104 height 23
type input "1613"
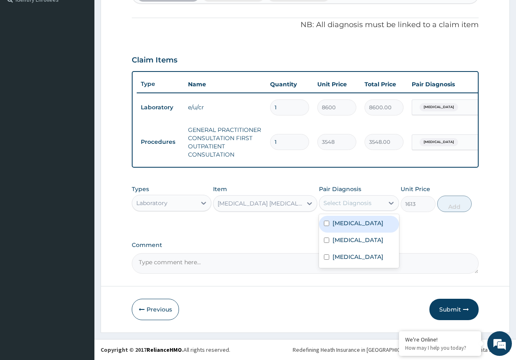
click at [351, 199] on div "Select Diagnosis" at bounding box center [347, 203] width 48 height 8
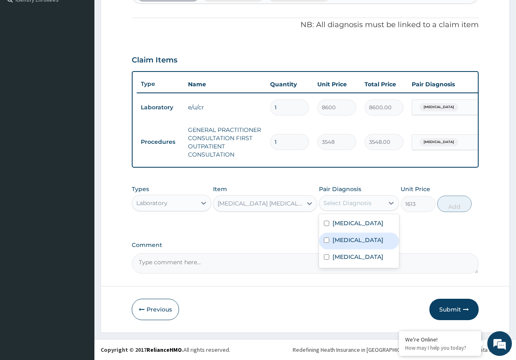
drag, startPoint x: 348, startPoint y: 238, endPoint x: 394, endPoint y: 245, distance: 45.7
click at [349, 238] on label "Malaria" at bounding box center [357, 240] width 51 height 8
checkbox input "true"
click at [448, 207] on button "Add" at bounding box center [454, 203] width 35 height 16
type input "0"
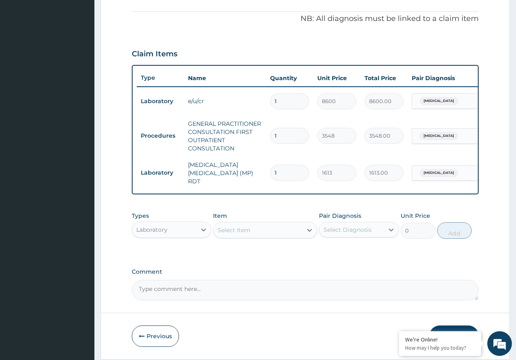
click at [283, 238] on div "Select Item" at bounding box center [265, 230] width 104 height 16
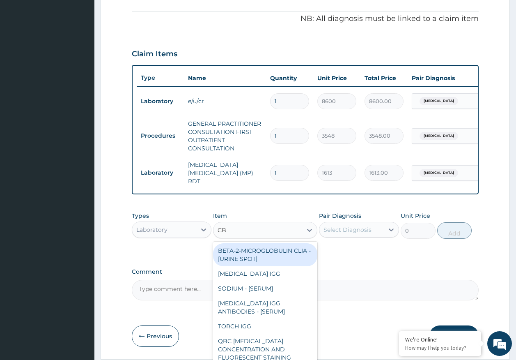
type input "CBC"
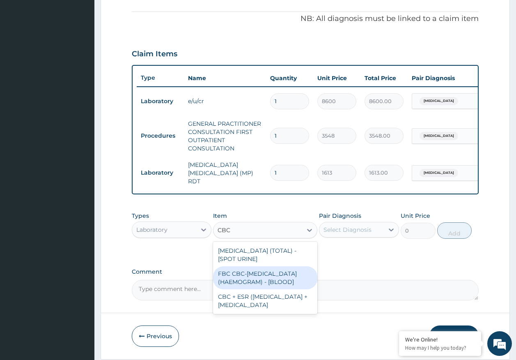
drag, startPoint x: 271, startPoint y: 282, endPoint x: 354, endPoint y: 245, distance: 90.4
click at [272, 282] on div "FBC CBC-COMPLETE BLOOD COUNT (HAEMOGRAM) - [BLOOD]" at bounding box center [265, 277] width 104 height 23
type input "4300"
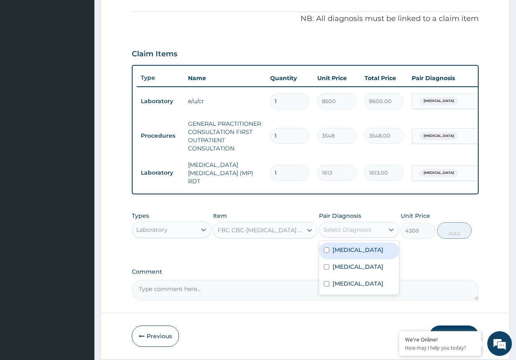
click at [355, 232] on div "Select Diagnosis" at bounding box center [347, 229] width 48 height 8
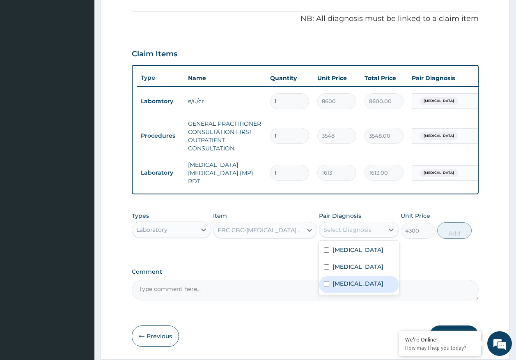
drag, startPoint x: 351, startPoint y: 284, endPoint x: 455, endPoint y: 250, distance: 109.5
click at [353, 283] on div "Sepsis" at bounding box center [359, 284] width 80 height 17
checkbox input "true"
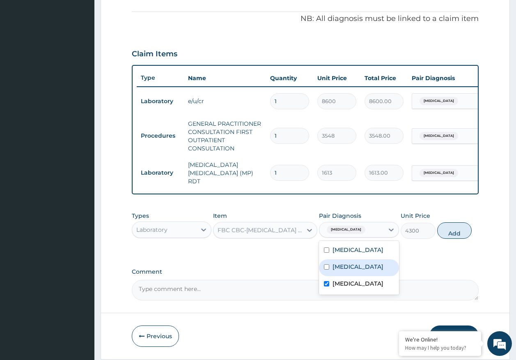
click at [461, 234] on button "Add" at bounding box center [454, 230] width 35 height 16
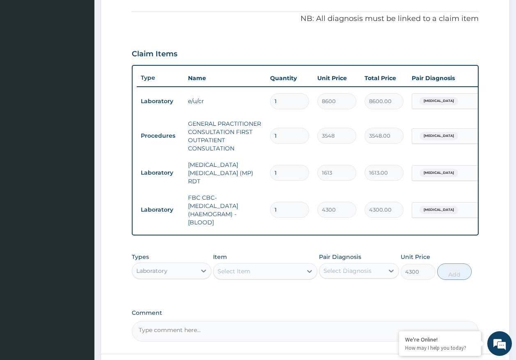
type input "0"
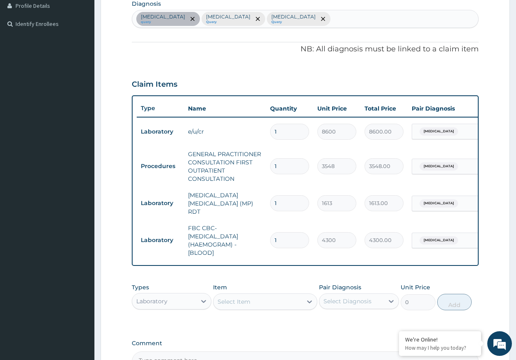
scroll to position [158, 0]
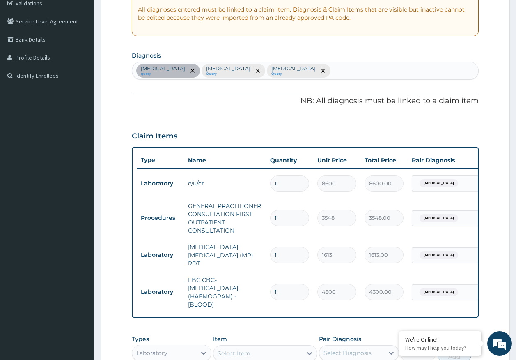
click at [291, 74] on div "Adenoviral enteritis query Malaria Query Sepsis Query" at bounding box center [305, 70] width 346 height 17
type input "UPPER RESPI"
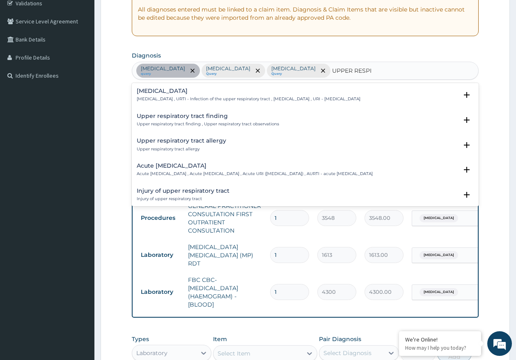
click at [173, 91] on h4 "Upper respiratory infection" at bounding box center [249, 91] width 224 height 6
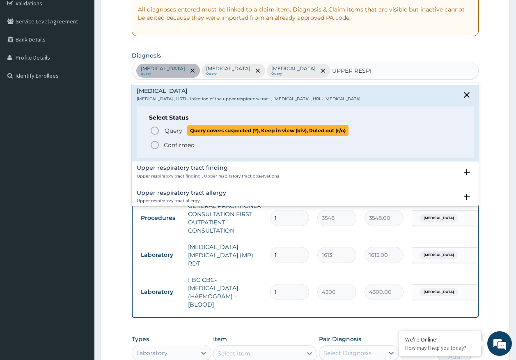
click at [170, 130] on span "Query" at bounding box center [174, 130] width 18 height 8
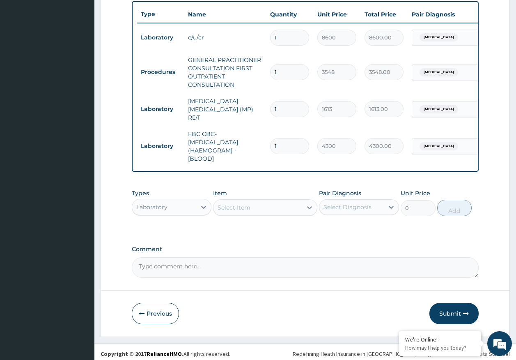
scroll to position [310, 0]
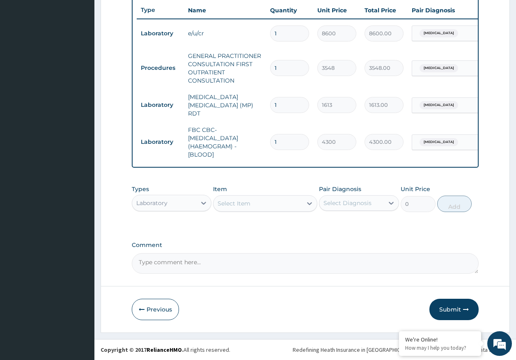
click at [234, 204] on div "Select Item" at bounding box center [234, 203] width 33 height 8
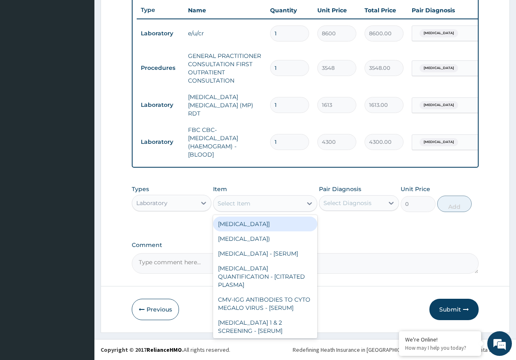
click at [157, 202] on div "Laboratory" at bounding box center [151, 203] width 31 height 8
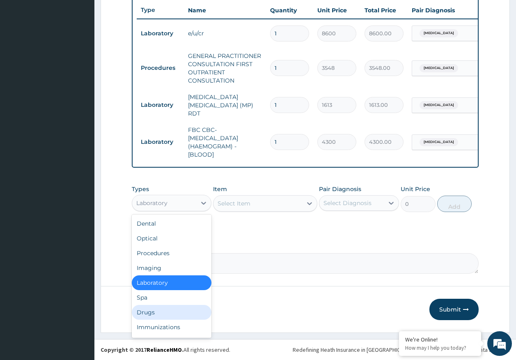
click at [150, 311] on div "Drugs" at bounding box center [172, 312] width 80 height 15
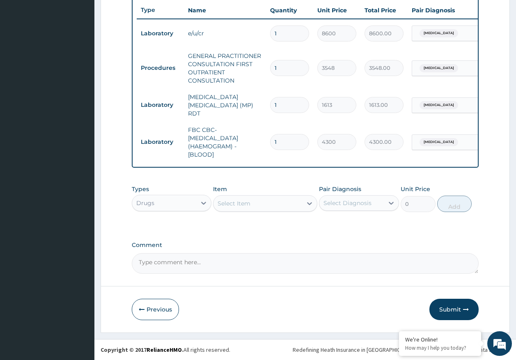
click at [240, 208] on div "Select Item" at bounding box center [257, 203] width 89 height 13
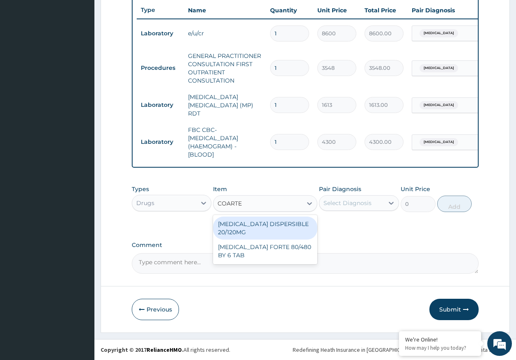
type input "COARTEM"
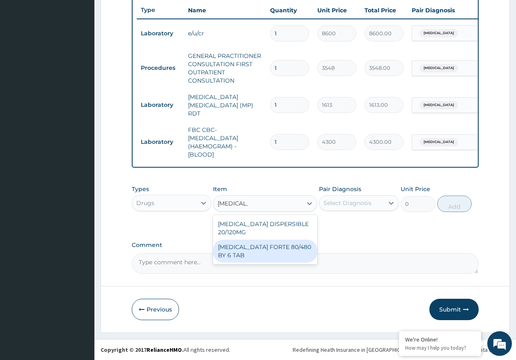
click at [263, 250] on div "COARTEM FORTE 80/480 BY 6 TAB" at bounding box center [265, 250] width 104 height 23
type input "449"
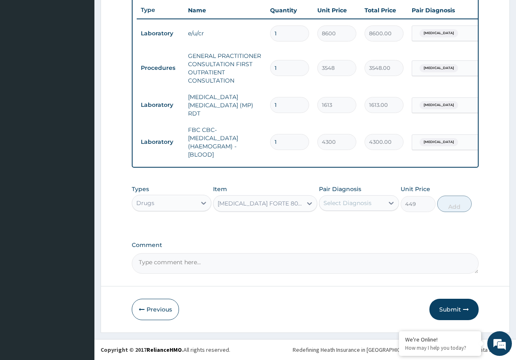
click at [336, 201] on div "Select Diagnosis" at bounding box center [347, 203] width 48 height 8
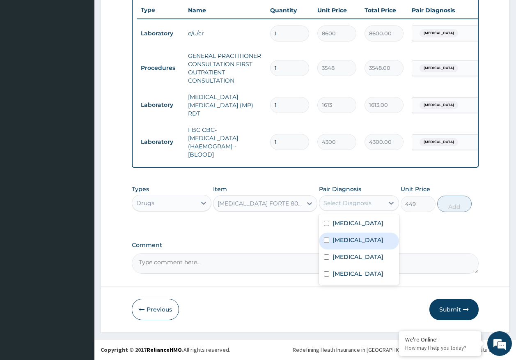
click at [348, 240] on label "Malaria" at bounding box center [357, 240] width 51 height 8
checkbox input "true"
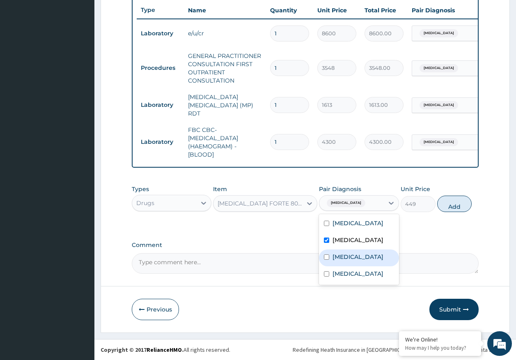
drag, startPoint x: 348, startPoint y: 252, endPoint x: 449, endPoint y: 235, distance: 102.1
click at [351, 253] on label "Sepsis" at bounding box center [357, 256] width 51 height 8
checkbox input "true"
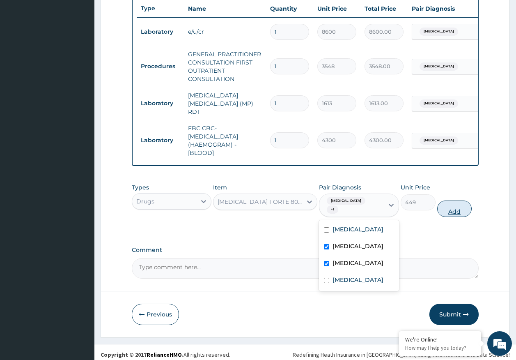
drag, startPoint x: 460, startPoint y: 207, endPoint x: 412, endPoint y: 207, distance: 48.0
click at [458, 207] on button "Add" at bounding box center [454, 208] width 35 height 16
type input "0"
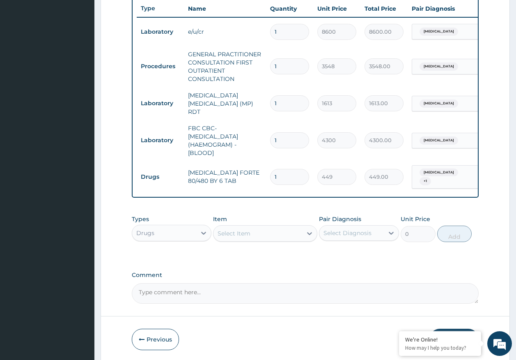
click at [282, 238] on div "Select Item" at bounding box center [265, 233] width 104 height 16
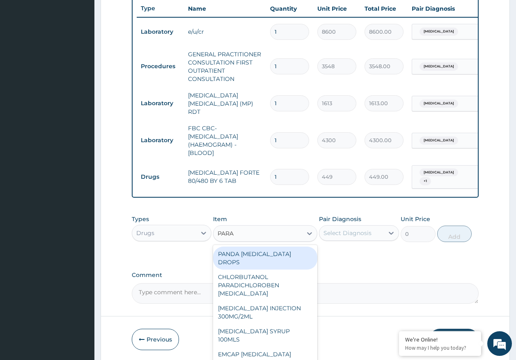
type input "PARAC"
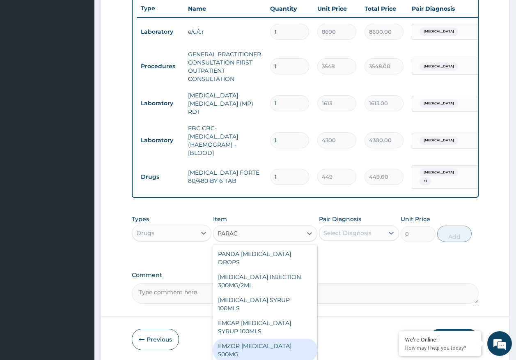
drag, startPoint x: 265, startPoint y: 326, endPoint x: 313, endPoint y: 265, distance: 77.5
click at [265, 338] on div "EMZOR PARACETAMOL 500MG" at bounding box center [265, 349] width 104 height 23
type input "24"
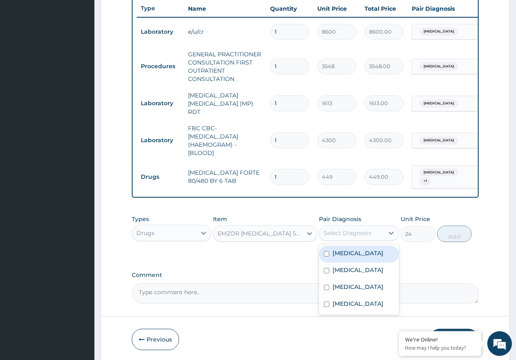
click at [346, 229] on div "Select Diagnosis" at bounding box center [347, 233] width 48 height 8
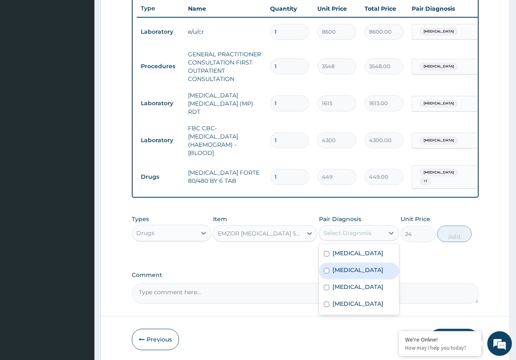
click at [339, 272] on div "Malaria" at bounding box center [359, 270] width 80 height 17
checkbox input "true"
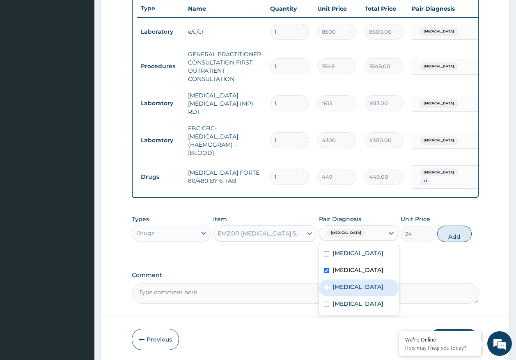
drag, startPoint x: 340, startPoint y: 283, endPoint x: 344, endPoint y: 277, distance: 7.0
click at [341, 283] on label "Sepsis" at bounding box center [357, 286] width 51 height 8
checkbox input "true"
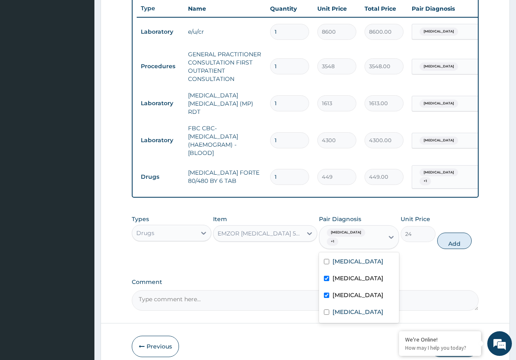
click at [445, 235] on button "Add" at bounding box center [454, 240] width 35 height 16
type input "0"
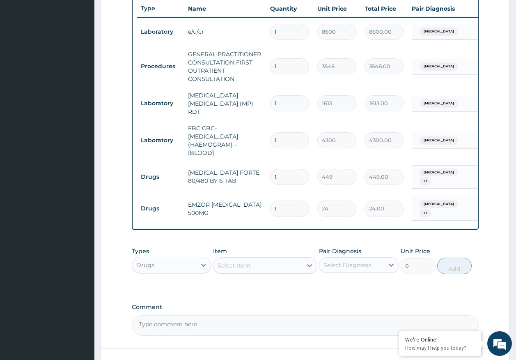
click at [241, 261] on div "Select Item" at bounding box center [234, 265] width 33 height 8
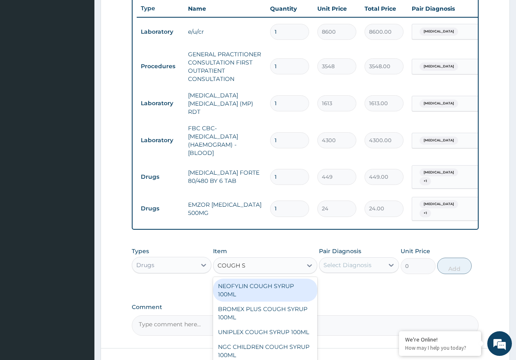
type input "COUGH SY"
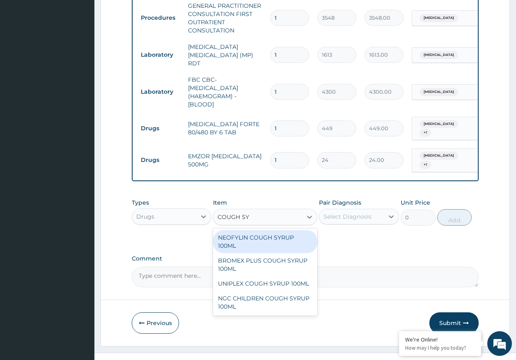
scroll to position [367, 0]
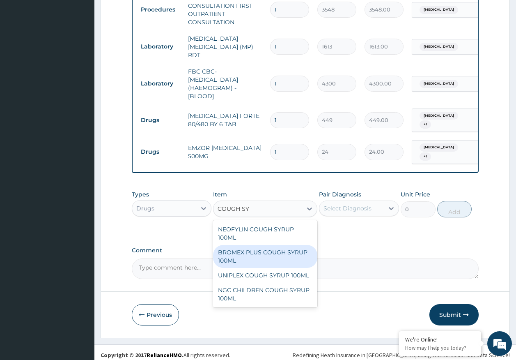
drag, startPoint x: 249, startPoint y: 251, endPoint x: 327, endPoint y: 213, distance: 87.0
click at [250, 247] on div "BROMEX PLUS COUGH SYRUP 100ML" at bounding box center [265, 256] width 104 height 23
type input "1774"
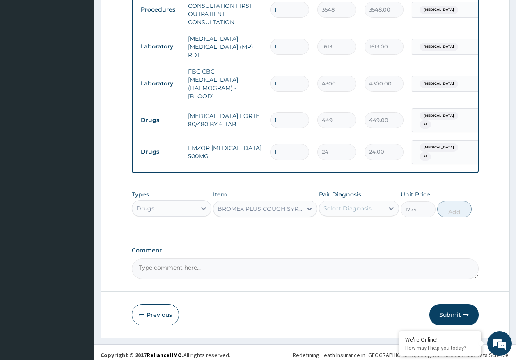
click at [357, 204] on div "Select Diagnosis" at bounding box center [347, 208] width 48 height 8
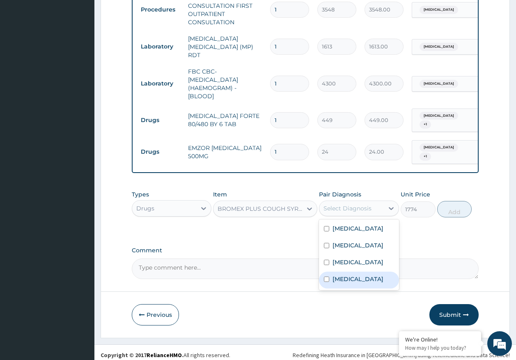
click at [362, 278] on label "Upper respiratory infection" at bounding box center [357, 279] width 51 height 8
checkbox input "true"
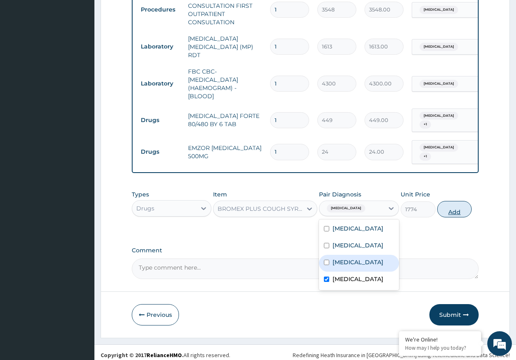
click at [449, 203] on button "Add" at bounding box center [454, 209] width 35 height 16
type input "0"
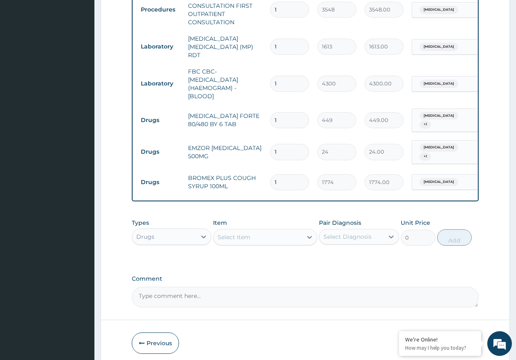
click at [248, 233] on div "Select Item" at bounding box center [234, 237] width 33 height 8
type input "LORAT"
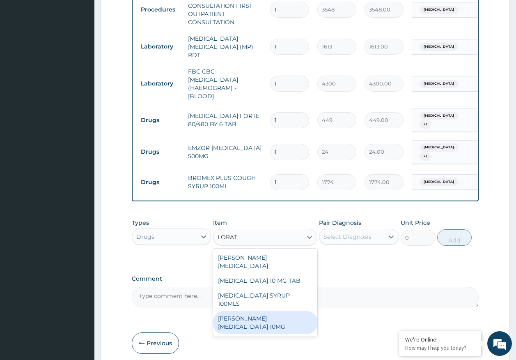
drag, startPoint x: 291, startPoint y: 297, endPoint x: 343, endPoint y: 253, distance: 67.9
click at [292, 311] on div "LORATYN LORATADINE 10MG" at bounding box center [265, 322] width 104 height 23
type input "89"
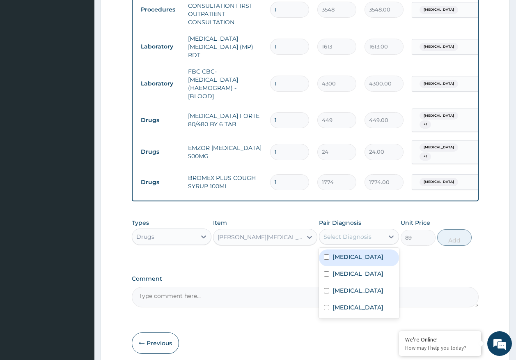
drag, startPoint x: 348, startPoint y: 235, endPoint x: 351, endPoint y: 241, distance: 7.0
click at [348, 232] on div "Select Diagnosis" at bounding box center [351, 236] width 64 height 13
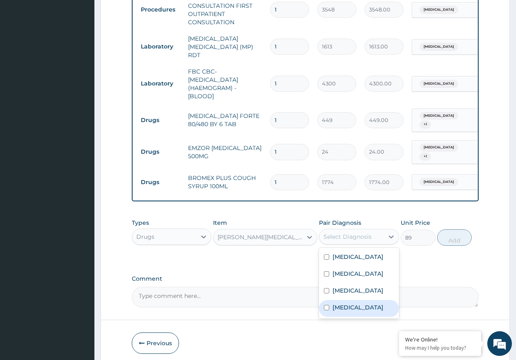
drag, startPoint x: 349, startPoint y: 305, endPoint x: 441, endPoint y: 250, distance: 106.4
click at [355, 303] on label "Upper respiratory infection" at bounding box center [357, 307] width 51 height 8
checkbox input "true"
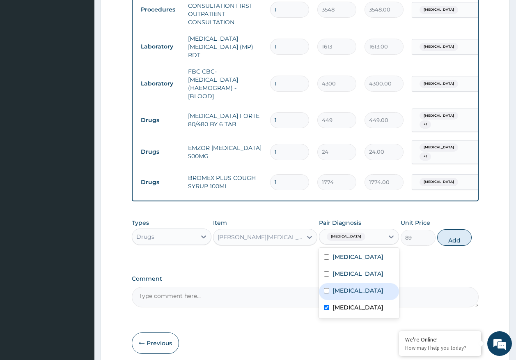
click at [448, 236] on button "Add" at bounding box center [454, 237] width 35 height 16
type input "0"
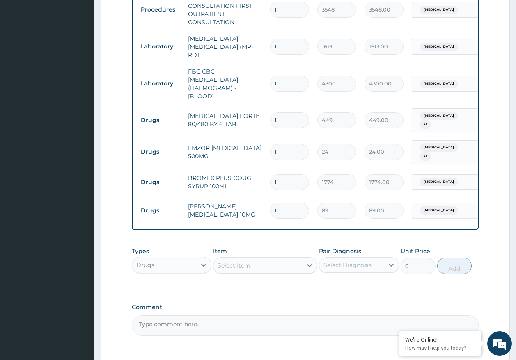
click at [283, 113] on input "1" at bounding box center [289, 120] width 39 height 16
type input "0.00"
type input "6"
type input "2694.00"
type input "6"
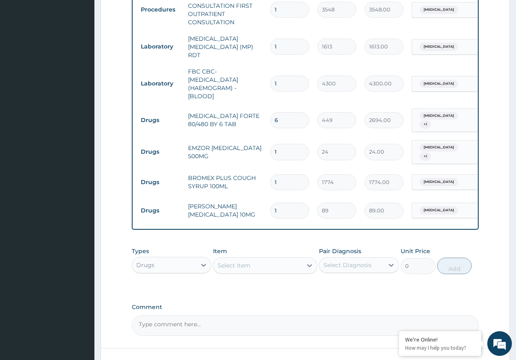
click at [284, 144] on input "1" at bounding box center [289, 152] width 39 height 16
type input "18"
type input "432.00"
type input "18"
click at [279, 202] on input "1" at bounding box center [289, 210] width 39 height 16
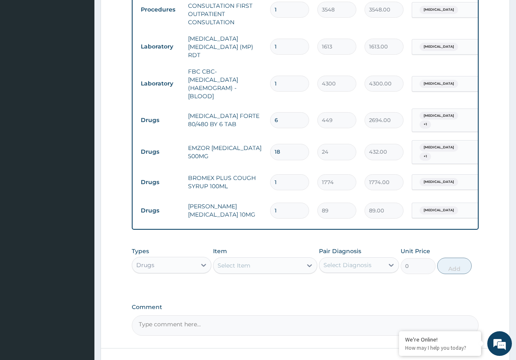
type input "0.00"
type input "5"
type input "445.00"
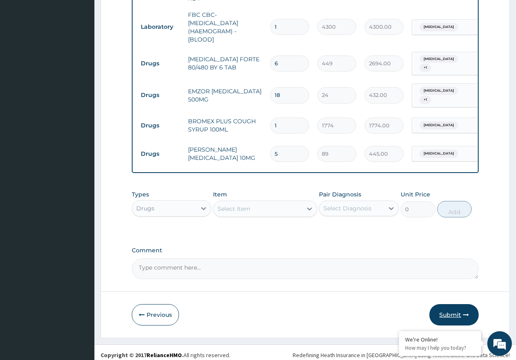
type input "5"
click at [445, 306] on button "Submit" at bounding box center [453, 314] width 49 height 21
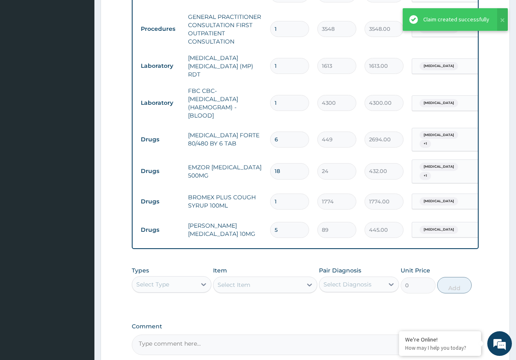
scroll to position [218, 0]
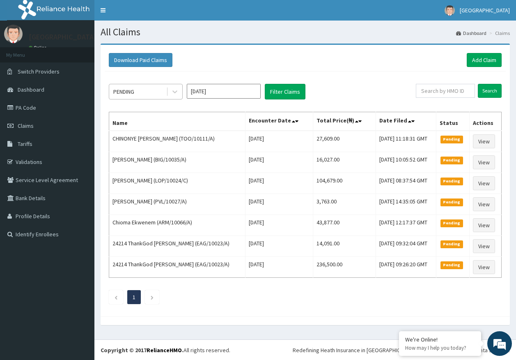
click at [134, 94] on div "PENDING" at bounding box center [123, 91] width 21 height 8
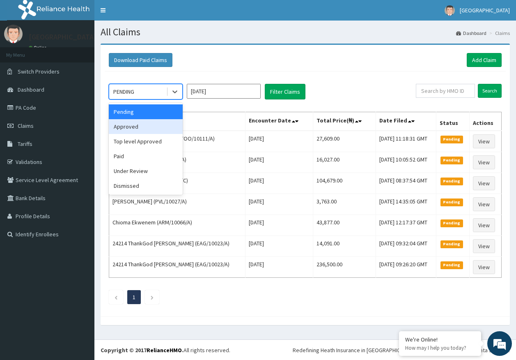
drag, startPoint x: 129, startPoint y: 128, endPoint x: 167, endPoint y: 120, distance: 39.0
click at [129, 126] on div "Approved" at bounding box center [146, 126] width 74 height 15
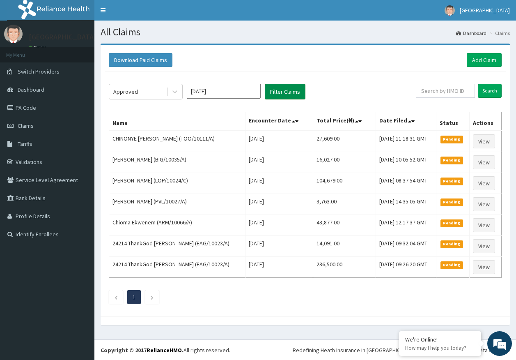
click at [277, 95] on button "Filter Claims" at bounding box center [285, 92] width 41 height 16
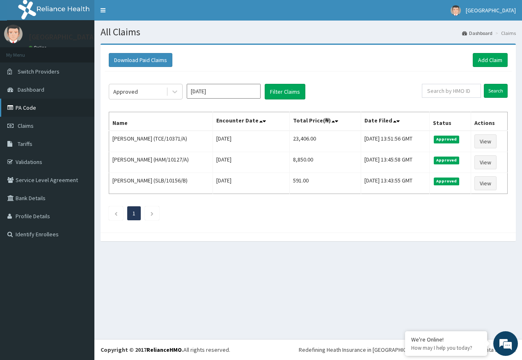
click at [32, 110] on link "PA Code" at bounding box center [47, 108] width 94 height 18
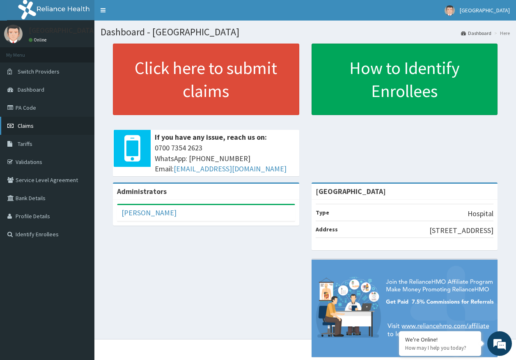
click at [28, 125] on span "Claims" at bounding box center [26, 125] width 16 height 7
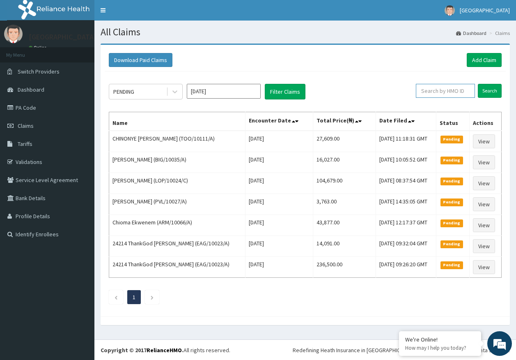
click at [442, 89] on input "text" at bounding box center [445, 91] width 59 height 14
paste input "ANI/10008/A"
type input "ANI/10008/A"
click at [490, 97] on input "Search" at bounding box center [490, 91] width 24 height 14
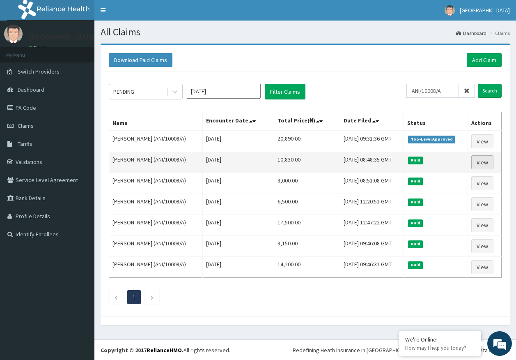
click at [487, 163] on link "View" at bounding box center [482, 162] width 22 height 14
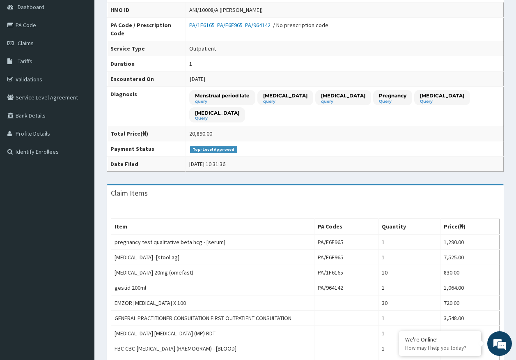
scroll to position [82, 0]
click at [28, 47] on link "Claims" at bounding box center [47, 43] width 94 height 18
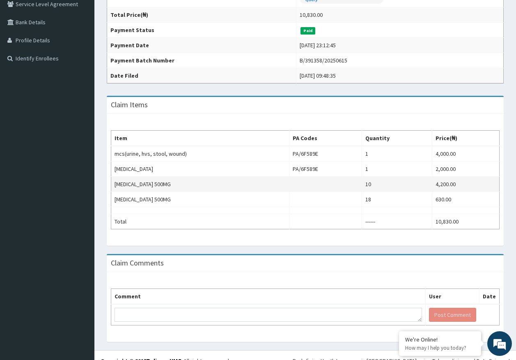
scroll to position [187, 0]
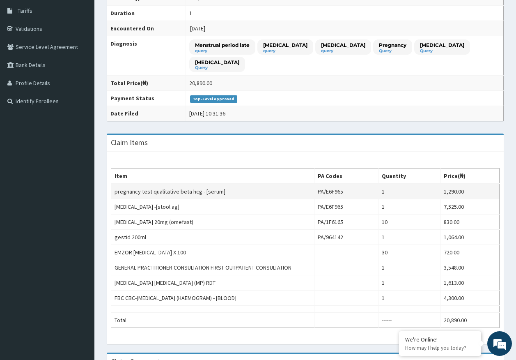
scroll to position [141, 0]
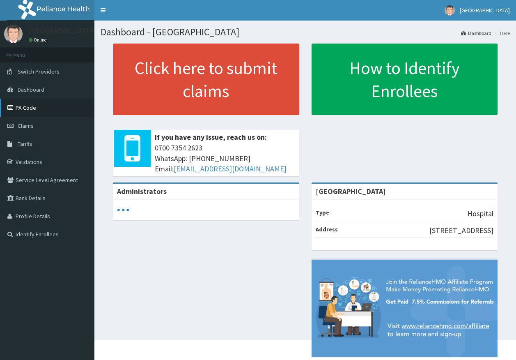
click at [26, 110] on link "PA Code" at bounding box center [47, 108] width 94 height 18
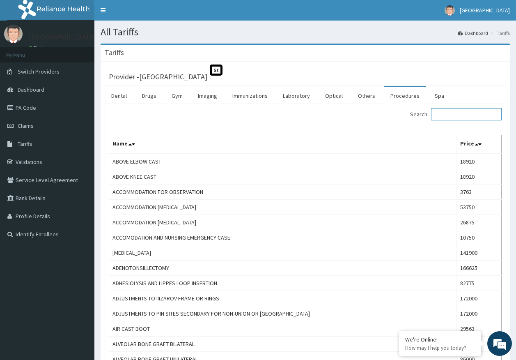
click at [458, 115] on input "Search:" at bounding box center [466, 114] width 71 height 12
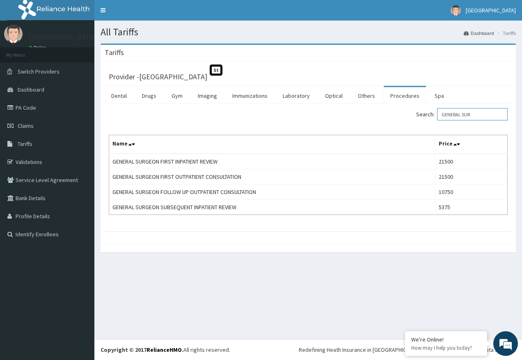
type input "GENERAL SUR"
click at [26, 108] on link "PA Code" at bounding box center [47, 108] width 94 height 18
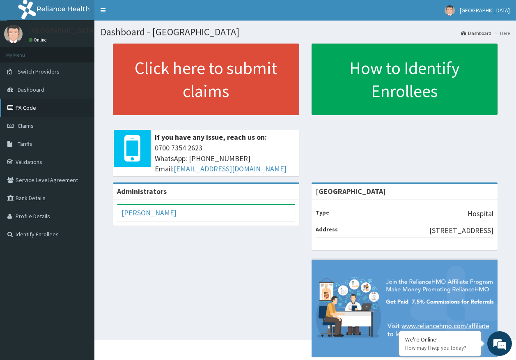
click at [31, 110] on link "PA Code" at bounding box center [47, 108] width 94 height 18
